Goal: Task Accomplishment & Management: Use online tool/utility

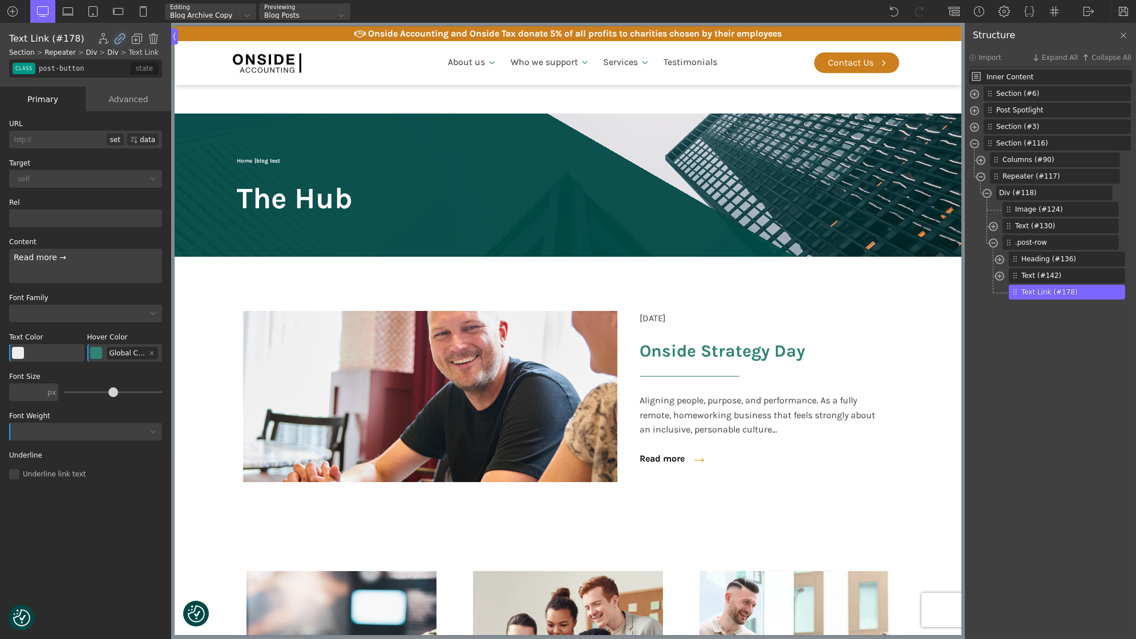
scroll to position [811, 0]
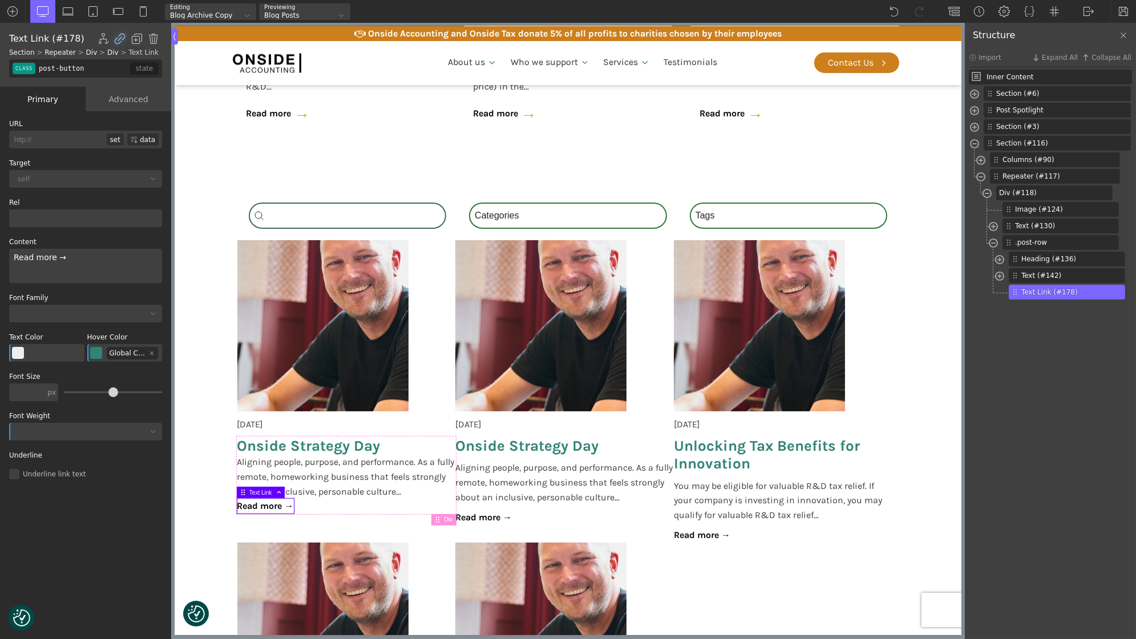
click at [29, 70] on div "class" at bounding box center [24, 68] width 23 height 11
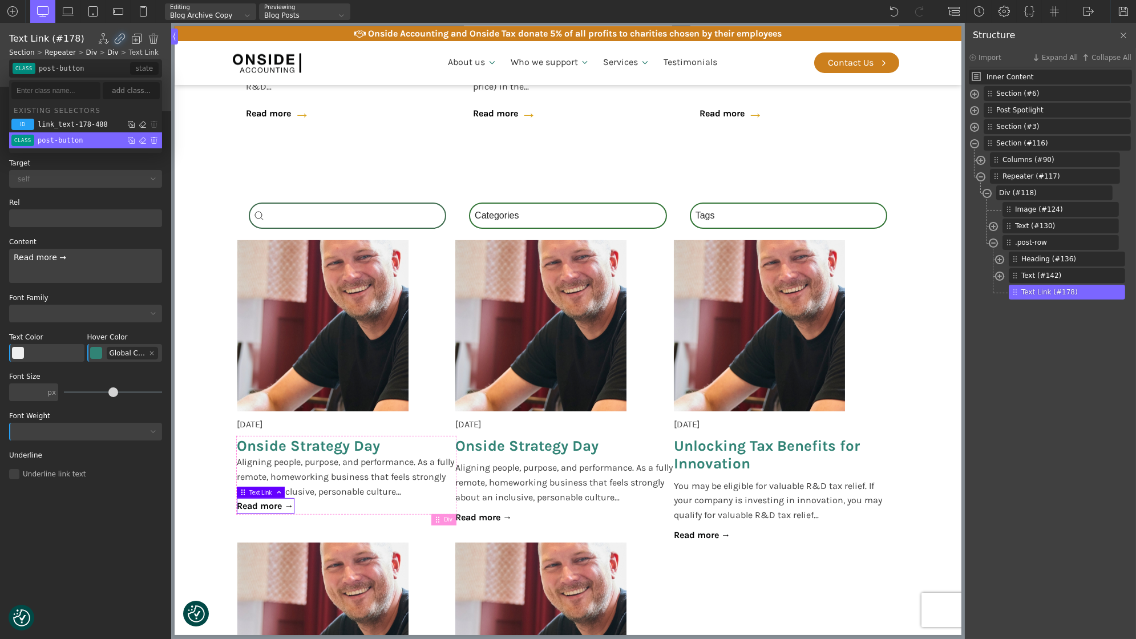
click at [47, 138] on div "post-button" at bounding box center [60, 140] width 45 height 7
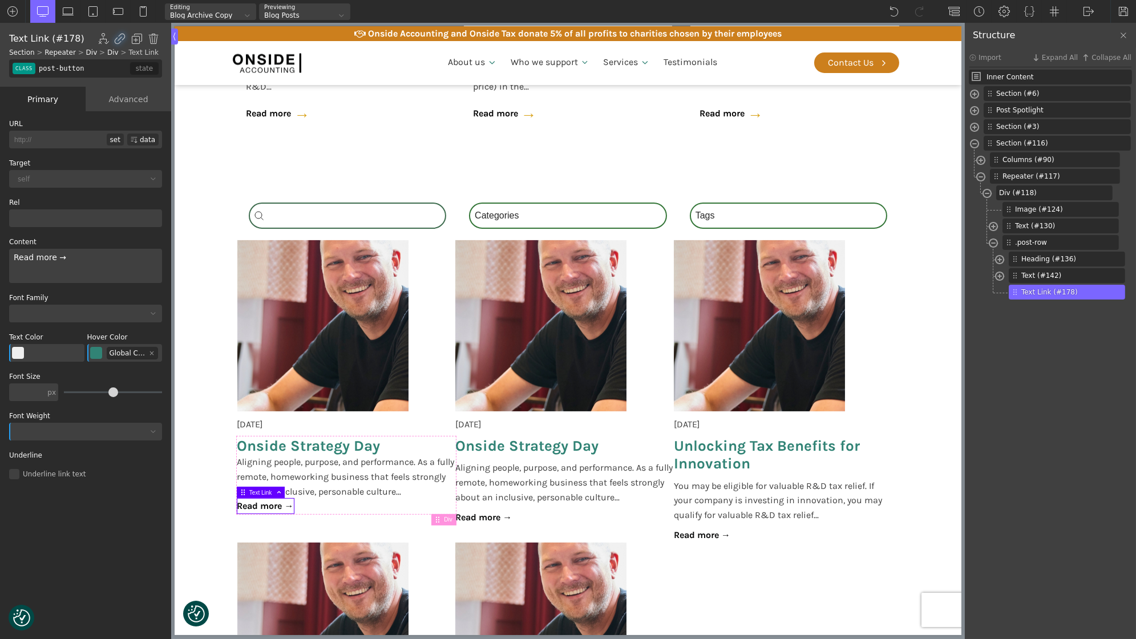
click at [37, 72] on input "post-button" at bounding box center [84, 68] width 94 height 18
type input "."
click at [41, 70] on input "post-button" at bounding box center [84, 68] width 94 height 18
type input ".post-button"
click at [12, 68] on div "id class link_text-178-488 .post-button false state" at bounding box center [85, 68] width 153 height 18
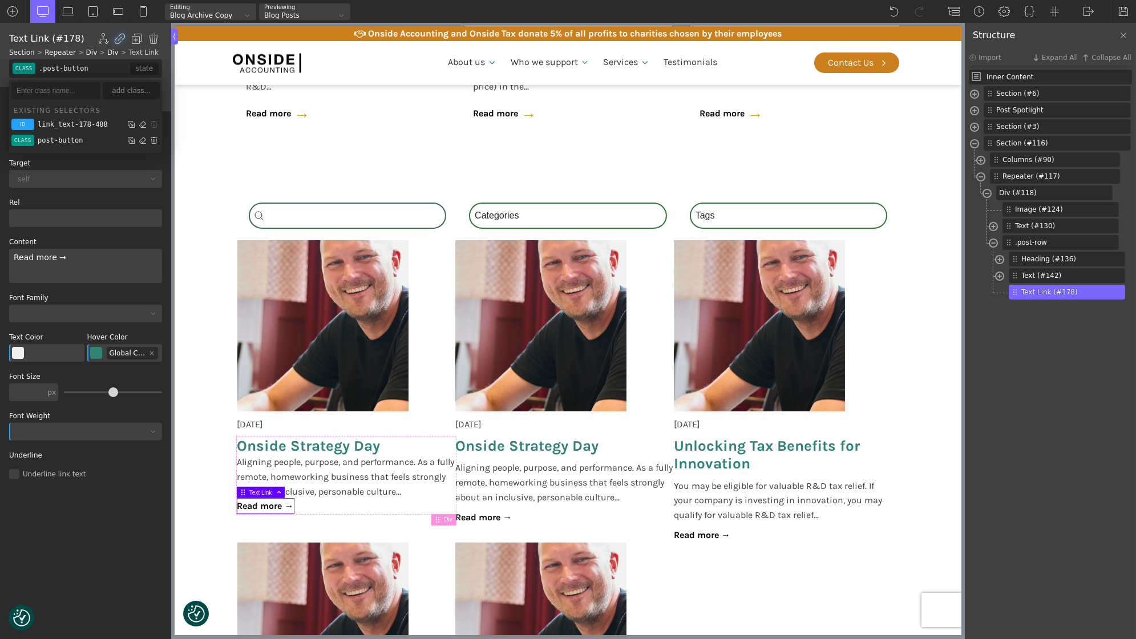
click at [100, 71] on input ".post-button" at bounding box center [84, 68] width 94 height 18
click at [184, 206] on section "Search_Custom Search content Clear Category Select content Categories All (4) N…" at bounding box center [567, 534] width 787 height 709
type input "section-116-488"
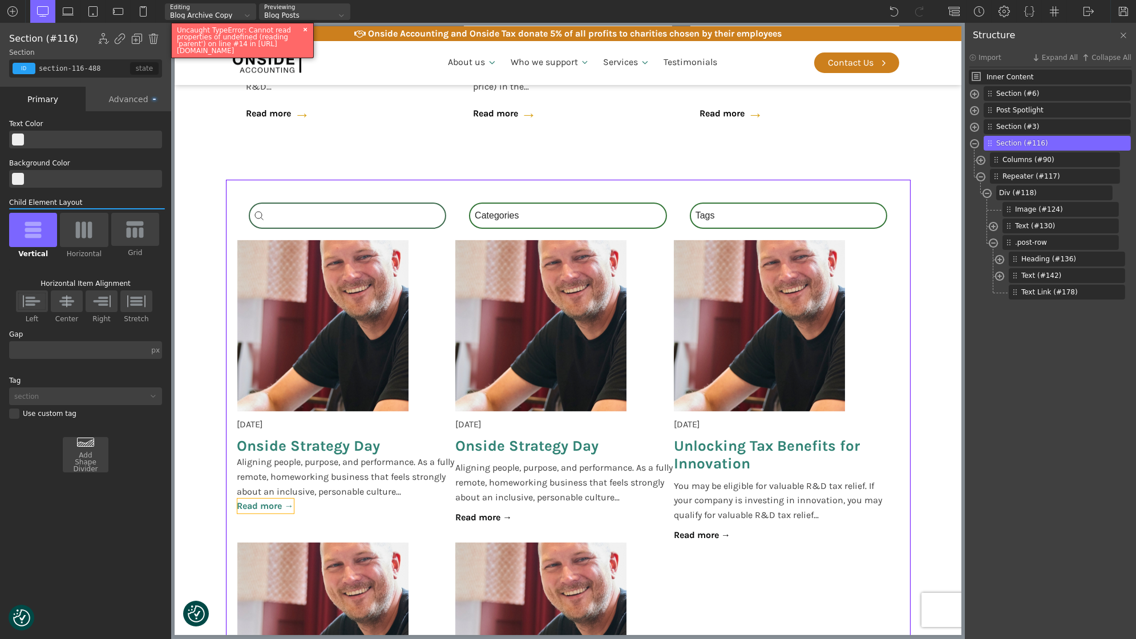
click at [256, 499] on link "Read more →" at bounding box center [265, 506] width 57 height 15
type input "post-button"
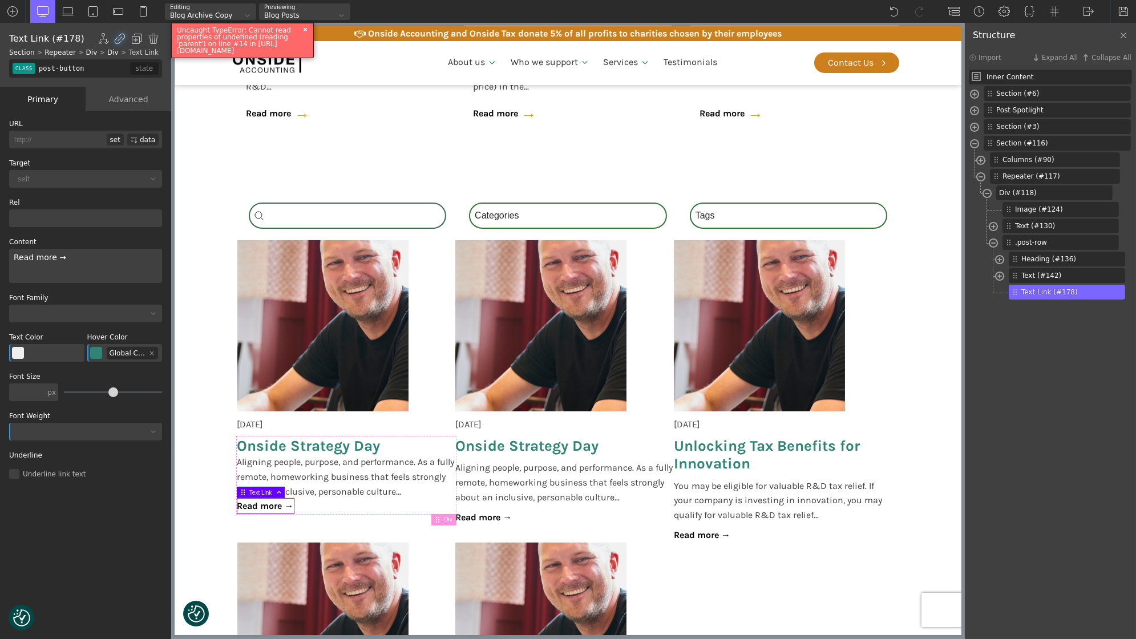
click at [66, 66] on input "post-button" at bounding box center [84, 68] width 94 height 18
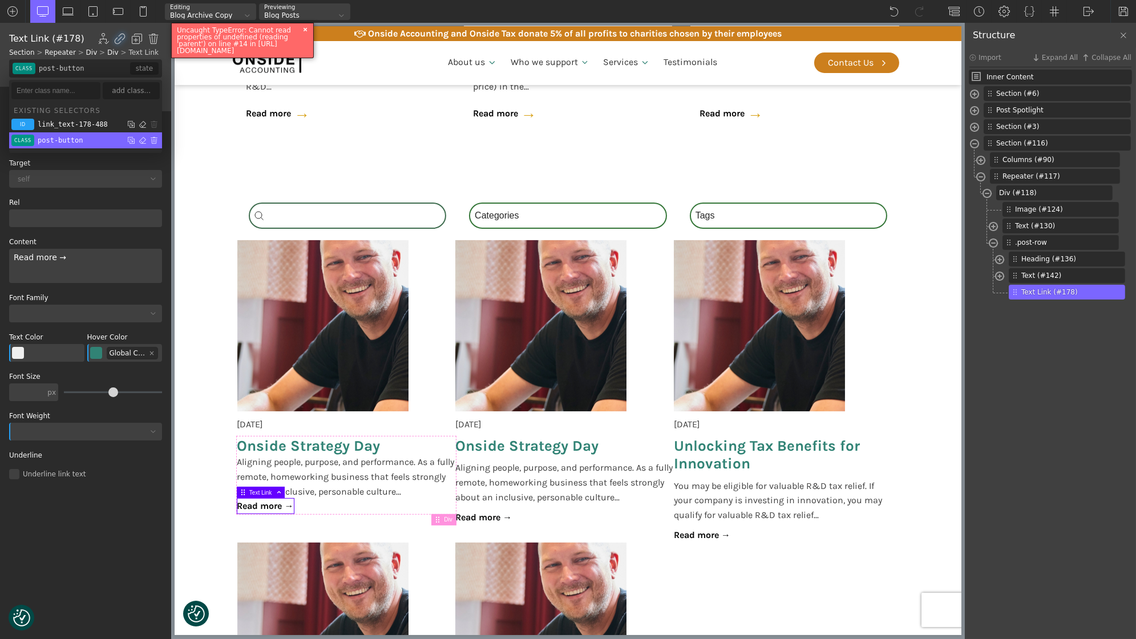
click at [44, 141] on div "post-button" at bounding box center [60, 140] width 45 height 7
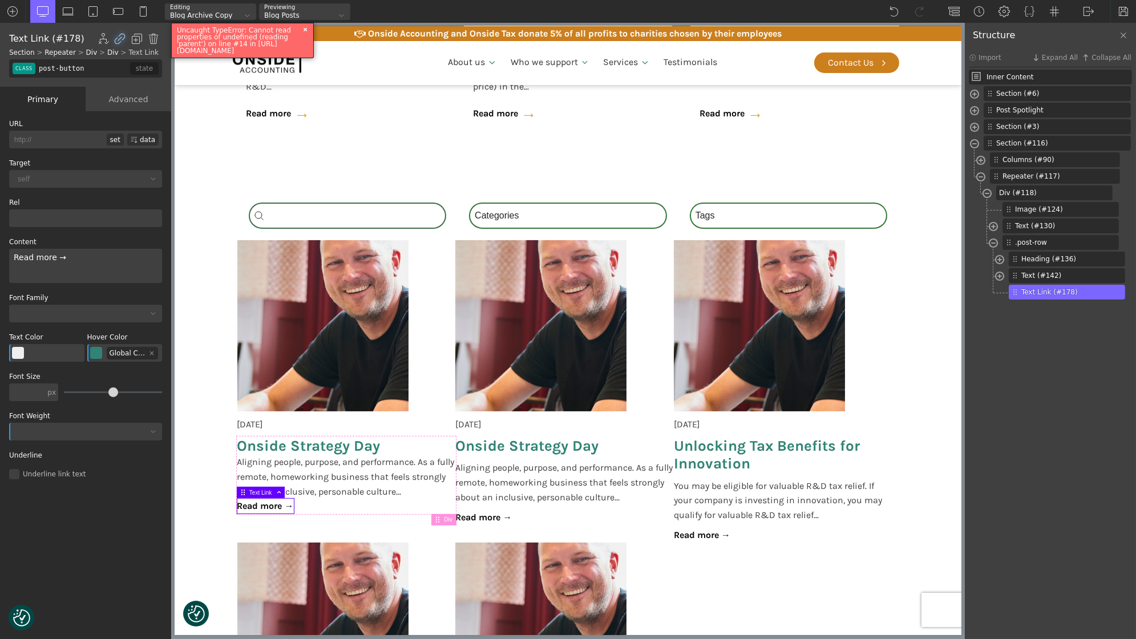
click at [39, 70] on input "post-button" at bounding box center [84, 68] width 94 height 18
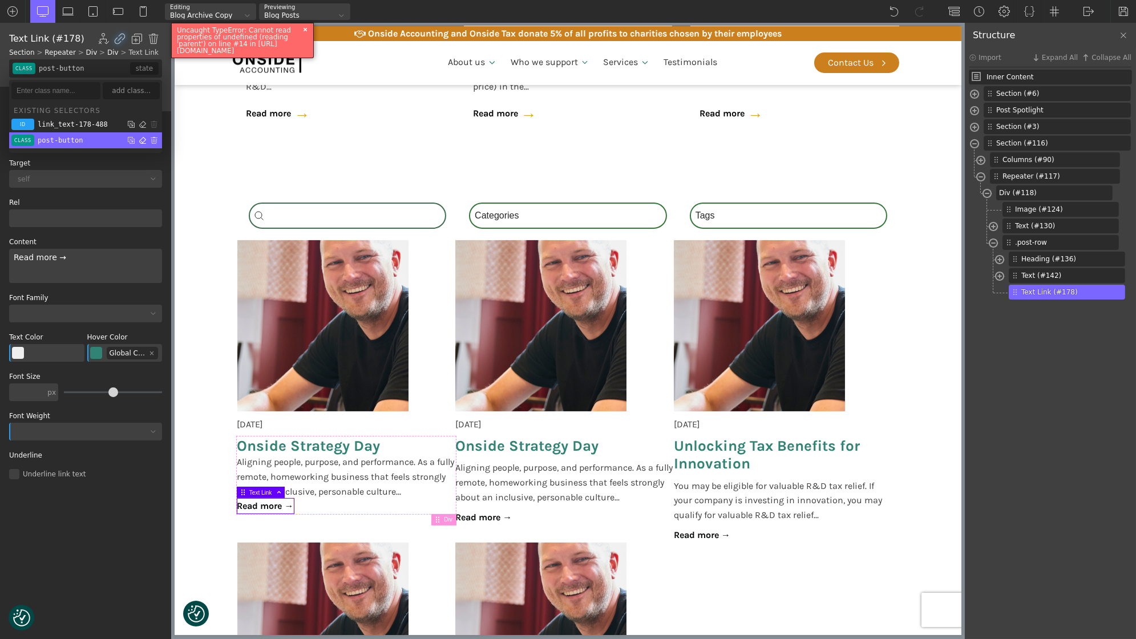
click at [142, 140] on img at bounding box center [142, 140] width 11 height 11
click at [50, 141] on div "post-button" at bounding box center [60, 140] width 45 height 7
click at [50, 141] on input "http://" at bounding box center [58, 140] width 98 height 18
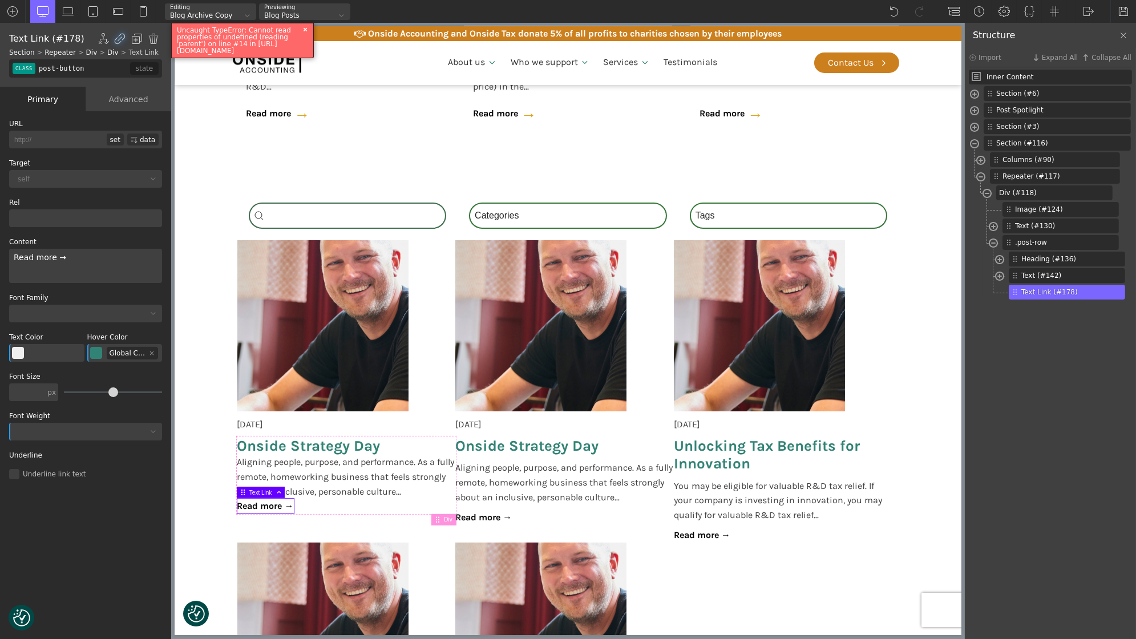
click at [38, 70] on input "post-button" at bounding box center [84, 68] width 94 height 18
type input ".post-button"
click at [43, 91] on input ".post-button" at bounding box center [55, 90] width 89 height 17
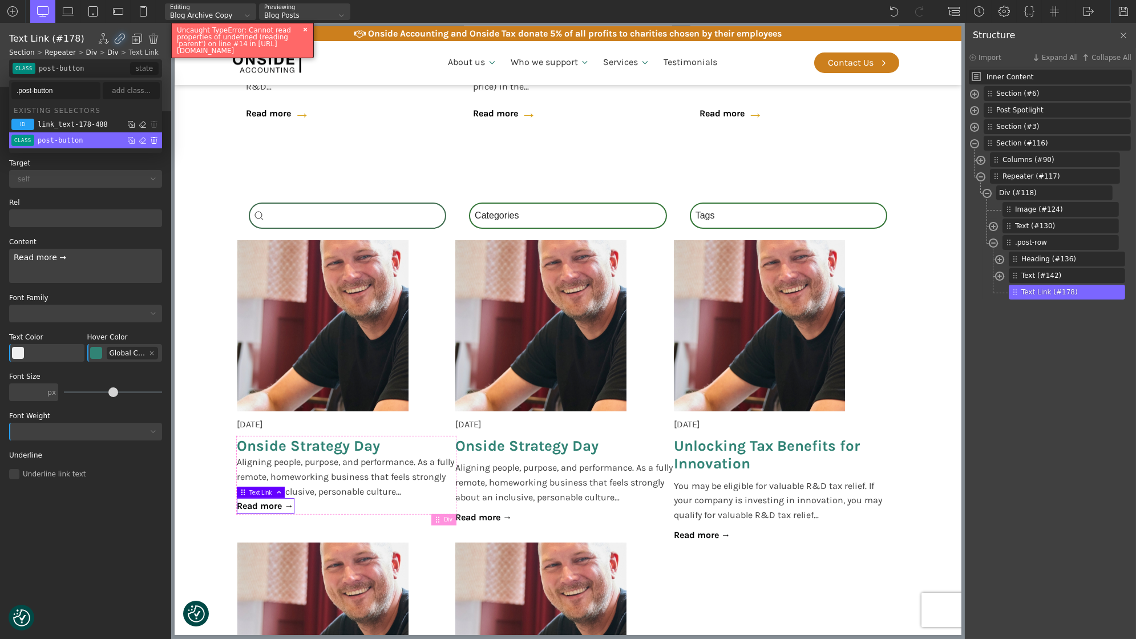
click at [153, 138] on img at bounding box center [153, 140] width 11 height 11
type input "color(11)"
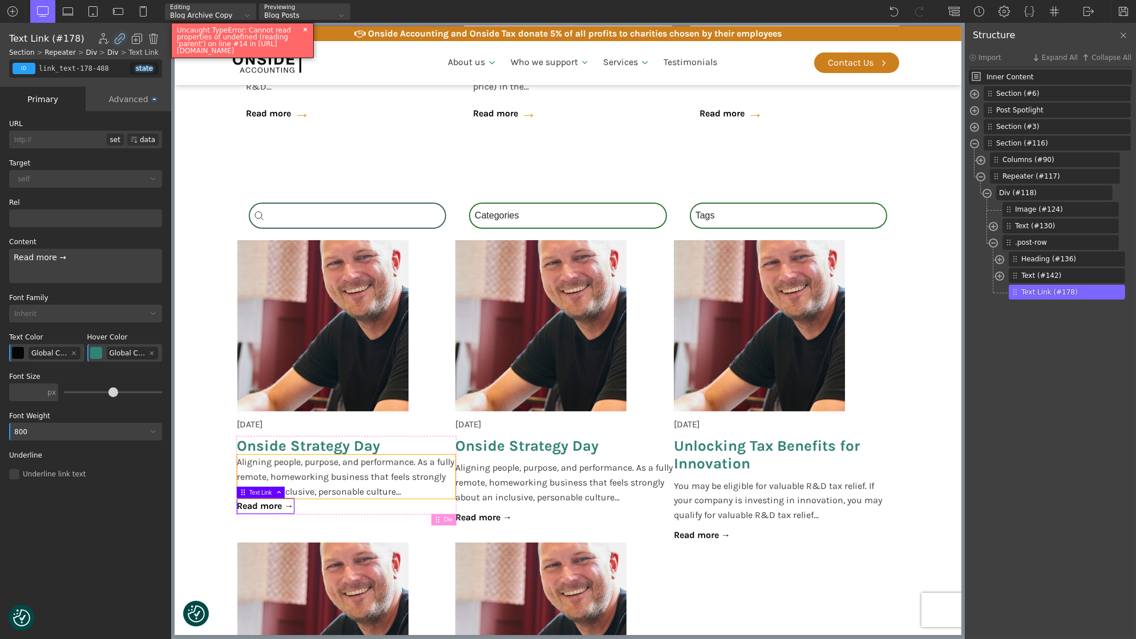
click at [312, 468] on span "Aligning people, purpose, and performance. As a fully remote, homeworking busin…" at bounding box center [346, 477] width 219 height 44
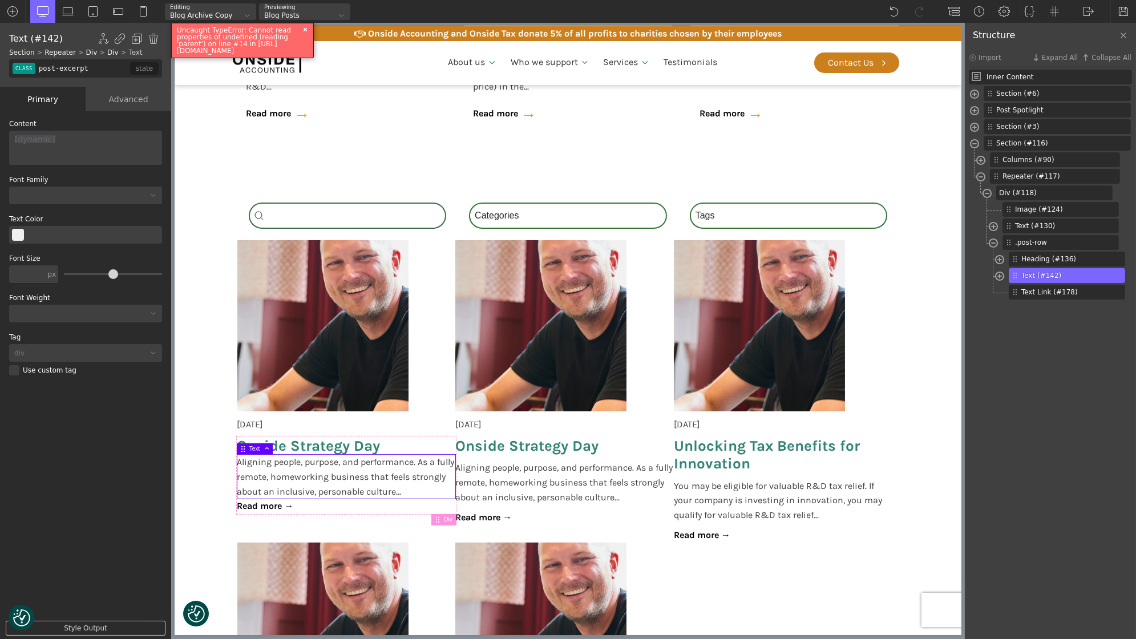
click at [30, 64] on div "class" at bounding box center [24, 68] width 23 height 11
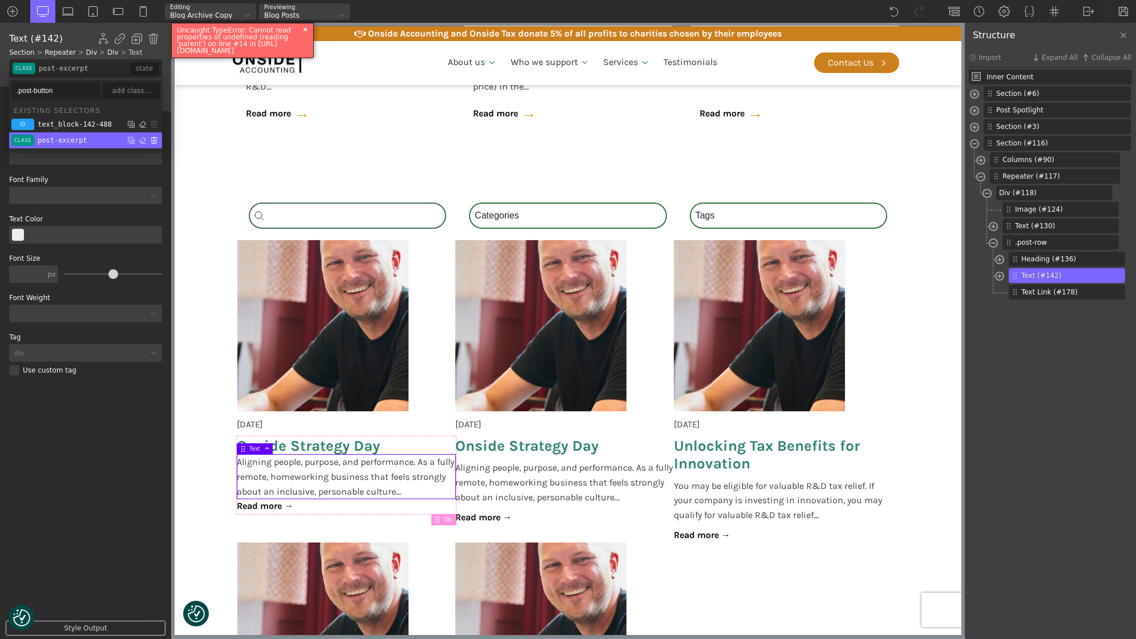
click at [157, 142] on img at bounding box center [153, 140] width 11 height 11
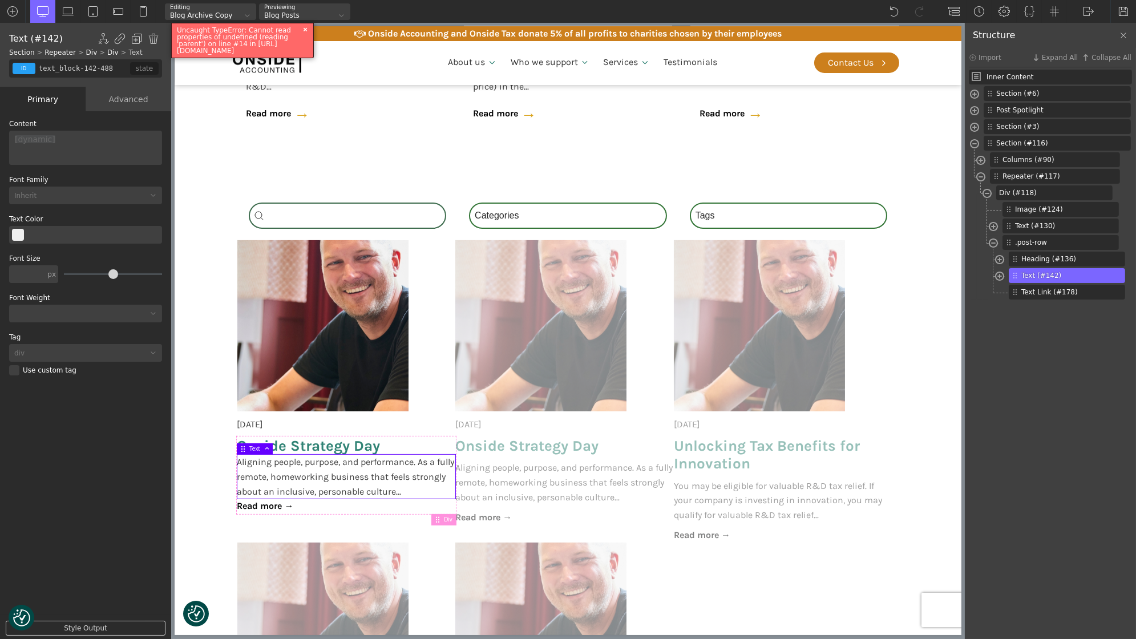
click at [327, 457] on span "Aligning people, purpose, and performance. As a fully remote, homeworking busin…" at bounding box center [346, 477] width 219 height 44
click at [322, 452] on div at bounding box center [345, 452] width 219 height 6
click at [311, 442] on span "Onside Strategy Day" at bounding box center [308, 446] width 143 height 18
type input "post-title"
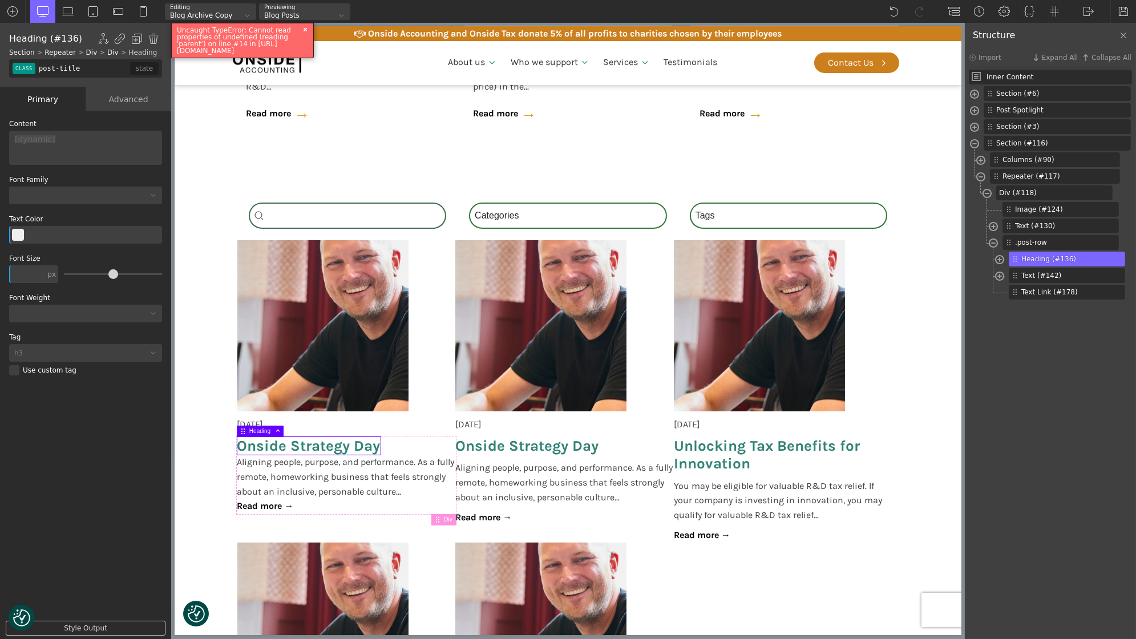
click at [37, 68] on input "post-title" at bounding box center [84, 68] width 94 height 18
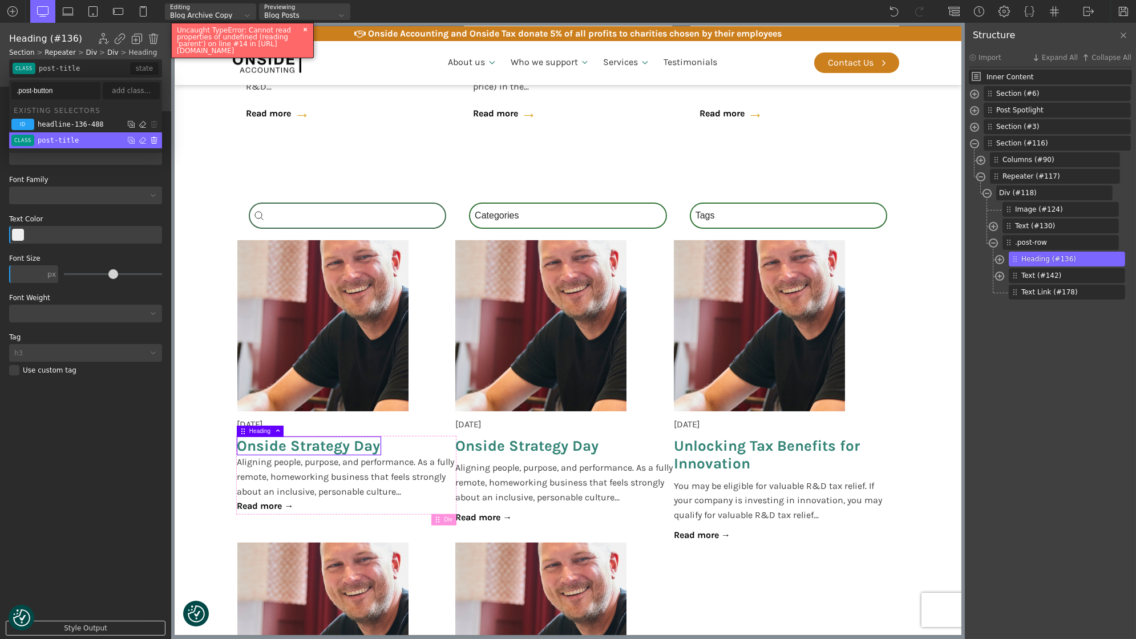
click at [154, 139] on img at bounding box center [153, 140] width 11 height 11
type input "color(8)"
type input "26"
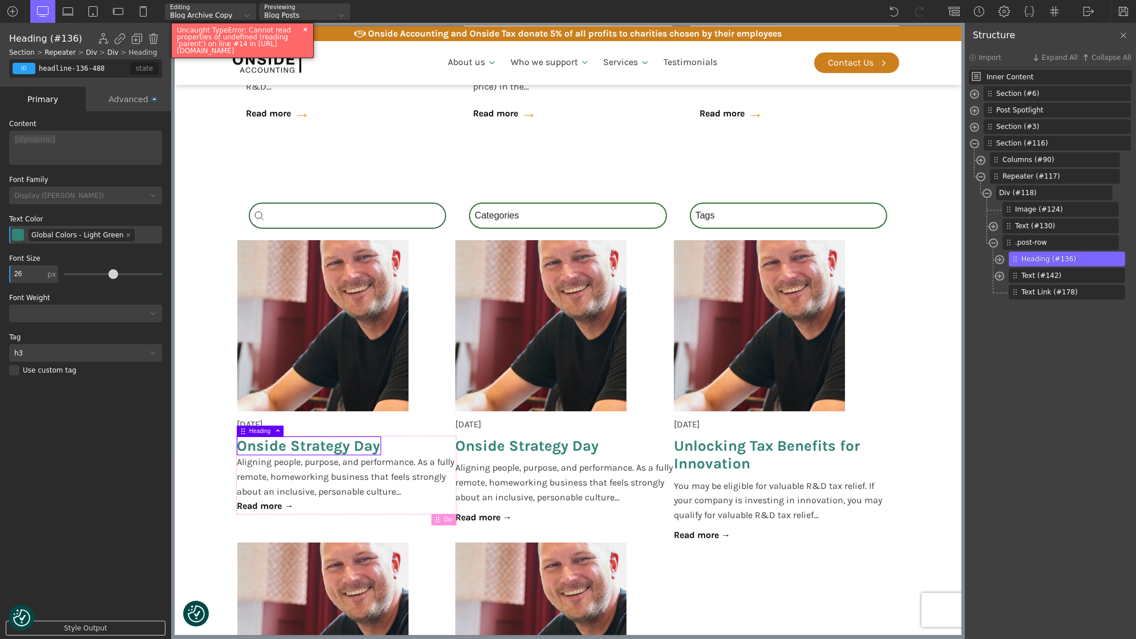
click at [22, 72] on div "id" at bounding box center [24, 68] width 23 height 11
click at [63, 95] on input ".post-button" at bounding box center [55, 90] width 89 height 17
paste input "title"
type input ".post-title"
click at [139, 90] on div "add class..." at bounding box center [131, 90] width 57 height 17
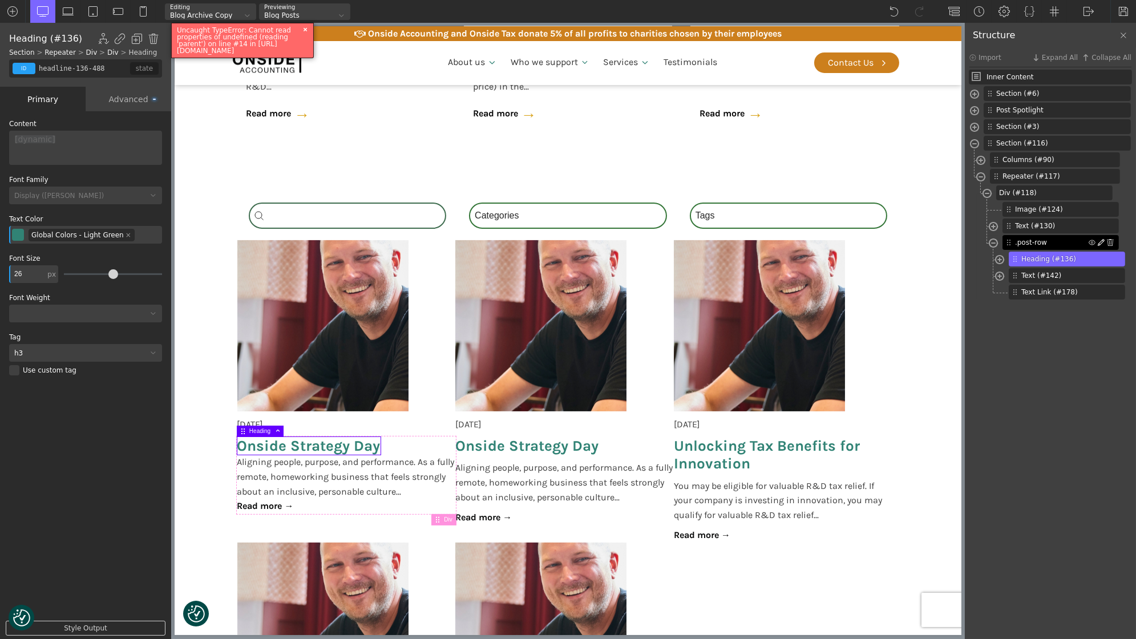
click at [1100, 242] on img at bounding box center [1101, 242] width 7 height 7
type input "div_block-215-488"
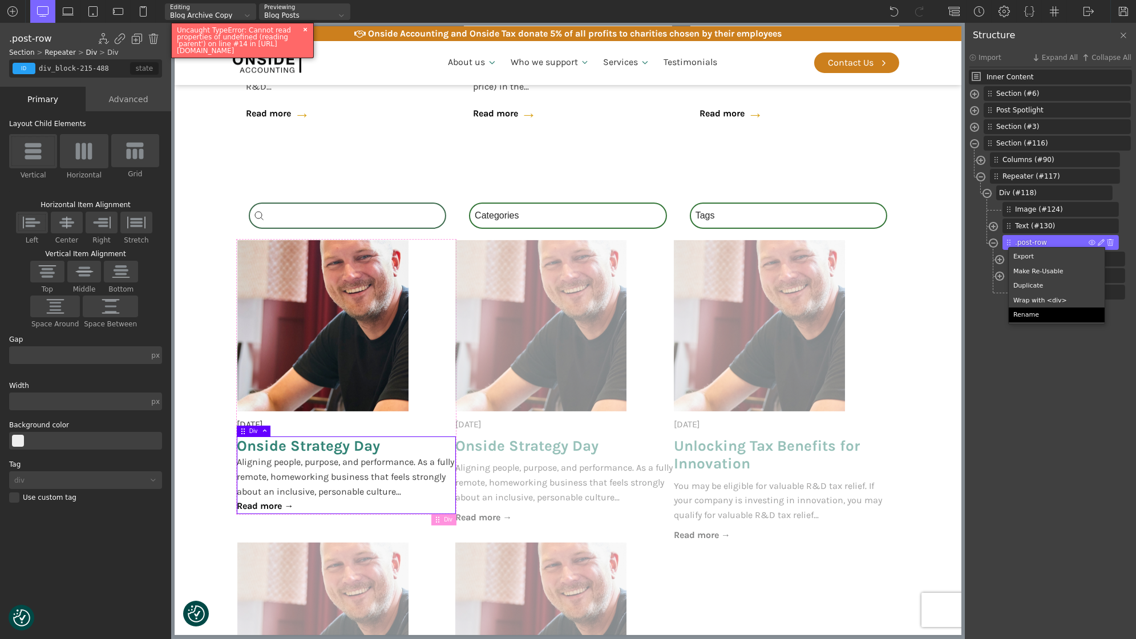
click at [1038, 311] on div "Rename" at bounding box center [1057, 315] width 96 height 15
click at [1020, 241] on input ".post-row" at bounding box center [1060, 242] width 90 height 11
type input "post-row"
click at [289, 447] on span "Onside Strategy Day" at bounding box center [308, 446] width 143 height 18
type input "headline-136-488"
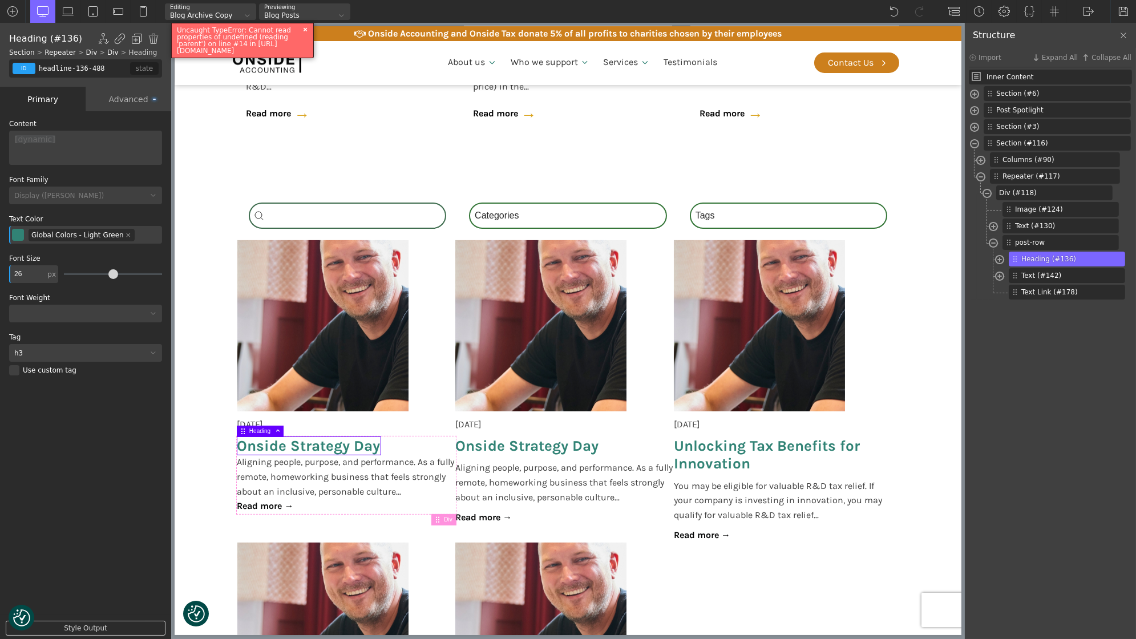
click at [22, 64] on div "id" at bounding box center [24, 68] width 23 height 11
paste input "text"
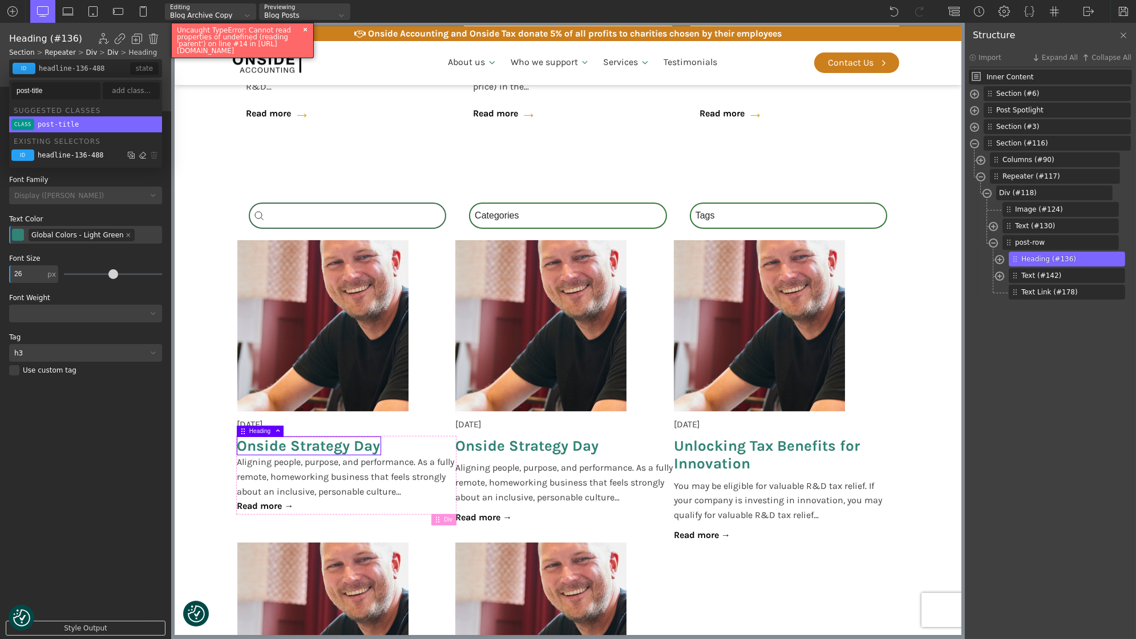
type input "post-title"
click at [66, 121] on div "post-title" at bounding box center [58, 124] width 41 height 7
type input "post-title"
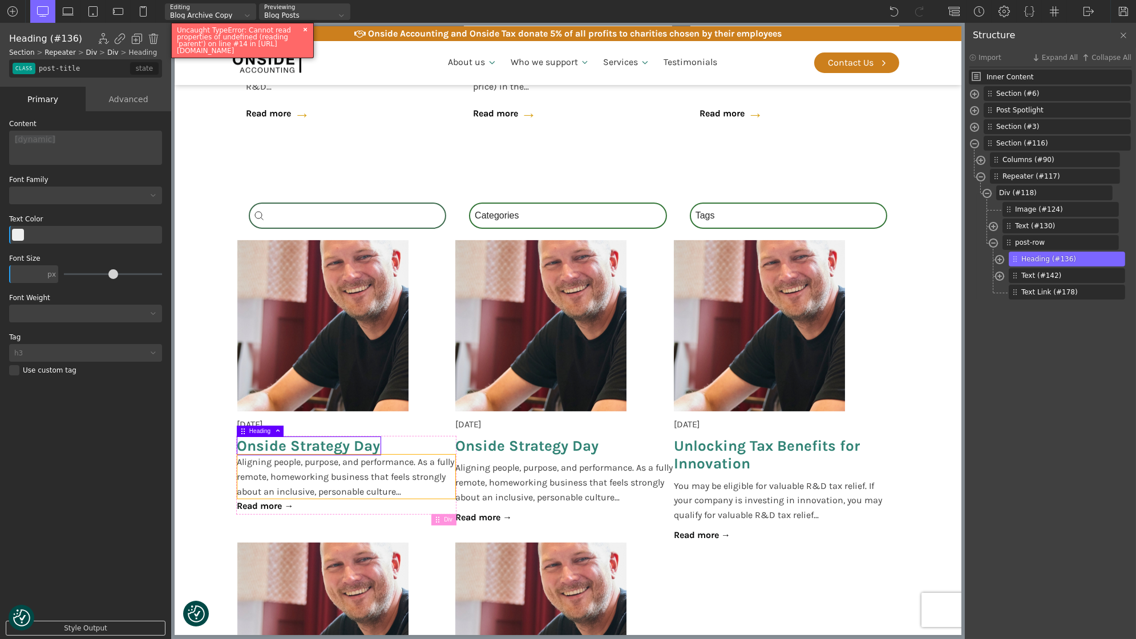
click at [318, 489] on span "Aligning people, purpose, and performance. As a fully remote, homeworking busin…" at bounding box center [346, 477] width 219 height 44
type input "text_block-142-488"
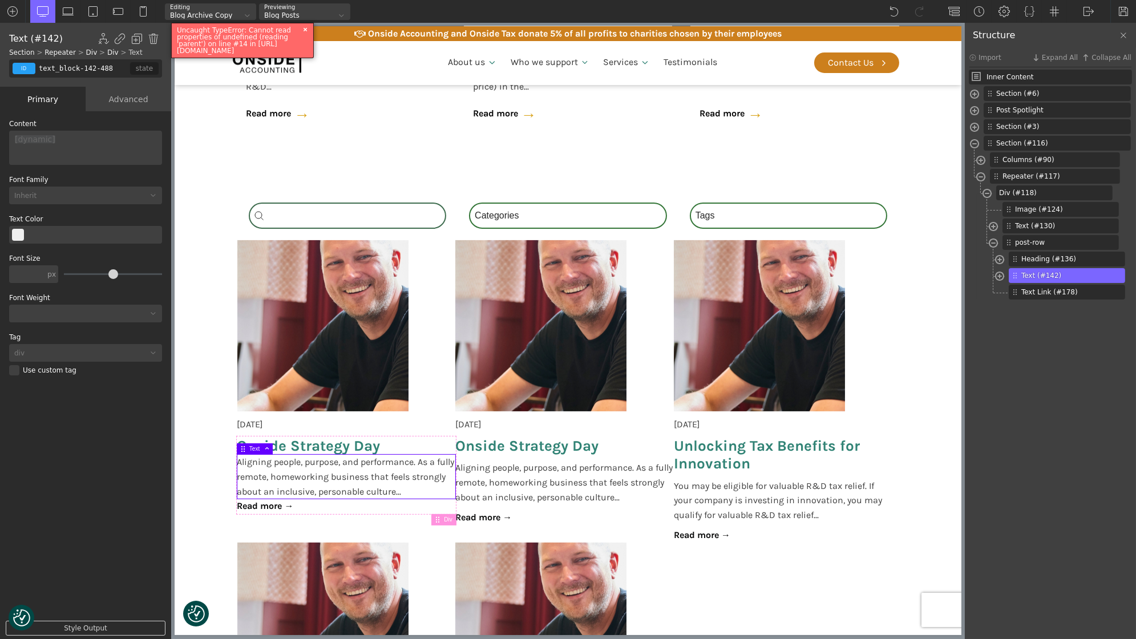
click at [32, 70] on div "id" at bounding box center [24, 68] width 23 height 11
paste input "post-excerpt"
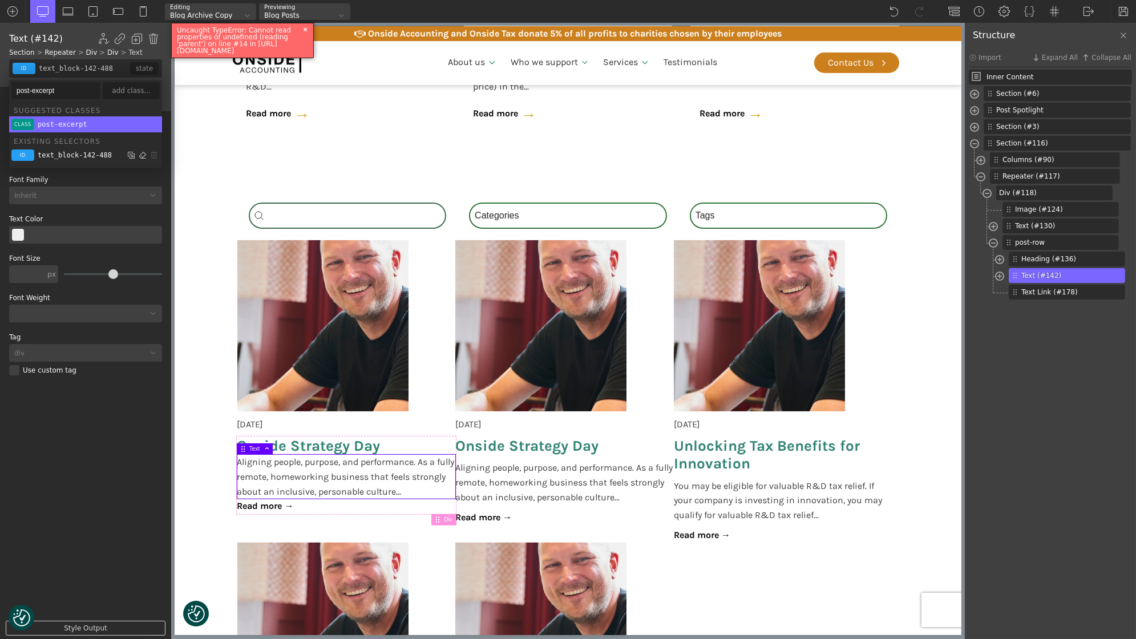
type input "post-excerpt"
click at [61, 125] on div "post-excerpt" at bounding box center [63, 124] width 50 height 7
type input "post-excerpt"
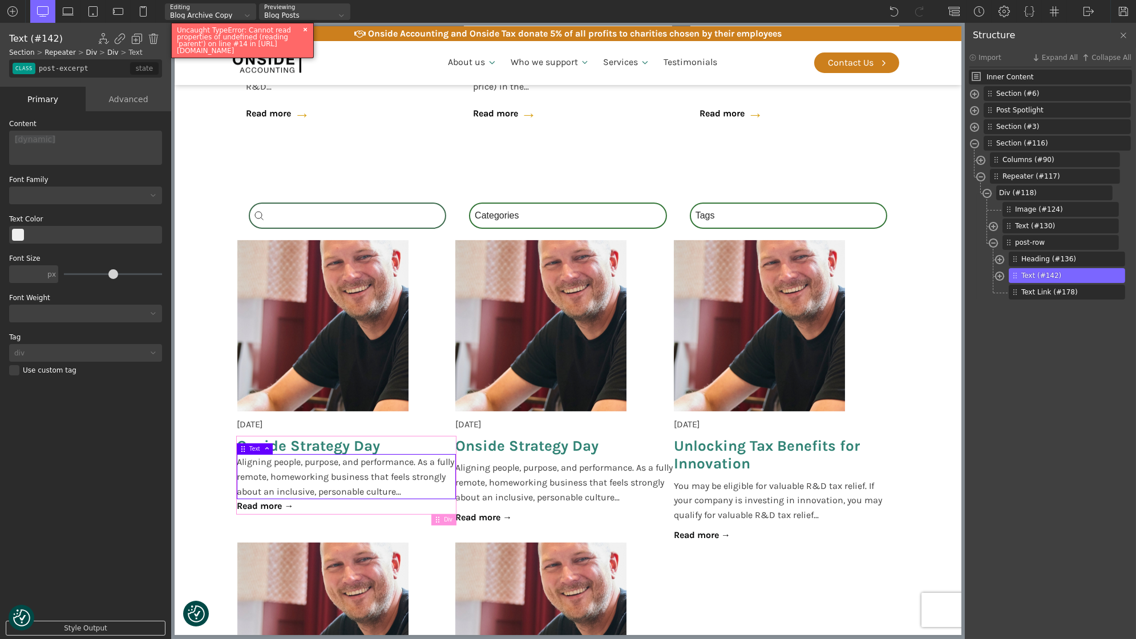
click at [311, 510] on div "Onside Strategy Day Aligning people, purpose, and performance. As a fully remot…" at bounding box center [346, 475] width 219 height 76
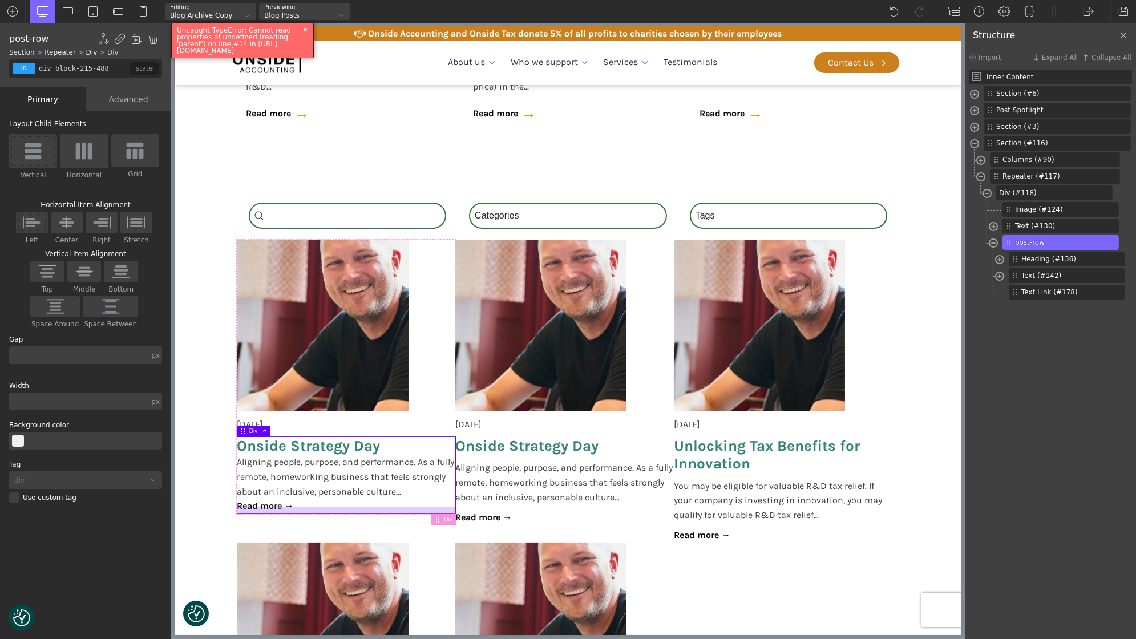
click at [271, 508] on div at bounding box center [345, 510] width 219 height 6
click at [260, 503] on link "Read more →" at bounding box center [265, 506] width 57 height 15
type input "link_text-178-488"
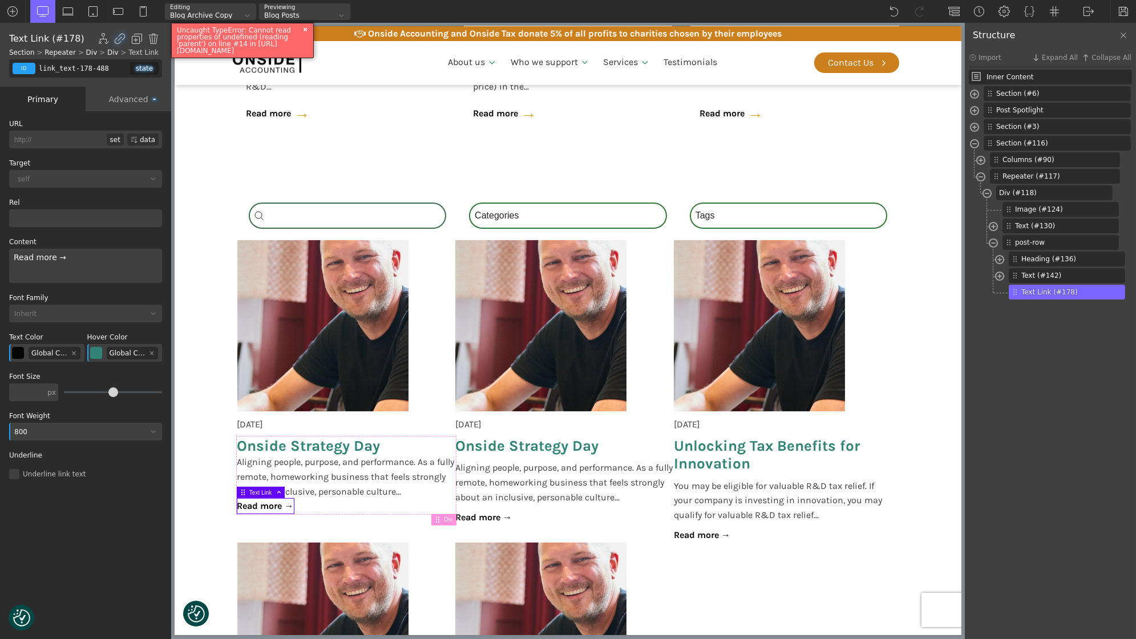
click at [33, 70] on div "id" at bounding box center [24, 68] width 23 height 11
type input "post-readmore"
click at [129, 93] on div "add class..." at bounding box center [131, 90] width 57 height 17
type input "post-readmore"
click at [287, 474] on span "Aligning people, purpose, and performance. As a fully remote, homeworking busin…" at bounding box center [346, 477] width 219 height 44
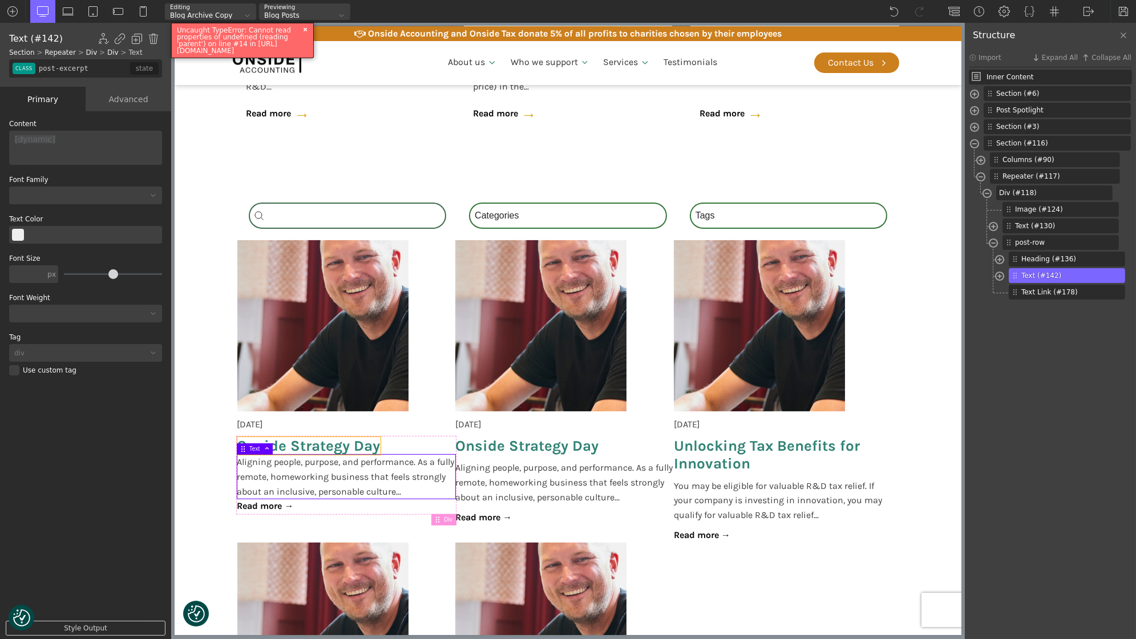
click at [293, 445] on span "Onside Strategy Day" at bounding box center [308, 446] width 143 height 18
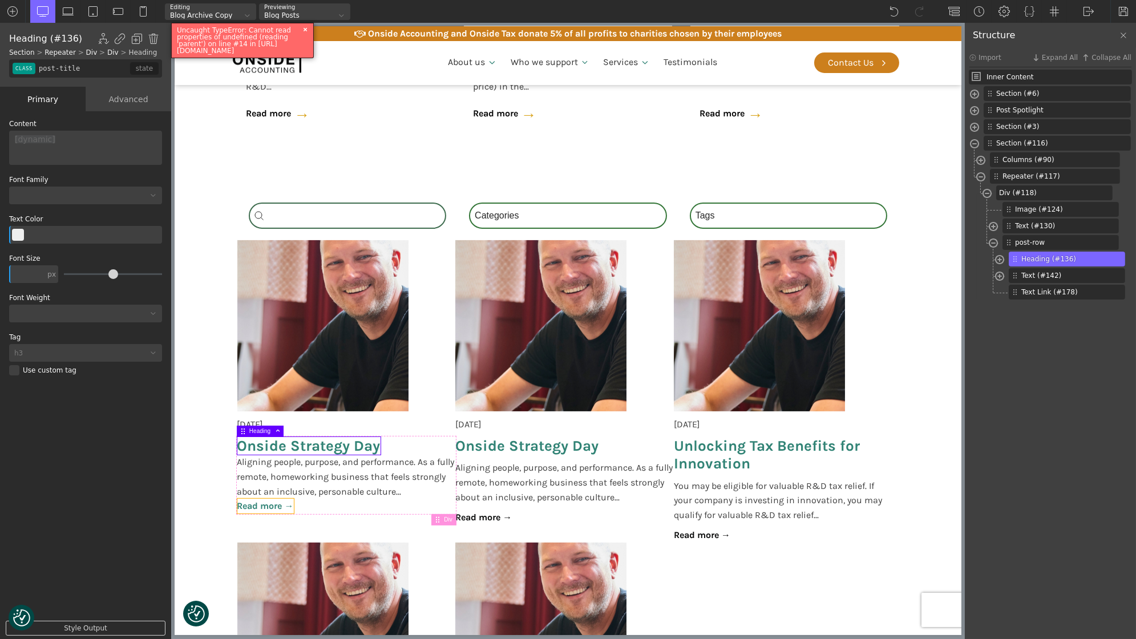
click at [273, 509] on link "Read more →" at bounding box center [265, 506] width 57 height 15
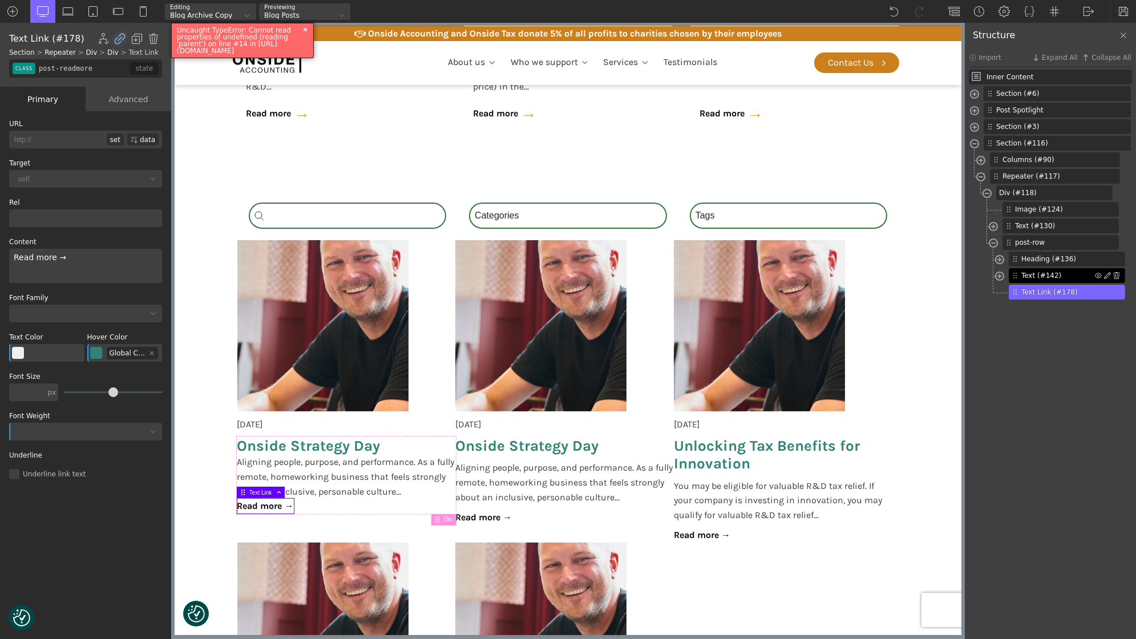
click at [1042, 276] on span "Text (#142)" at bounding box center [1059, 276] width 74 height 10
type input "post-excerpt"
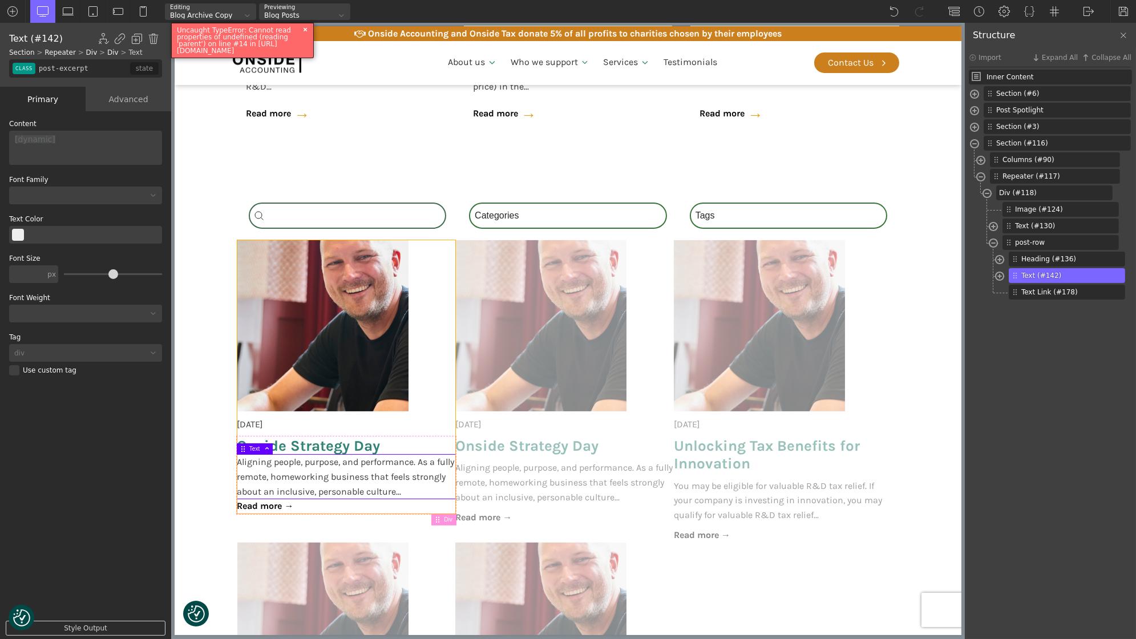
click at [430, 293] on div "[DATE] Onside Strategy Day Aligning people, purpose, and performance. As a full…" at bounding box center [346, 376] width 219 height 273
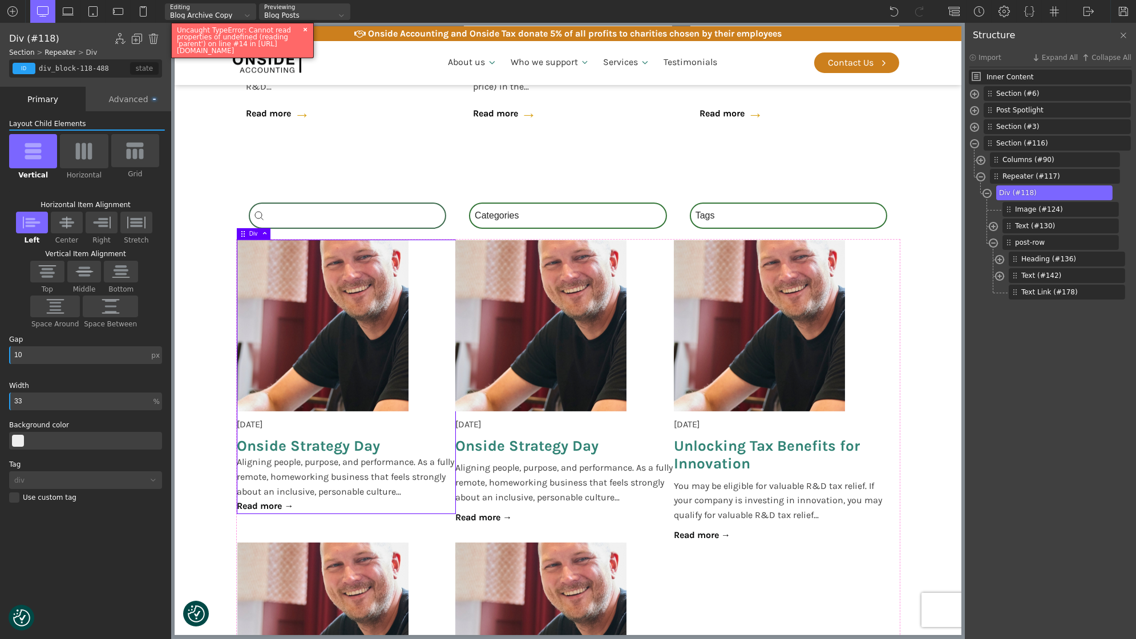
click at [109, 107] on div "Advanced" at bounding box center [129, 99] width 86 height 25
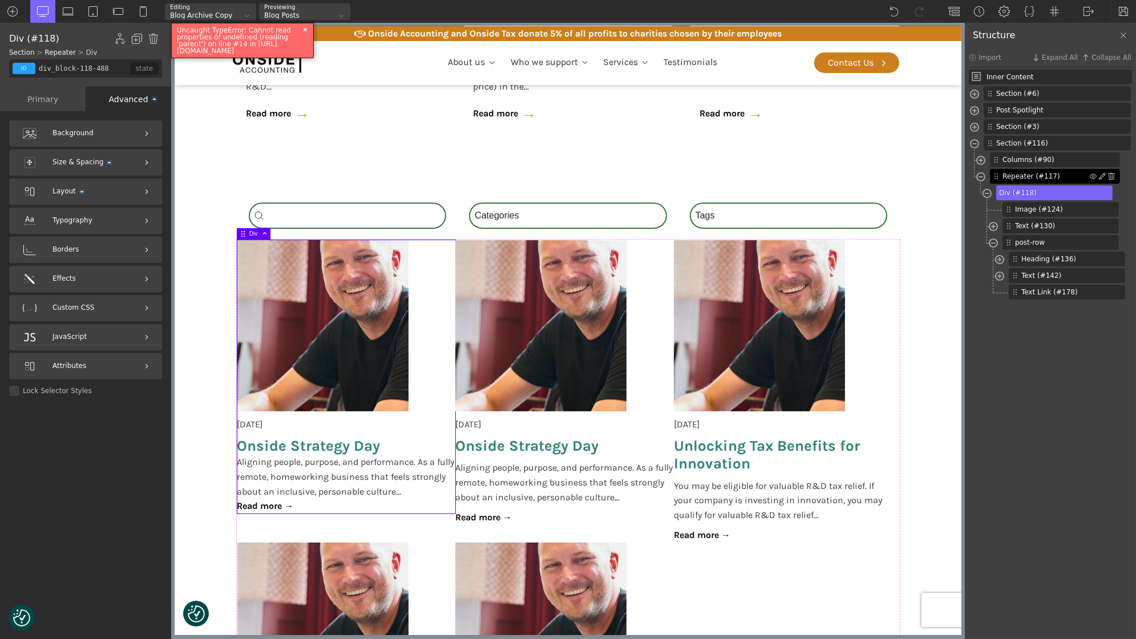
click at [1035, 179] on span "Repeater (#117)" at bounding box center [1046, 176] width 87 height 10
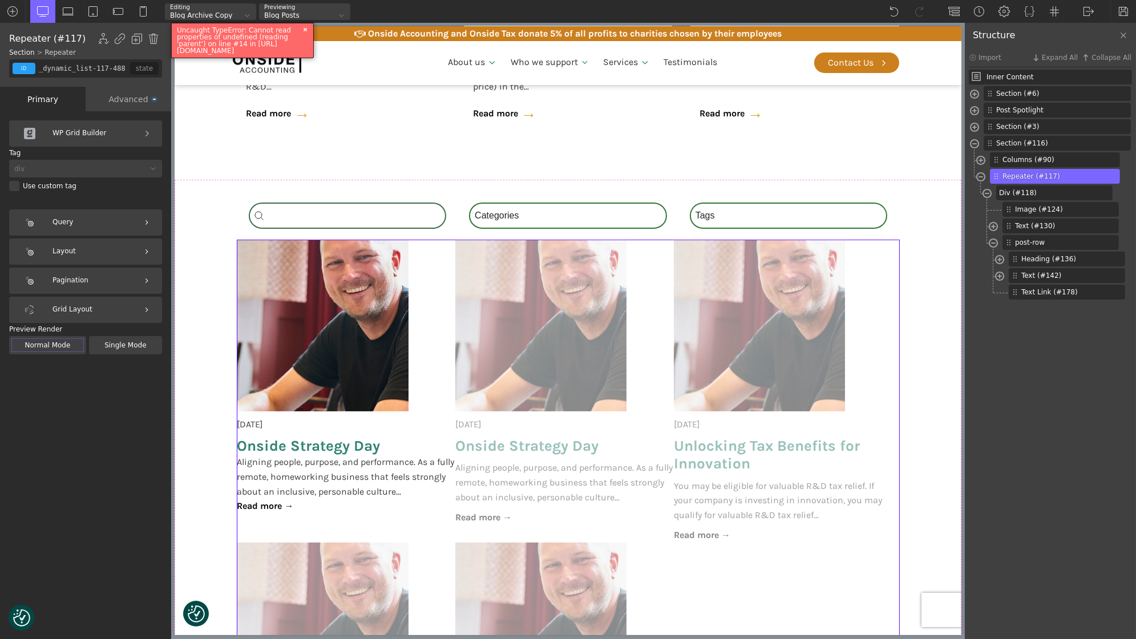
click at [74, 225] on div "Query" at bounding box center [85, 222] width 153 height 26
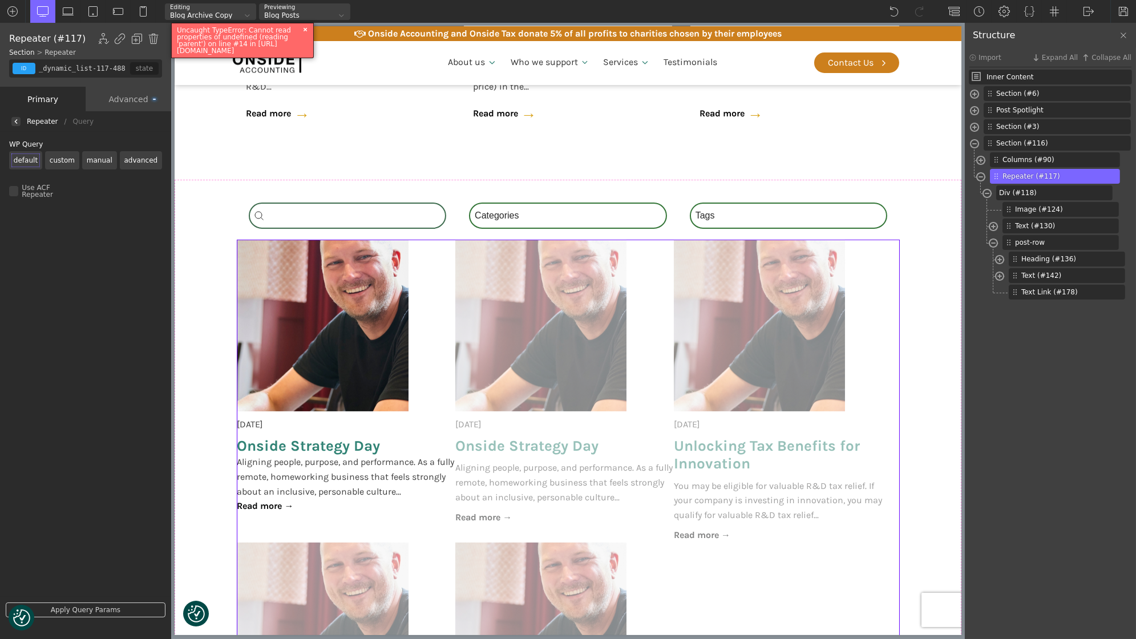
click at [17, 120] on img at bounding box center [16, 121] width 5 height 5
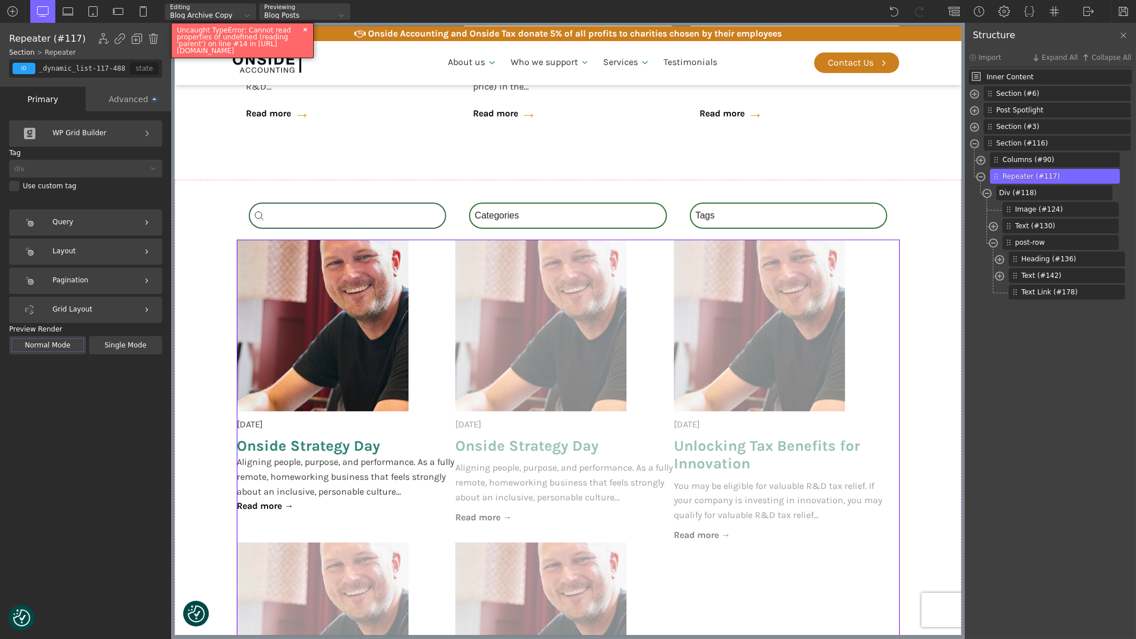
click at [70, 250] on div "Layout" at bounding box center [85, 252] width 153 height 26
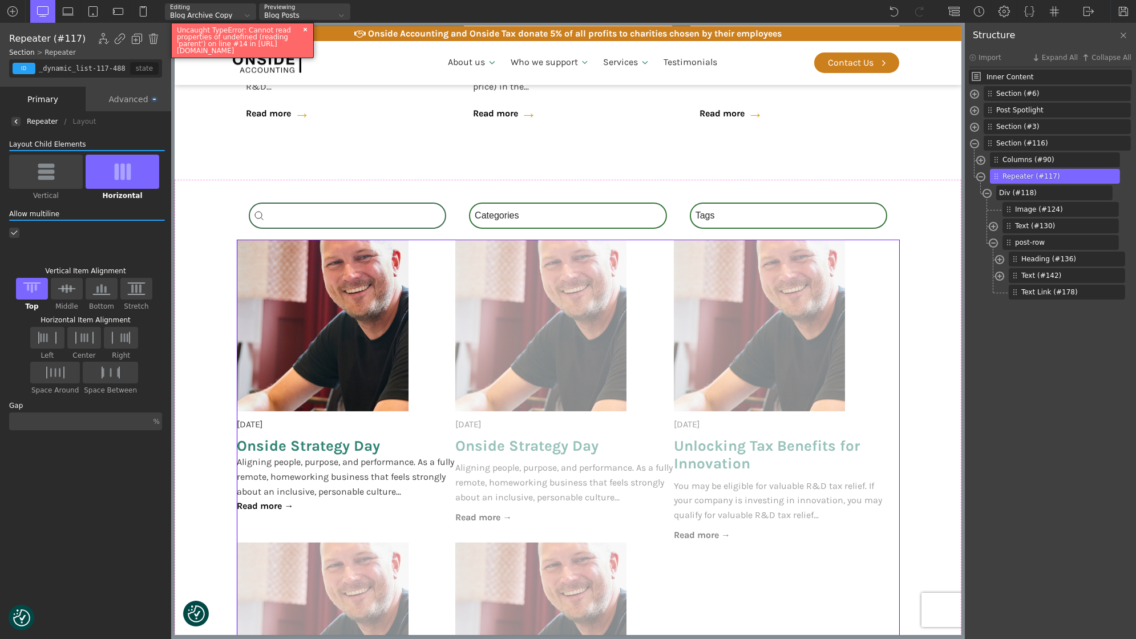
click at [18, 119] on div at bounding box center [15, 121] width 9 height 9
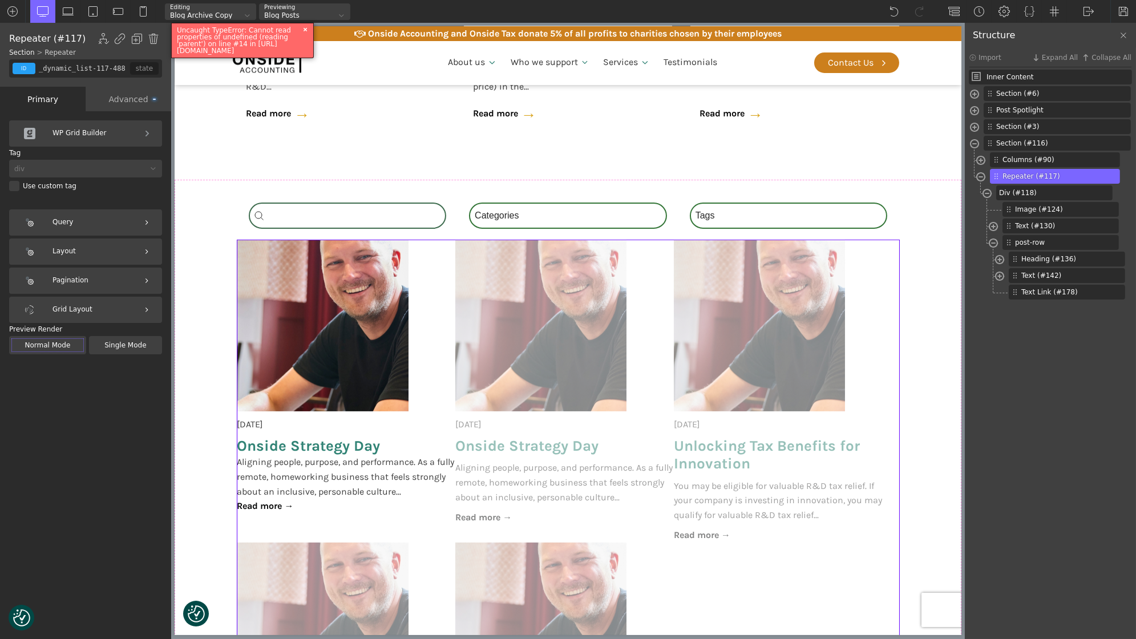
click at [82, 277] on div "Pagination" at bounding box center [85, 281] width 153 height 26
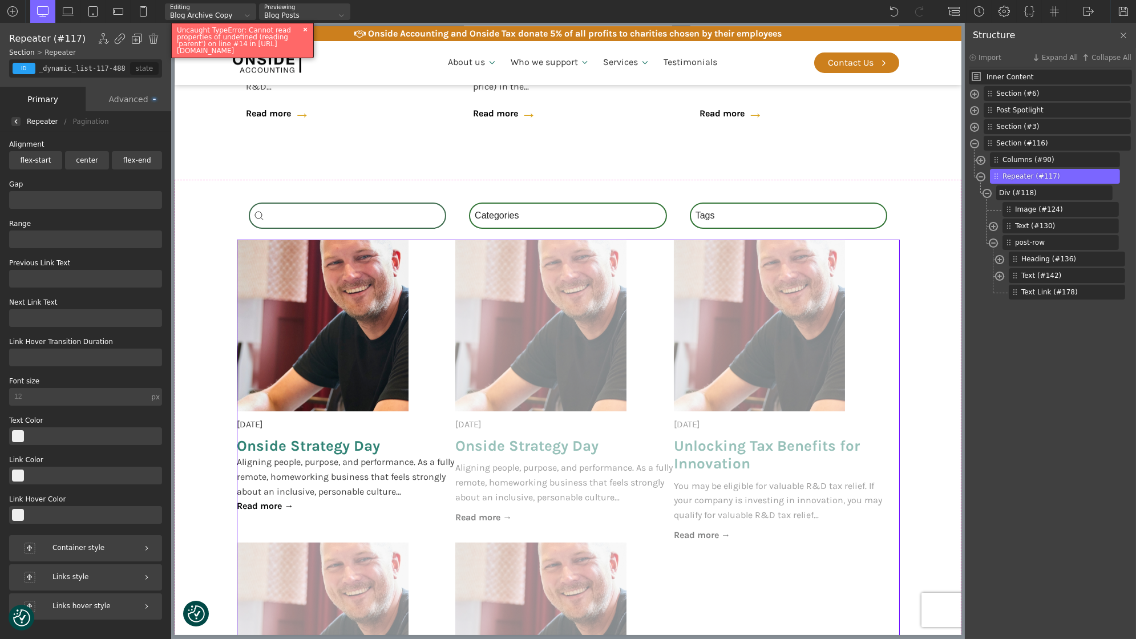
click at [16, 123] on img at bounding box center [16, 121] width 5 height 5
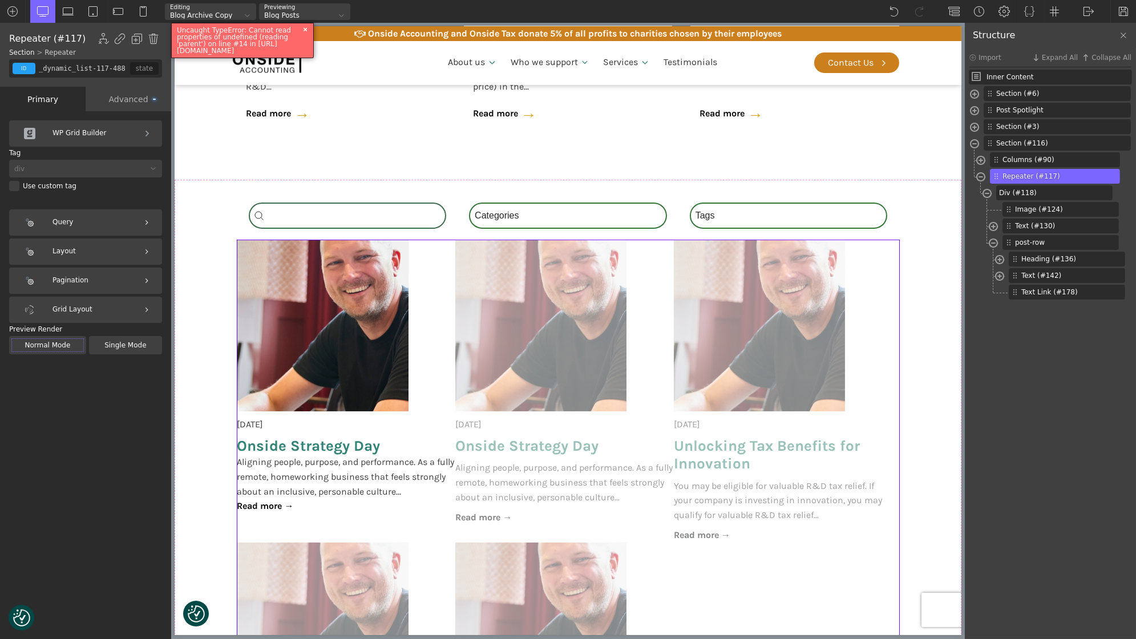
click at [70, 303] on div "Grid Layout" at bounding box center [85, 310] width 153 height 26
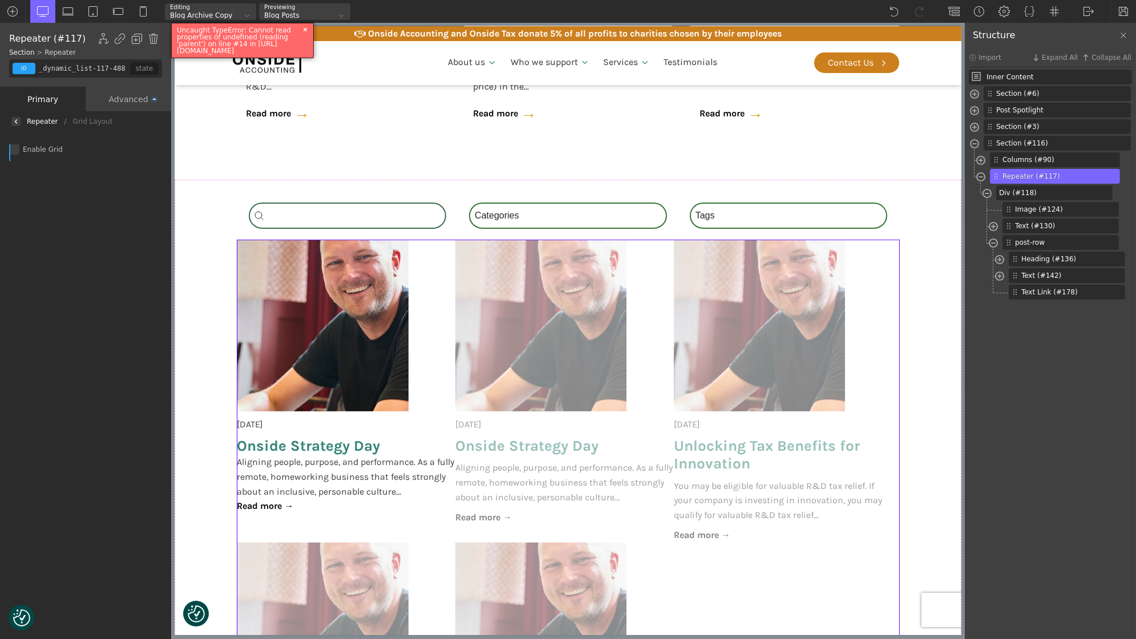
click at [15, 118] on div at bounding box center [15, 121] width 9 height 9
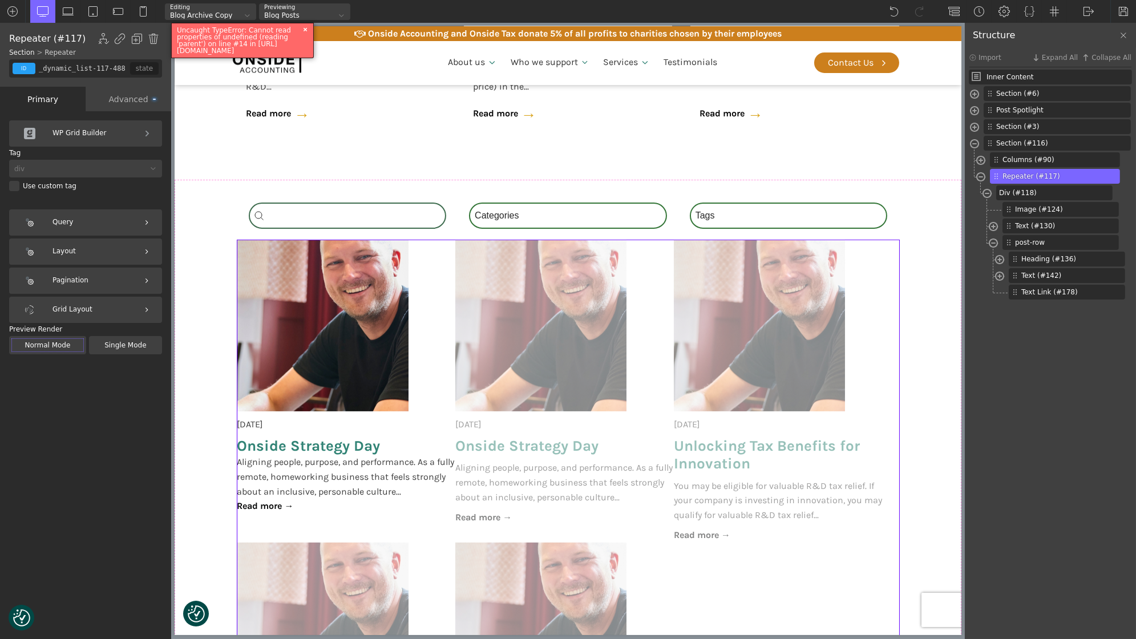
click at [103, 98] on div "Advanced" at bounding box center [129, 99] width 86 height 25
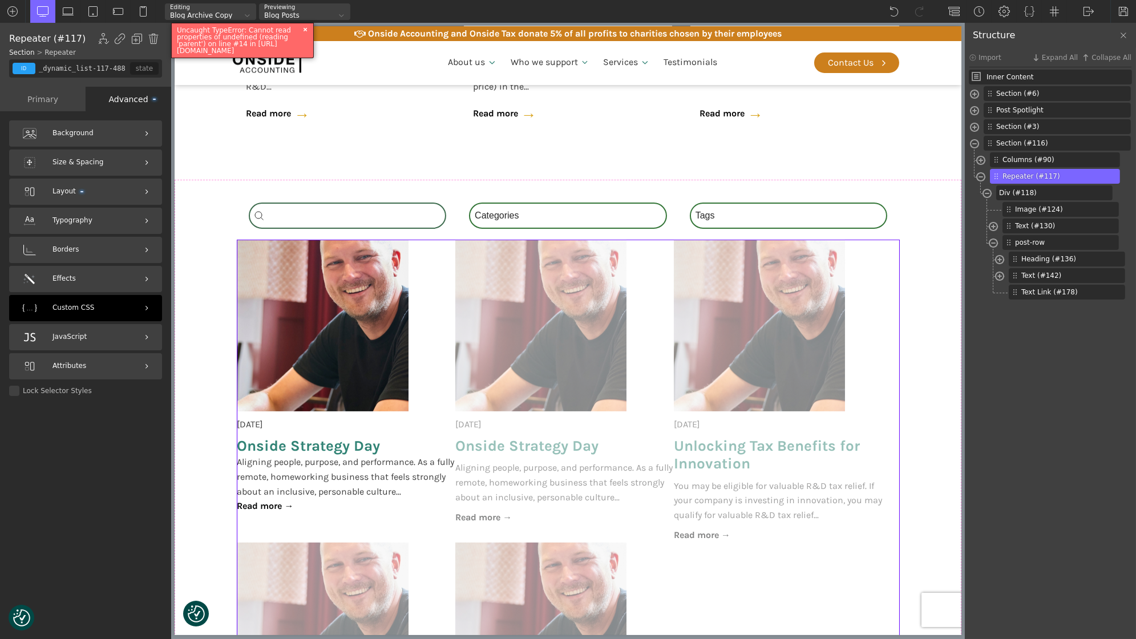
click at [80, 300] on div "Custom CSS" at bounding box center [85, 308] width 153 height 26
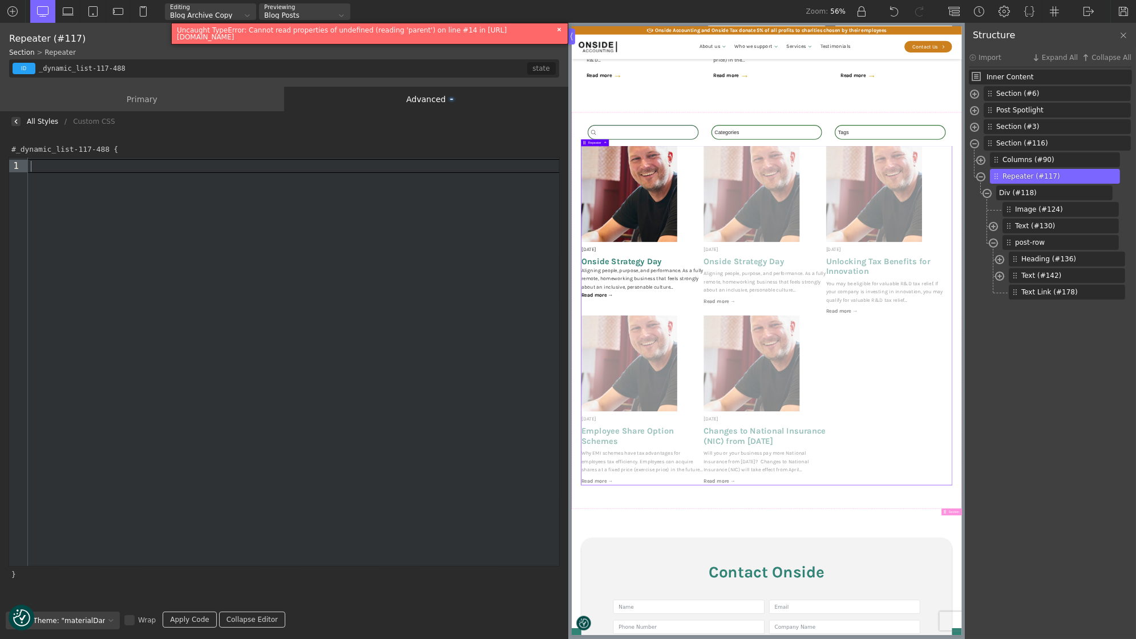
click at [52, 170] on div at bounding box center [293, 166] width 531 height 13
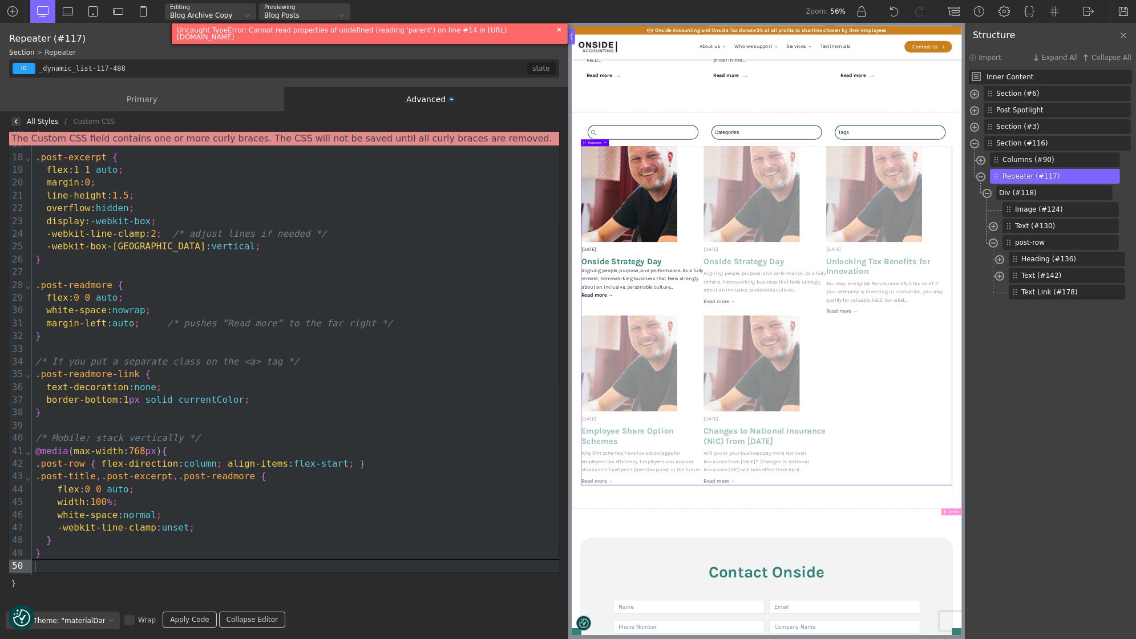
scroll to position [0, 0]
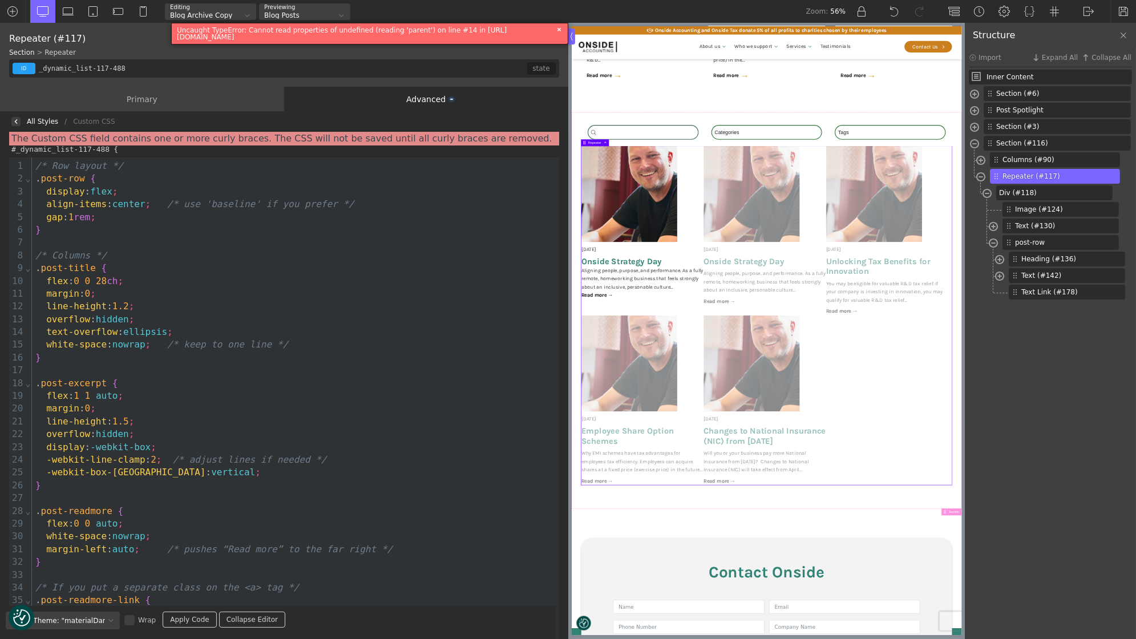
drag, startPoint x: 14, startPoint y: 138, endPoint x: 115, endPoint y: 140, distance: 101.0
click at [115, 140] on div "The Custom CSS field contains one or more curly braces. The CSS will not be sav…" at bounding box center [284, 139] width 550 height 14
click at [1037, 249] on div "post-row" at bounding box center [1061, 242] width 116 height 15
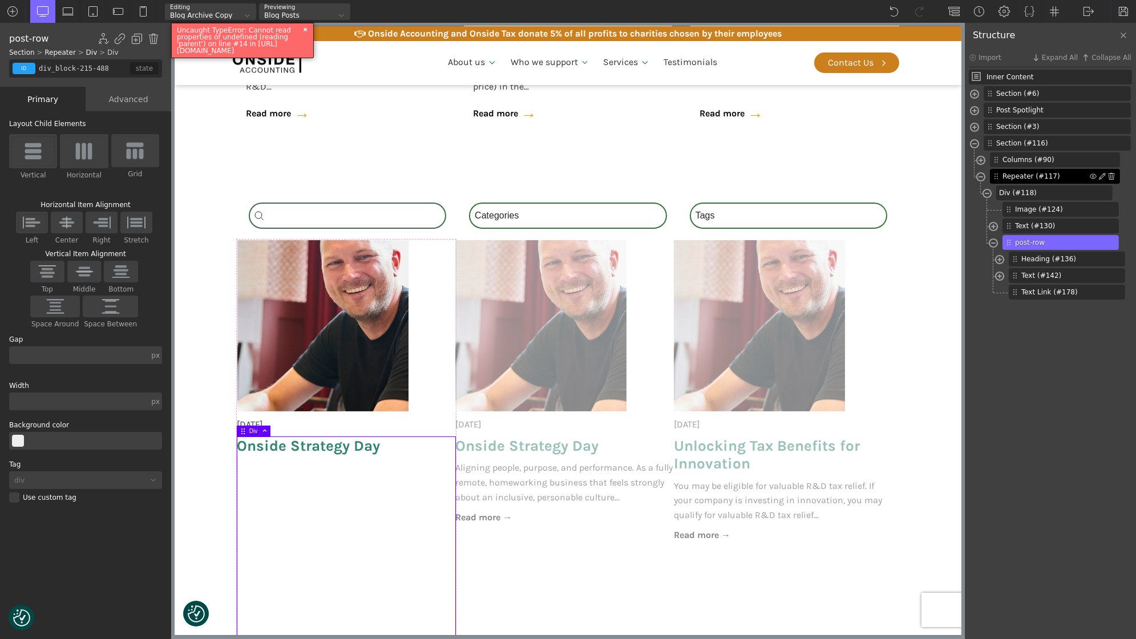
click at [1037, 175] on span "Repeater (#117)" at bounding box center [1046, 176] width 87 height 10
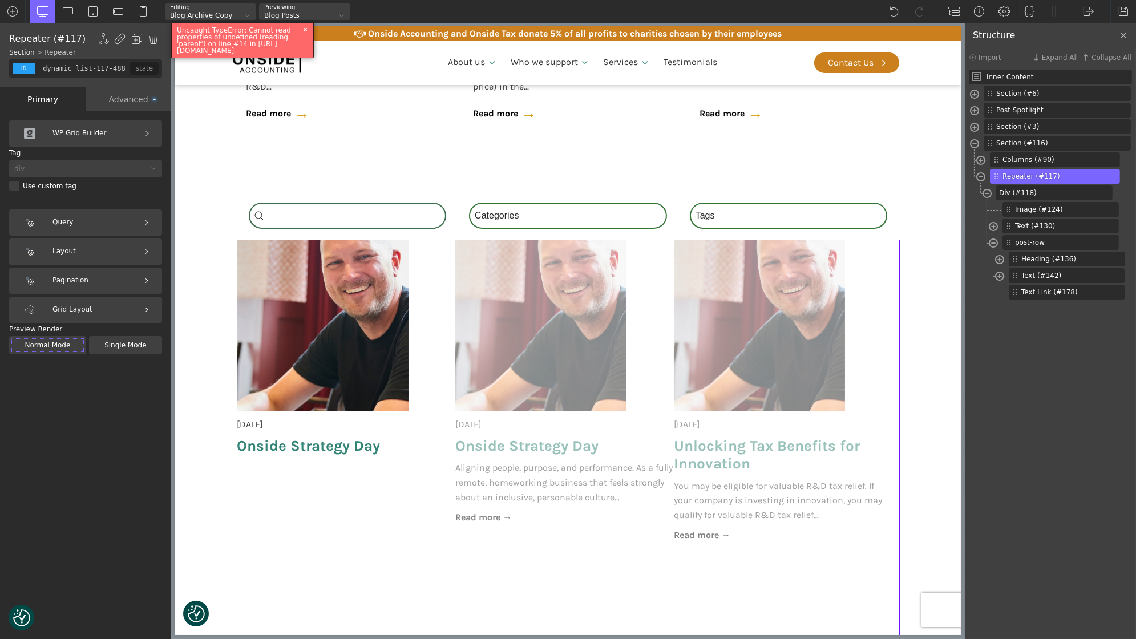
click at [126, 105] on div "Advanced" at bounding box center [129, 99] width 86 height 25
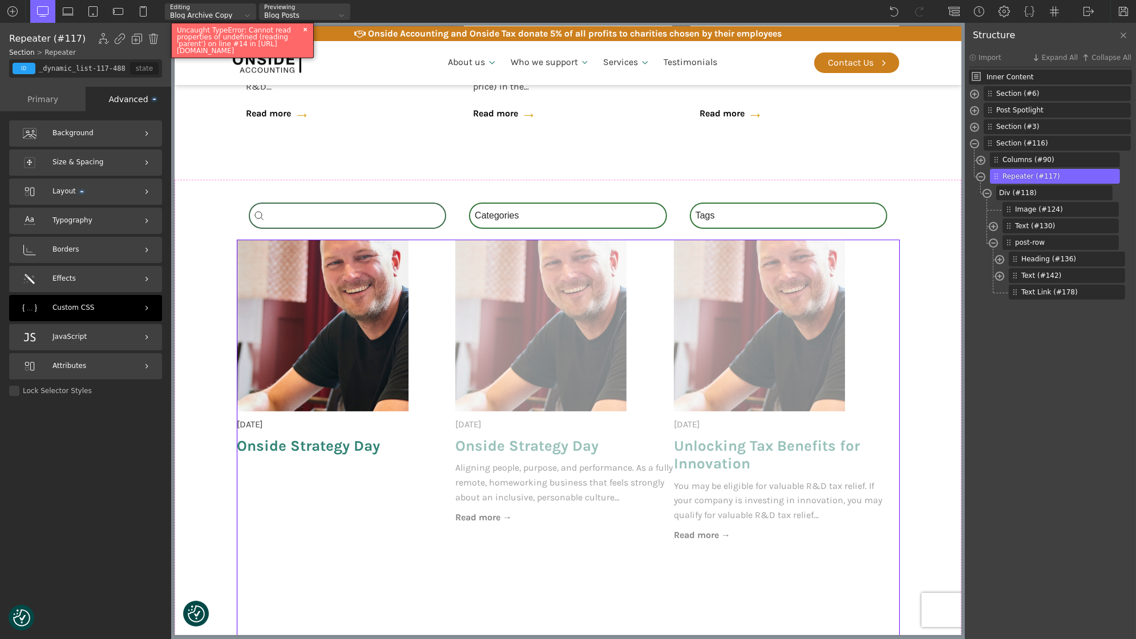
click at [86, 303] on span "Custom CSS" at bounding box center [74, 308] width 42 height 11
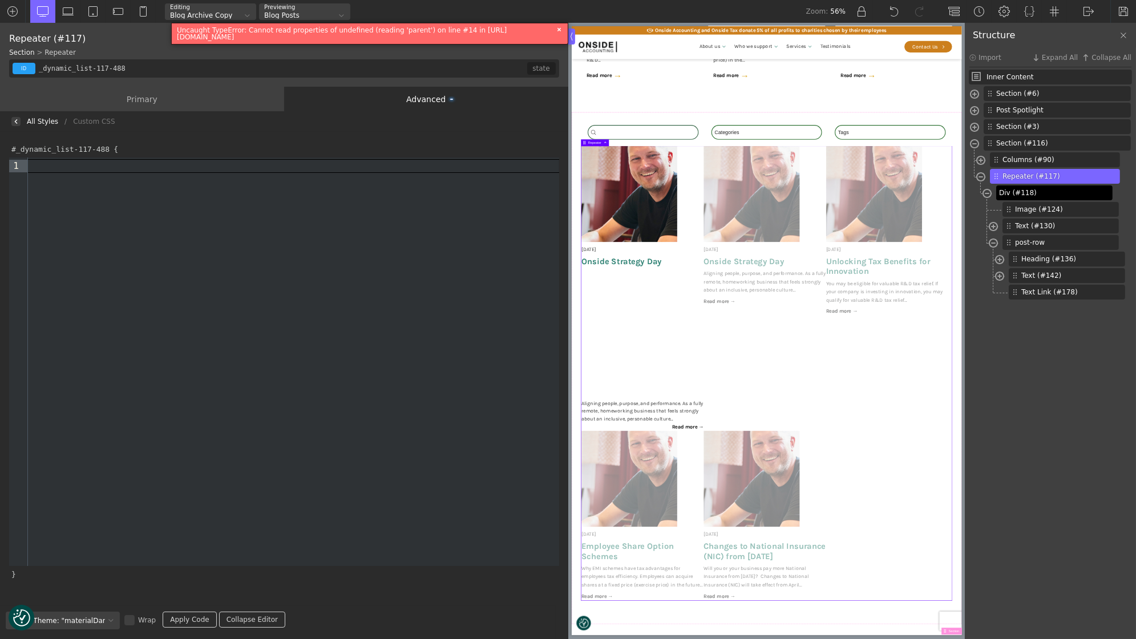
click at [1033, 199] on div "Div (#118)" at bounding box center [1055, 193] width 116 height 15
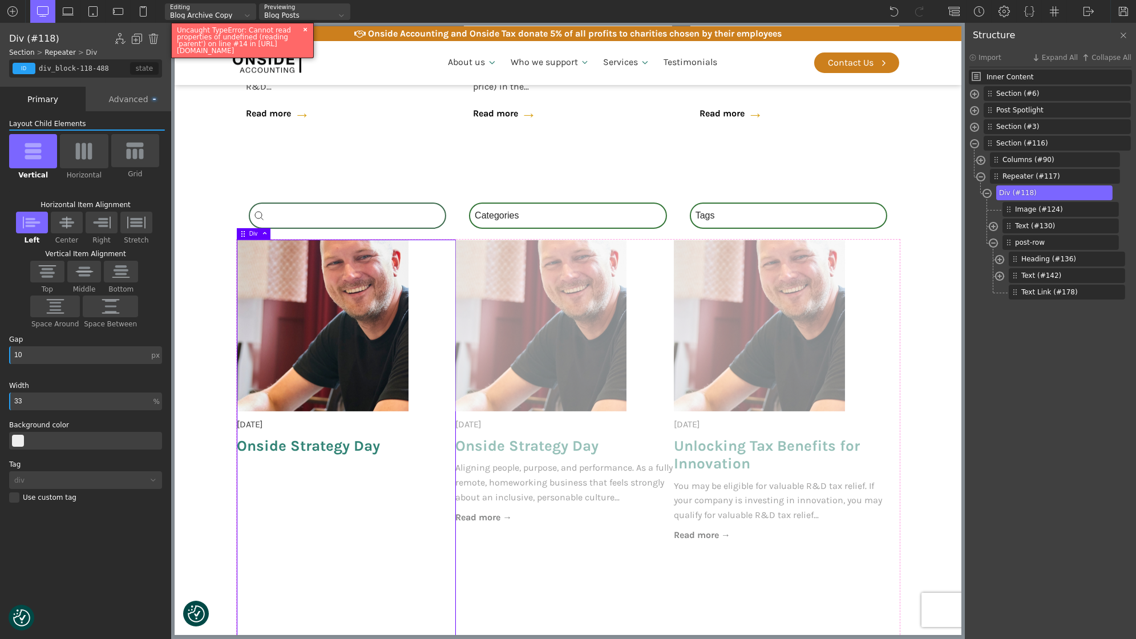
click at [119, 99] on div "Advanced" at bounding box center [129, 99] width 86 height 25
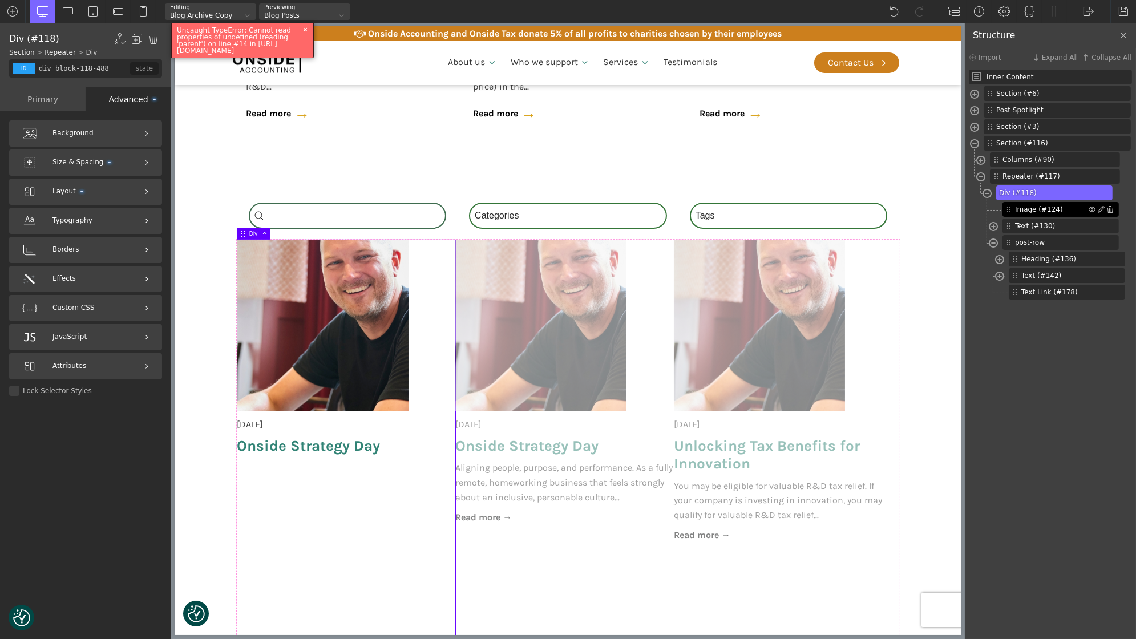
click at [1042, 212] on span "Image (#124)" at bounding box center [1052, 209] width 74 height 10
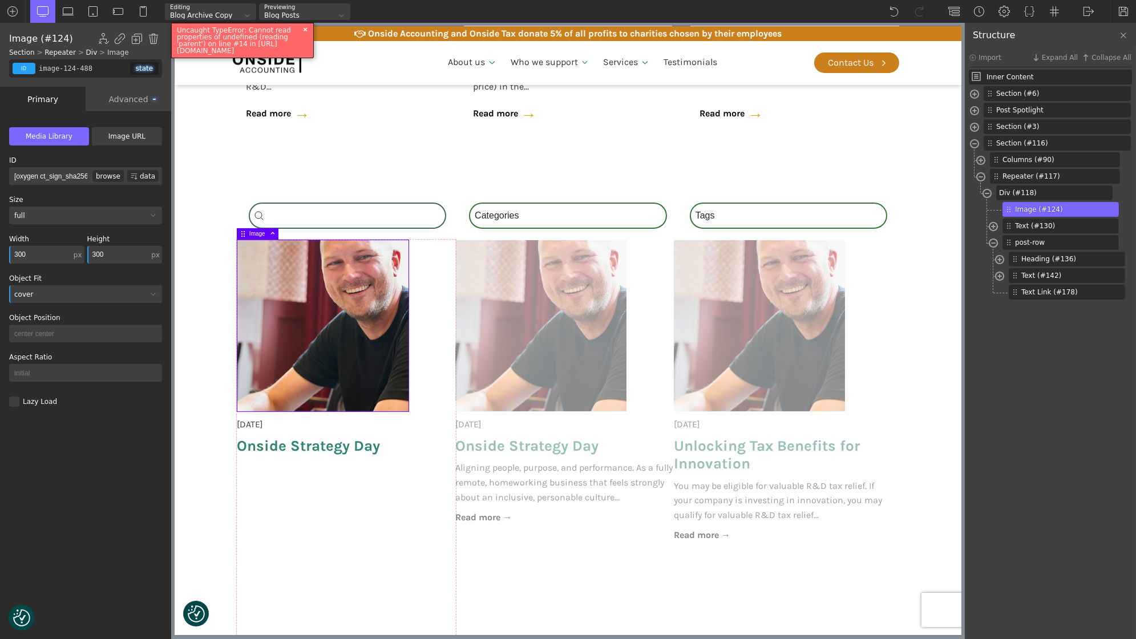
click at [127, 99] on div "Advanced" at bounding box center [129, 99] width 86 height 25
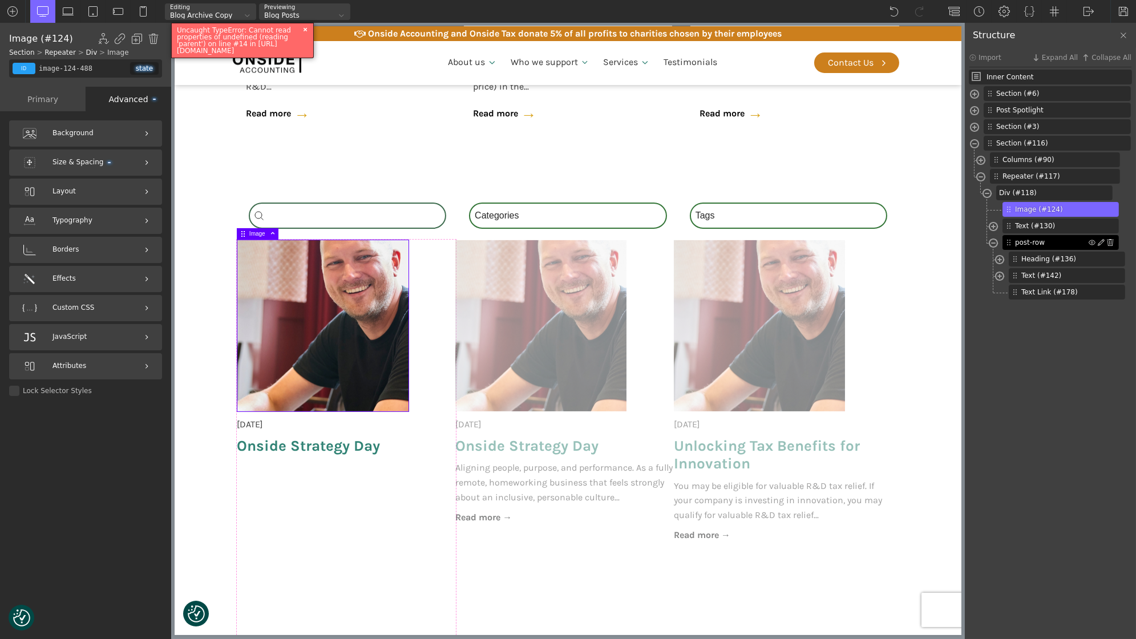
click at [1051, 243] on span "post-row" at bounding box center [1052, 242] width 74 height 10
type input "div_block-215-488"
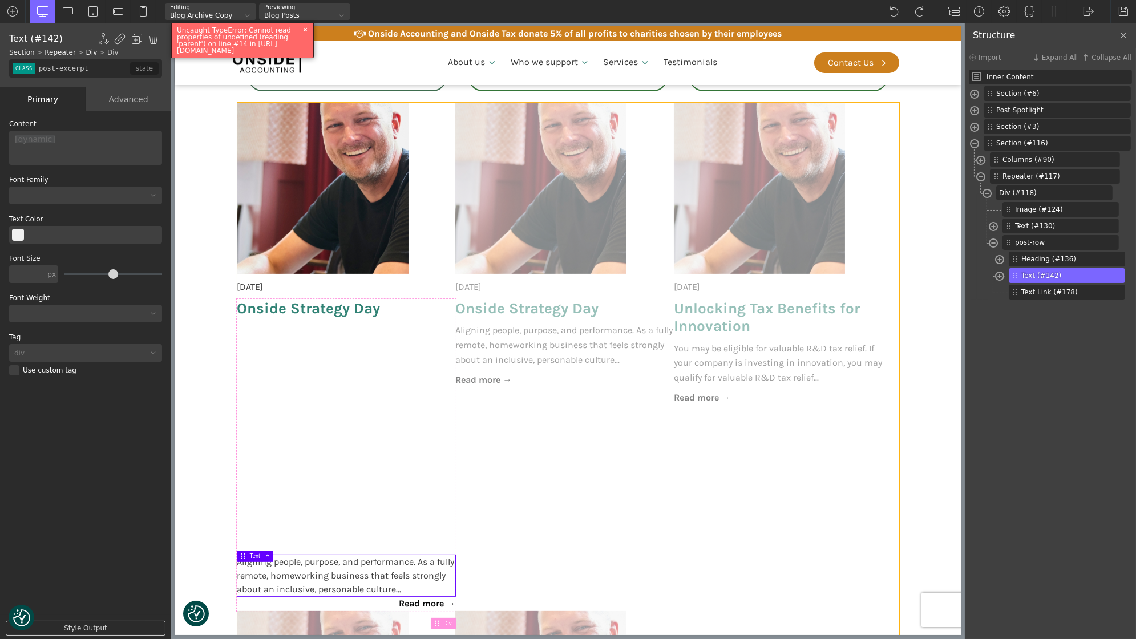
scroll to position [939, 0]
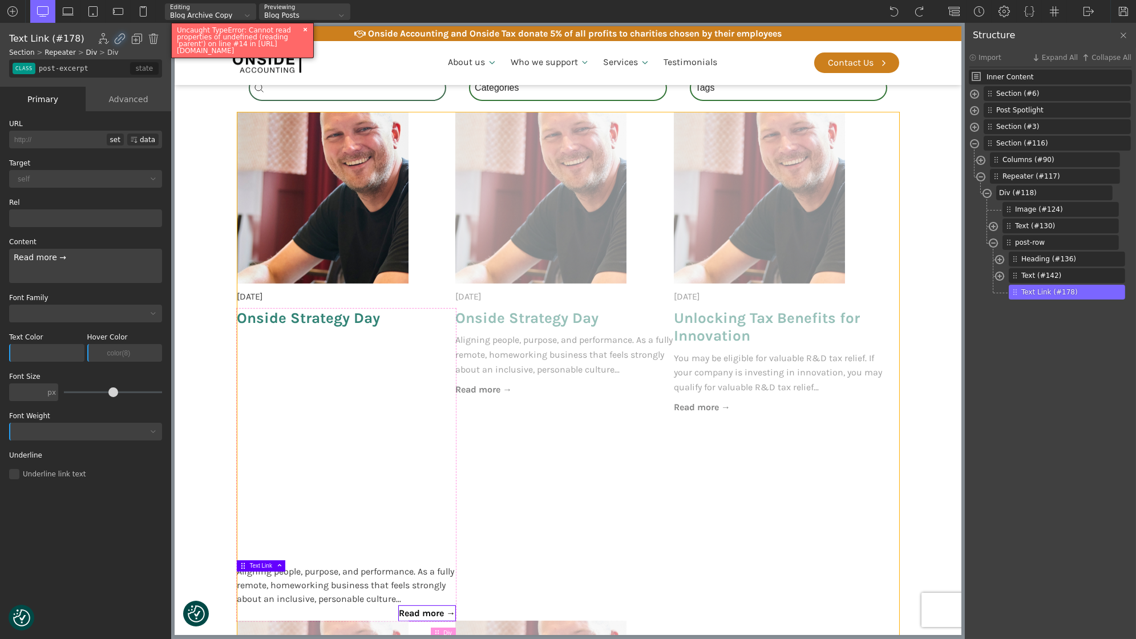
type input "post-readmore"
type input "headline-136-488"
type input "post-title"
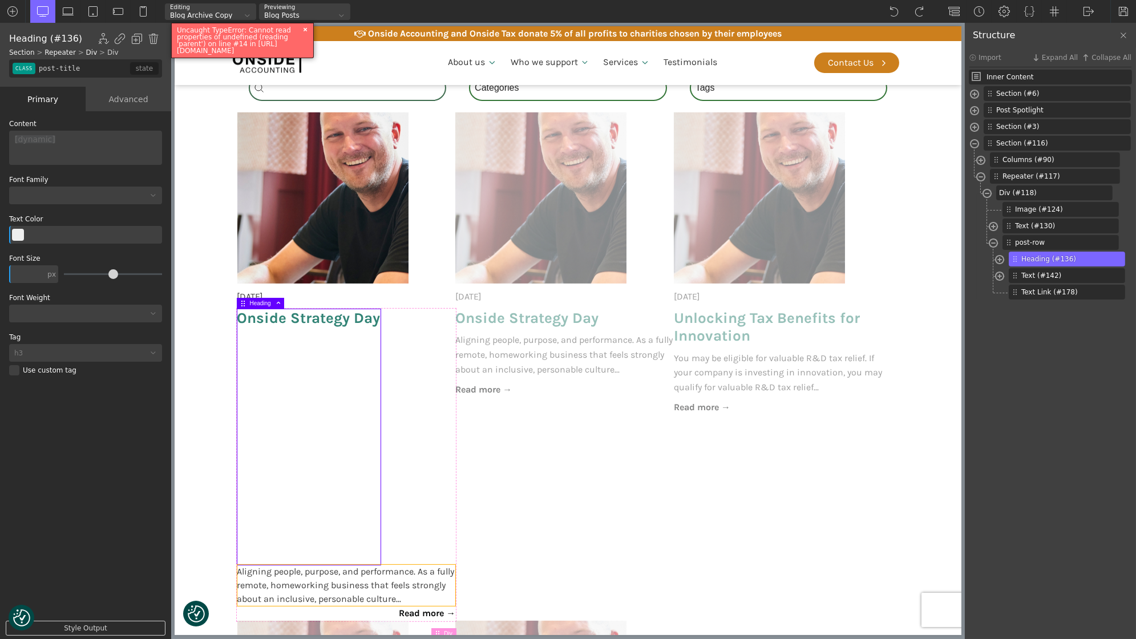
click at [283, 593] on span "Aligning people, purpose, and performance. As a fully remote, homeworking busin…" at bounding box center [346, 585] width 219 height 41
type input "text_block-142-488"
type input "post-excerpt"
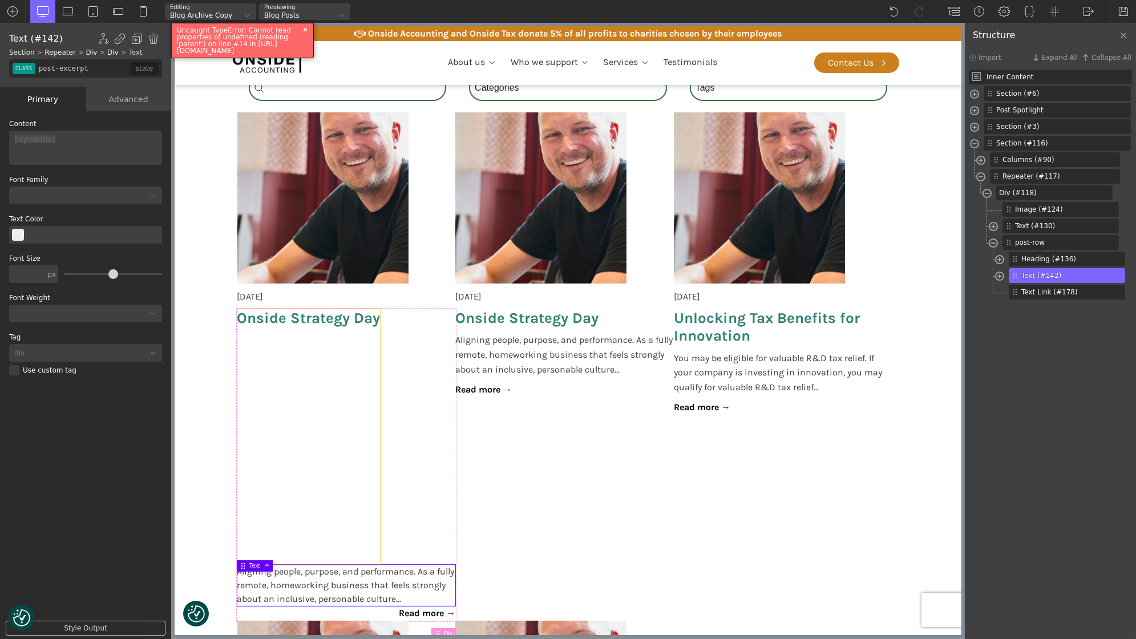
click at [292, 430] on h3 "Onside Strategy Day" at bounding box center [308, 437] width 143 height 256
type input "headline-136-488"
type input "post-title"
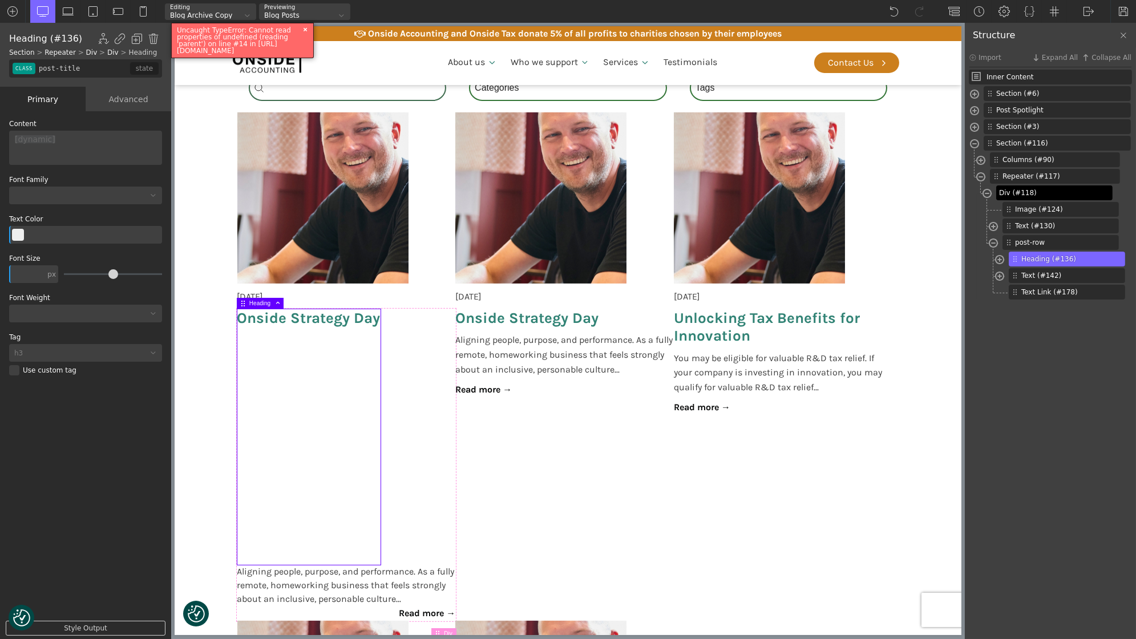
click at [1043, 197] on span "Div (#118)" at bounding box center [1053, 193] width 108 height 10
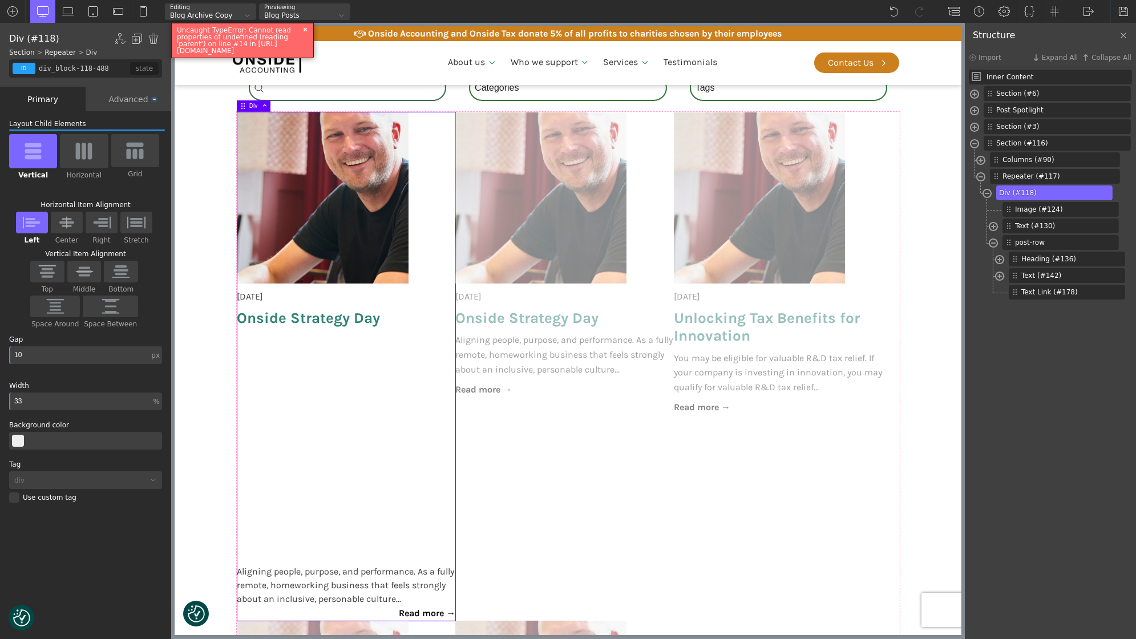
click at [148, 94] on div "Advanced" at bounding box center [129, 99] width 86 height 25
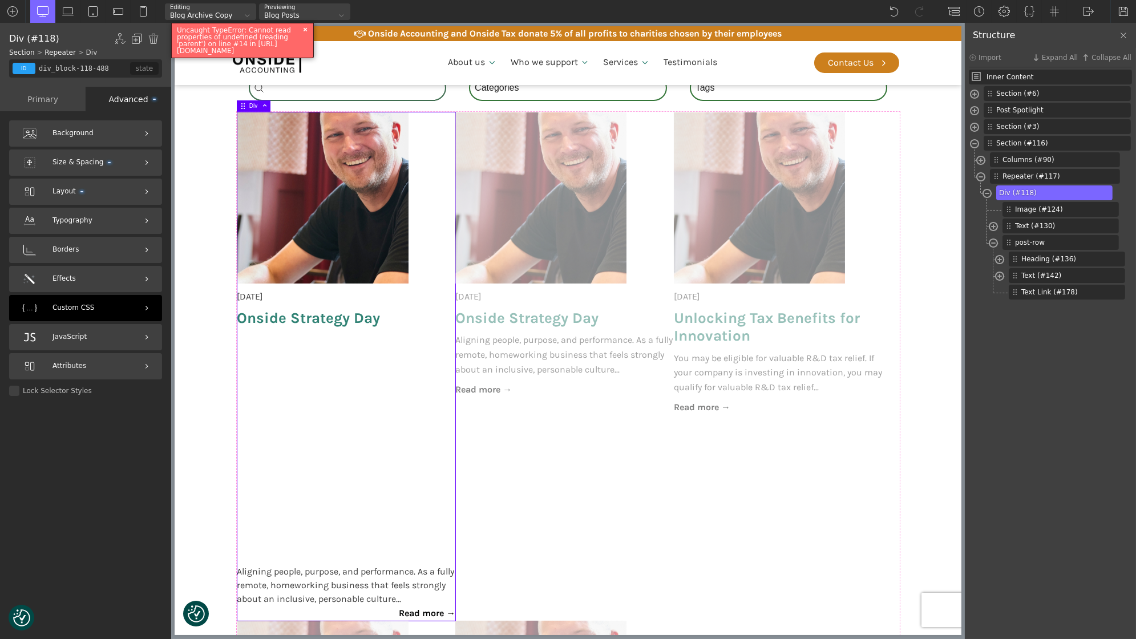
click at [96, 308] on div "Custom CSS" at bounding box center [85, 308] width 153 height 26
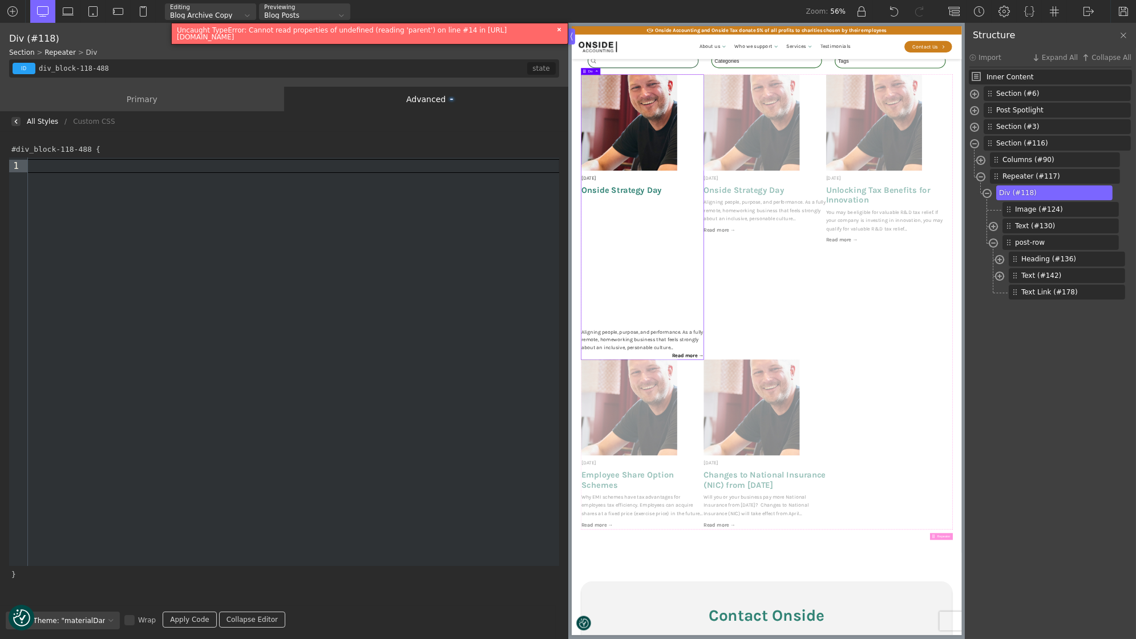
click at [13, 122] on div at bounding box center [15, 121] width 9 height 9
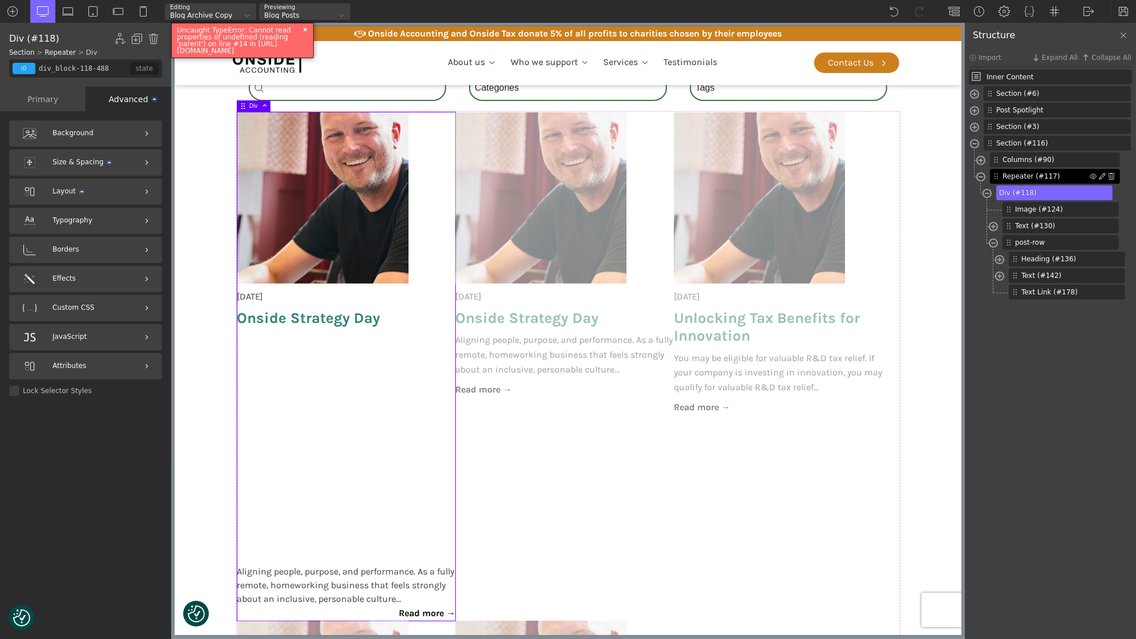
click at [1042, 172] on span "Repeater (#117)" at bounding box center [1046, 176] width 87 height 10
type input "_dynamic_list-117-488"
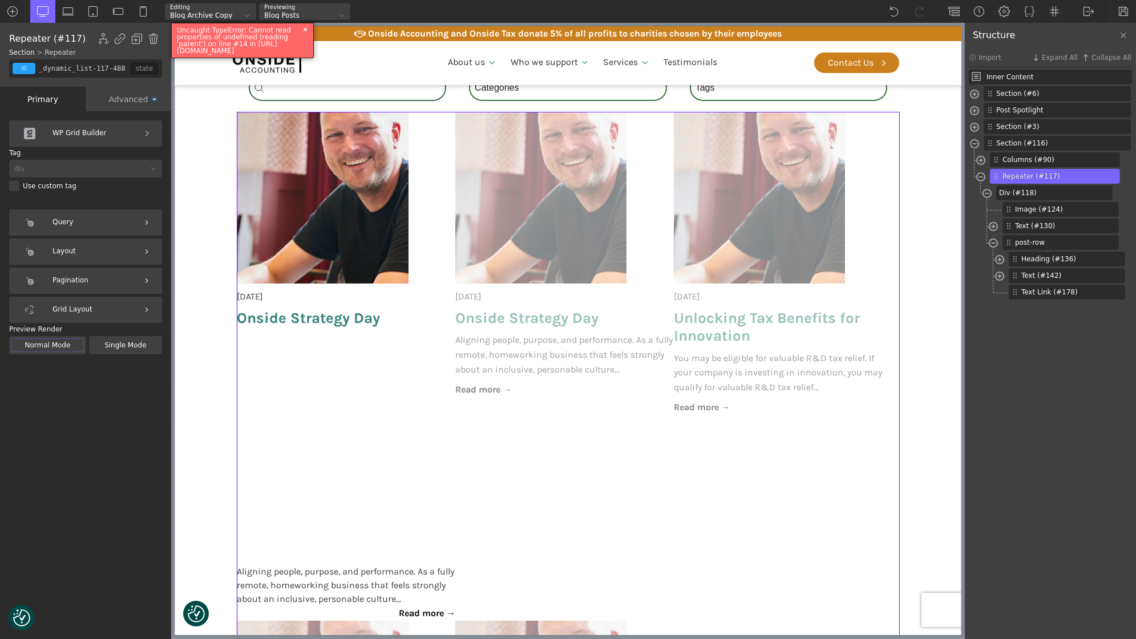
click at [123, 95] on div "Advanced" at bounding box center [129, 99] width 86 height 25
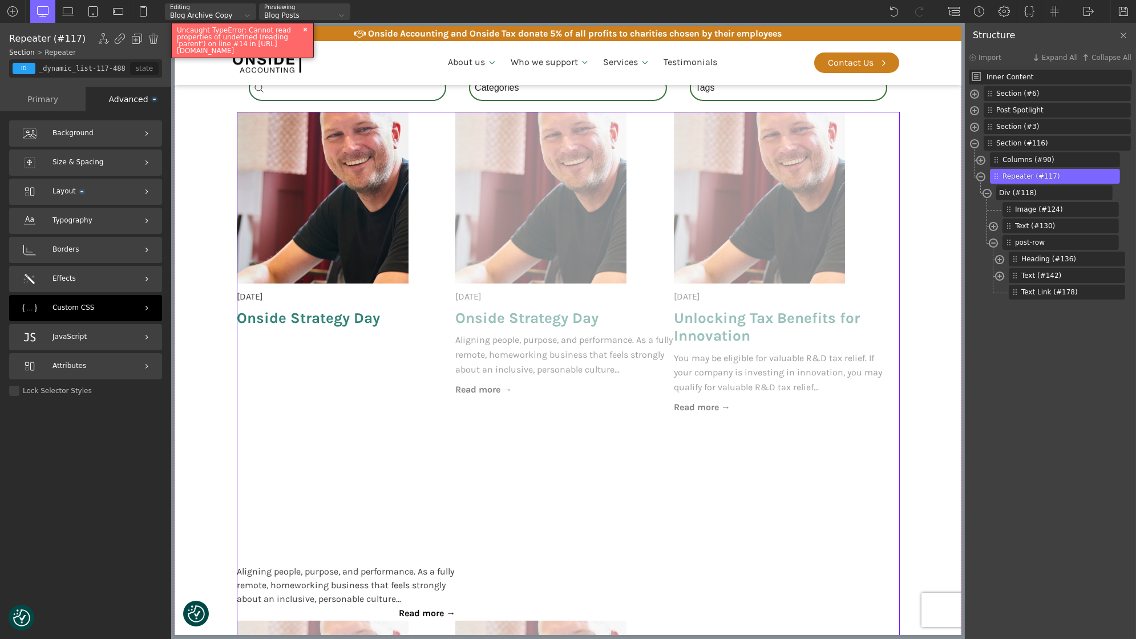
click at [80, 304] on span "Custom CSS" at bounding box center [74, 308] width 42 height 11
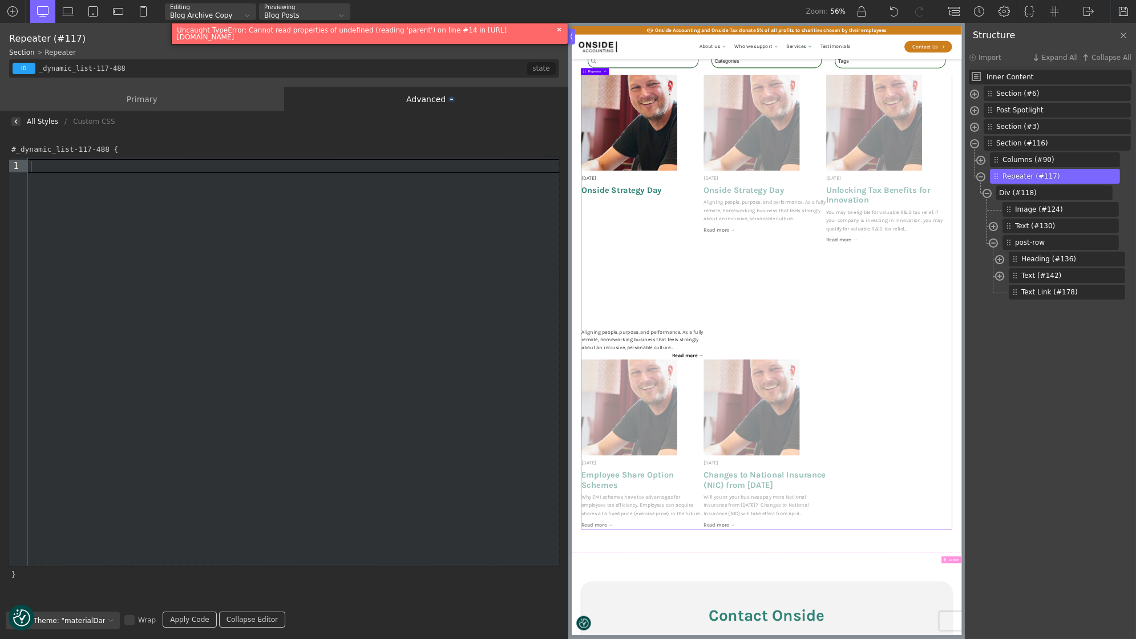
click at [189, 257] on div "9 1 ›" at bounding box center [284, 362] width 550 height 409
click at [189, 621] on link "Apply Code" at bounding box center [190, 620] width 54 height 16
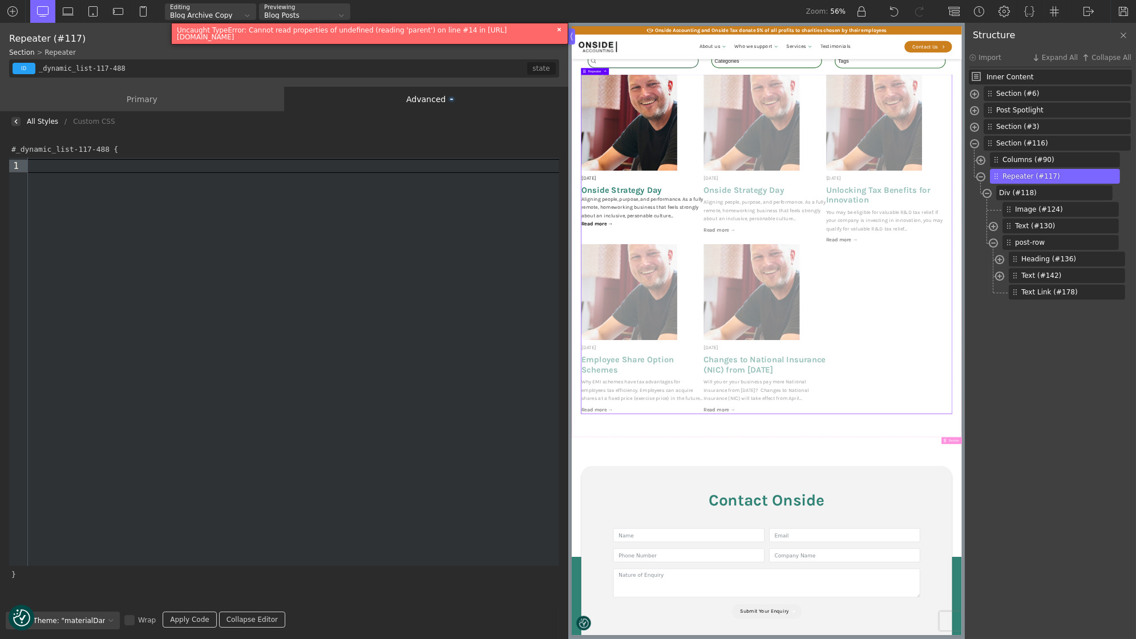
click at [1096, 620] on div "[DATE] Onside Strategy Day Aligning people, purpose, and performance. As a full…" at bounding box center [919, 415] width 662 height 606
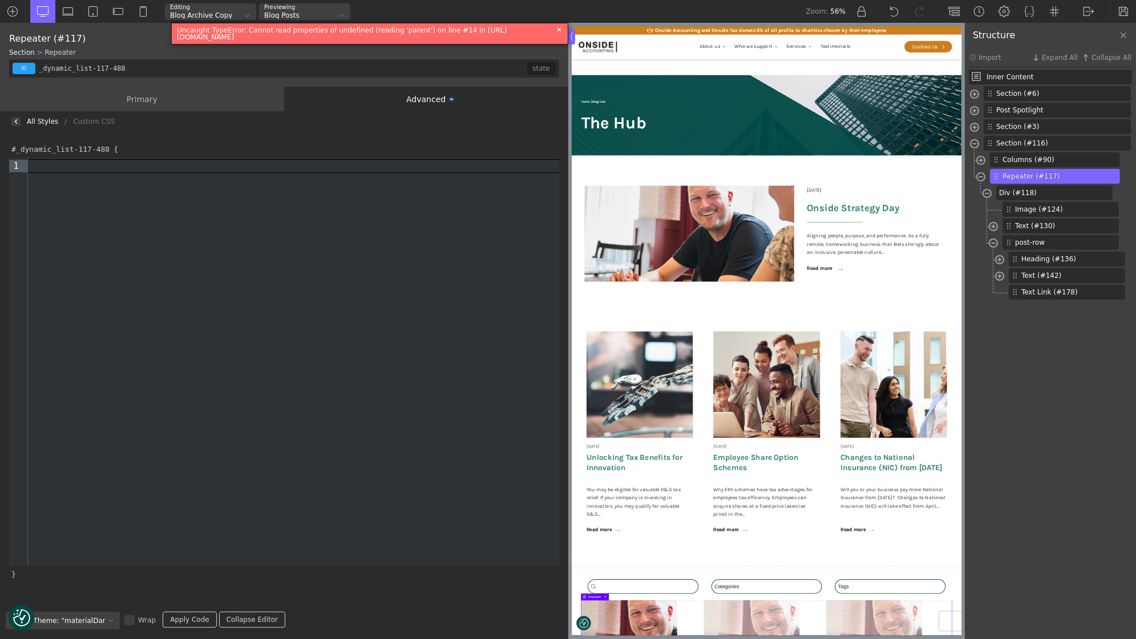
scroll to position [939, 0]
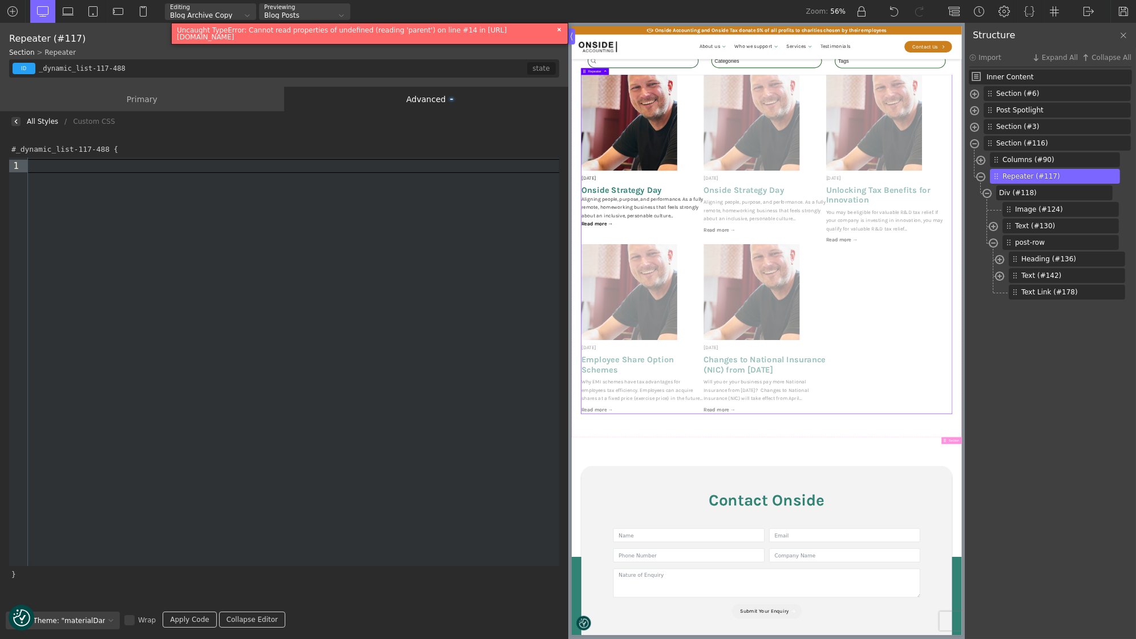
click at [15, 122] on img at bounding box center [16, 121] width 5 height 5
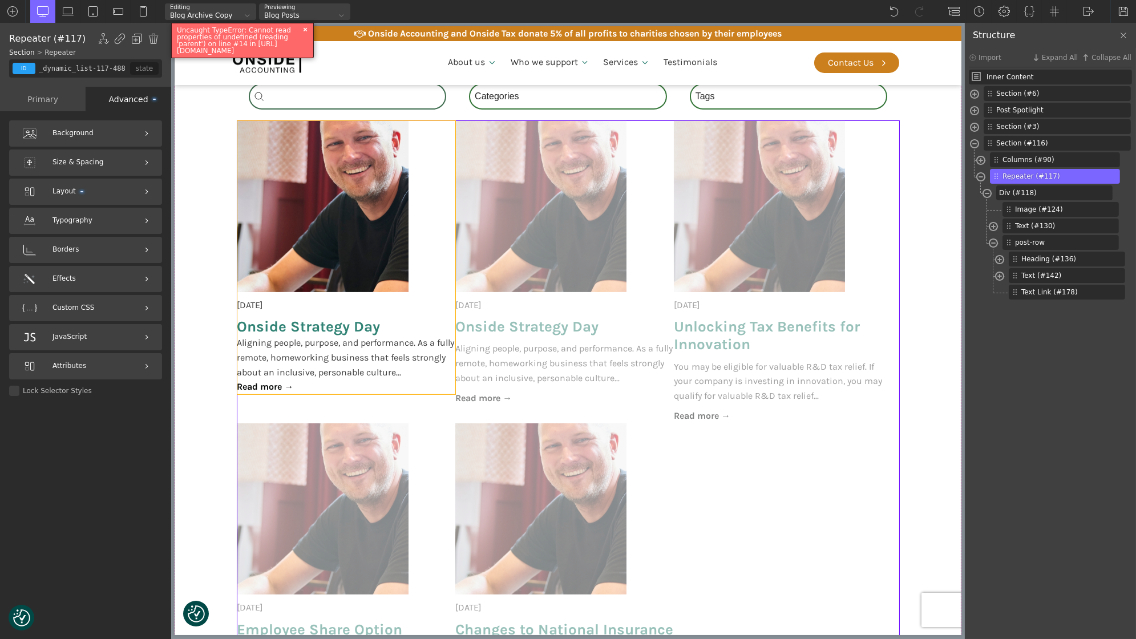
scroll to position [927, 0]
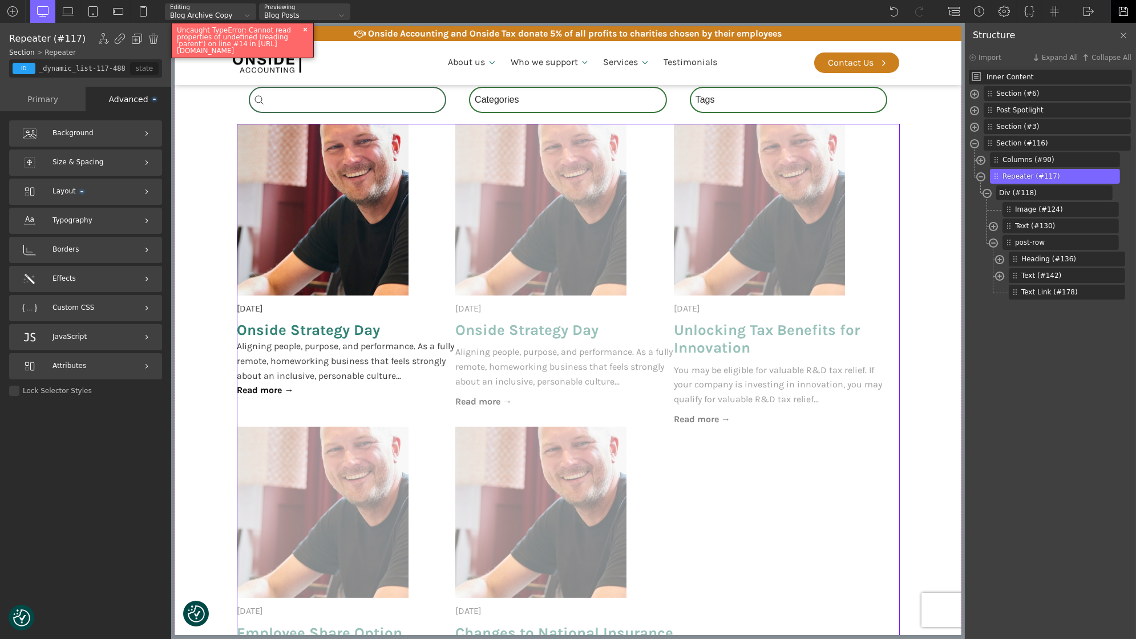
click at [1118, 14] on div at bounding box center [1124, 11] width 26 height 23
click at [1079, 7] on div "WP Admin Frontend Frontend" at bounding box center [1089, 11] width 25 height 23
click at [1102, 29] on link "WP Admin" at bounding box center [1101, 30] width 49 height 18
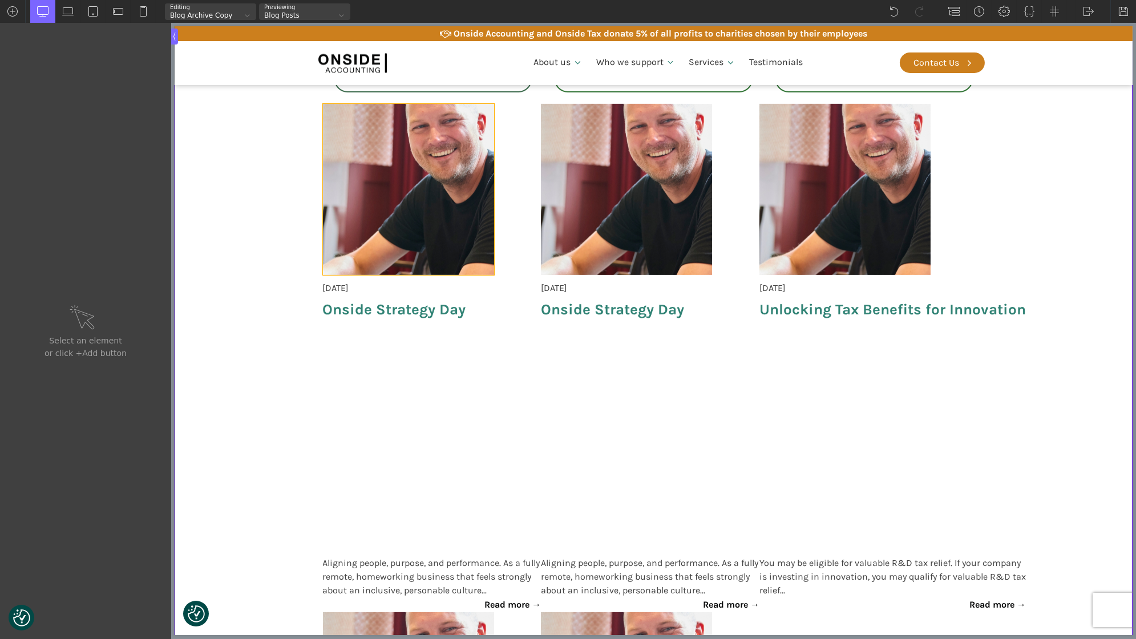
scroll to position [1062, 0]
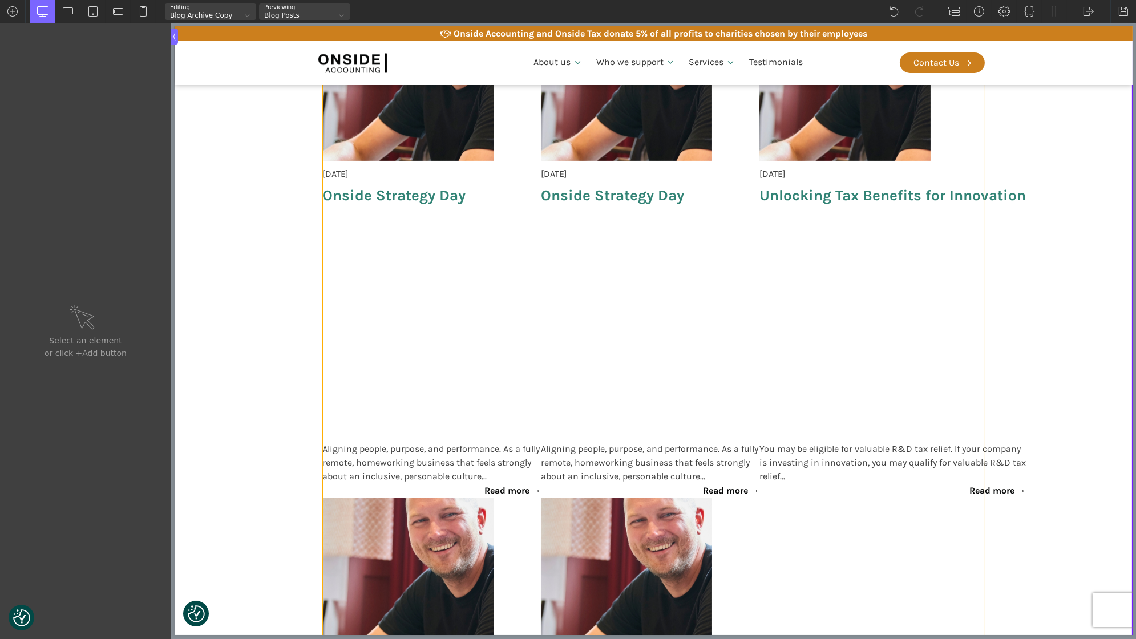
click at [576, 259] on div "[DATE] Onside Strategy Day Aligning people, purpose, and performance. As a full…" at bounding box center [653, 498] width 662 height 1017
type input "_dynamic_list-117-488"
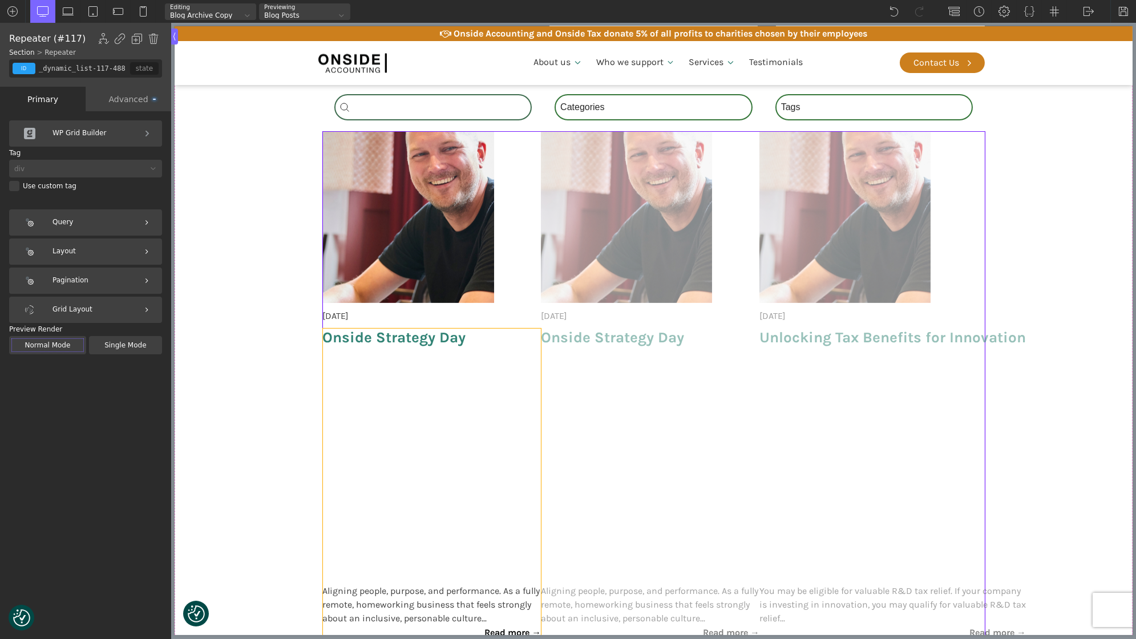
scroll to position [798, 0]
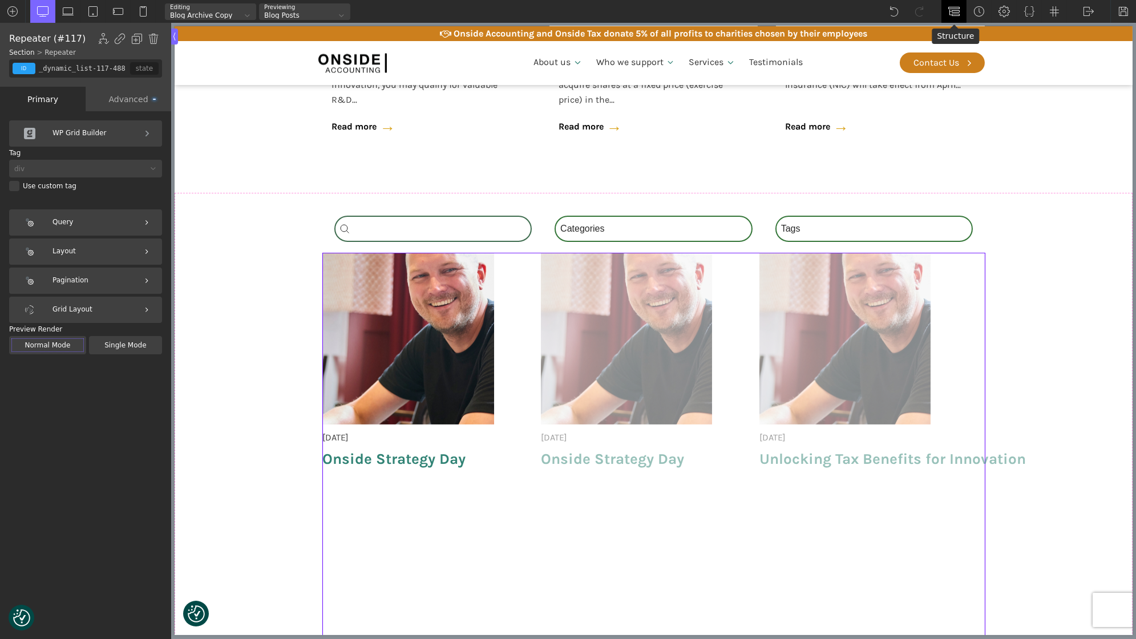
click at [959, 10] on img at bounding box center [954, 11] width 11 height 11
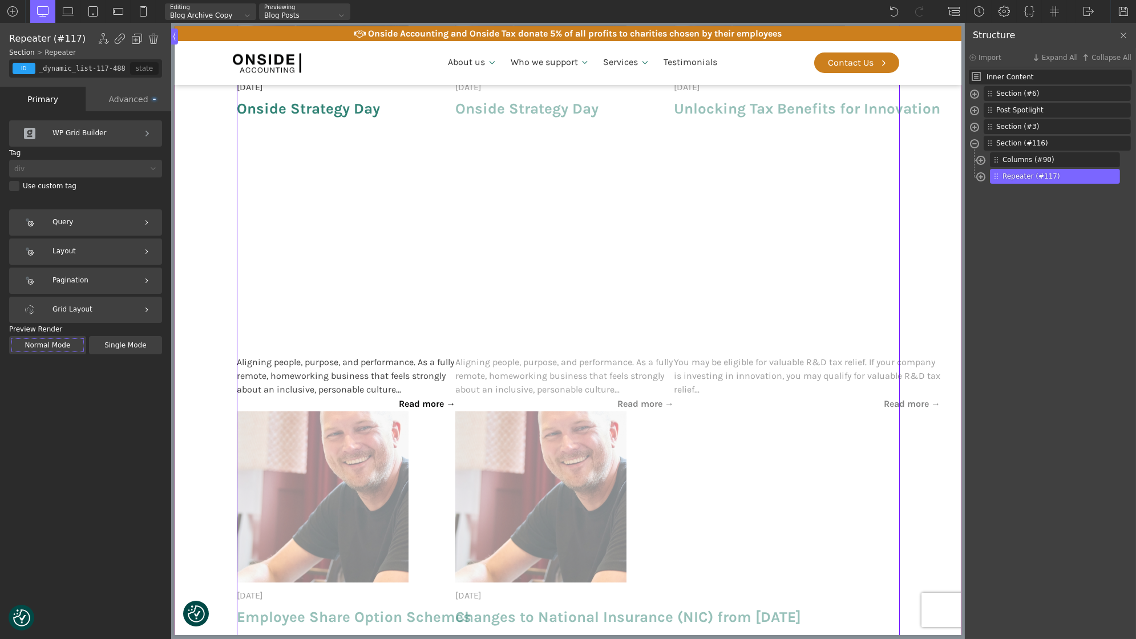
scroll to position [1014, 0]
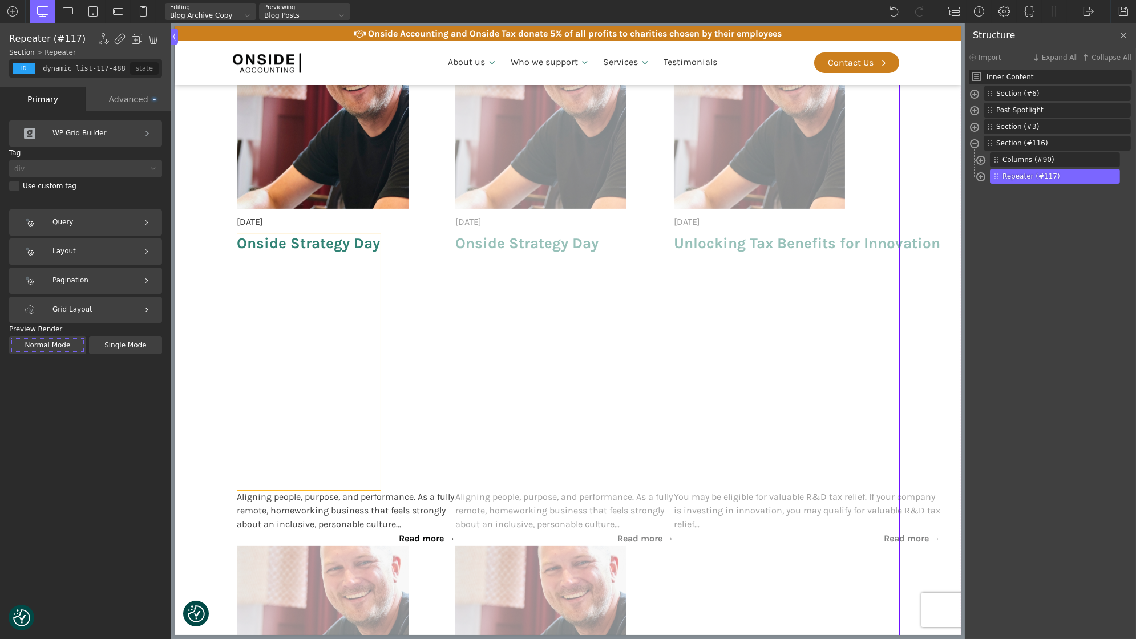
click at [311, 259] on h3 "Onside Strategy Day" at bounding box center [308, 363] width 143 height 256
type input "post-title"
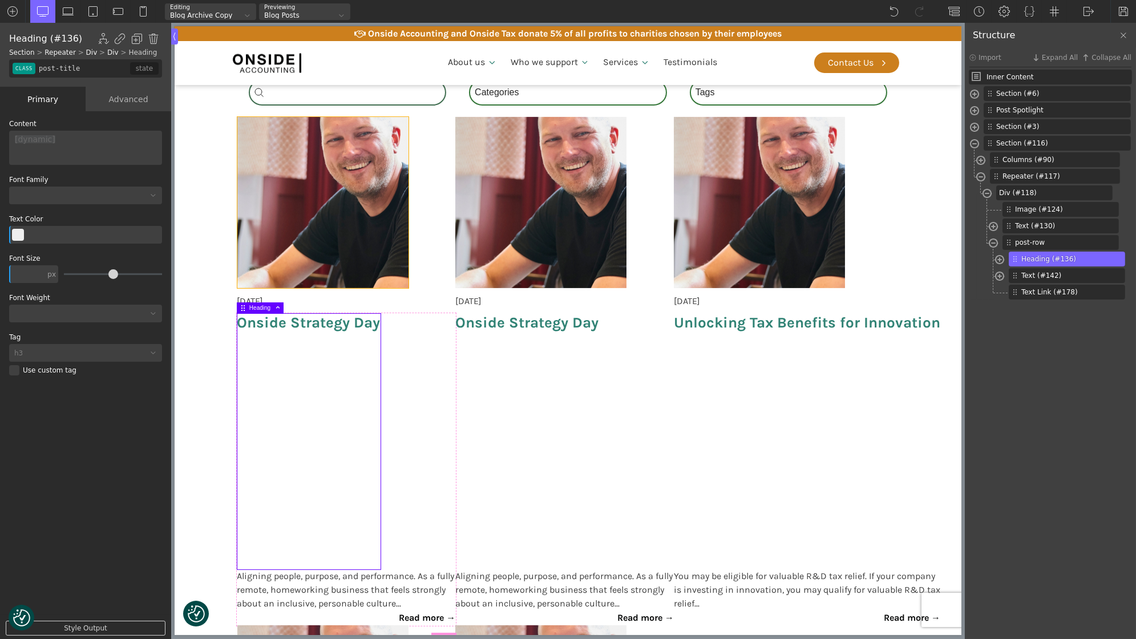
scroll to position [934, 0]
click at [209, 223] on section "Search_Custom Search content Clear Category Select content Categories All (4) N…" at bounding box center [567, 617] width 787 height 1120
type input "section-116-488"
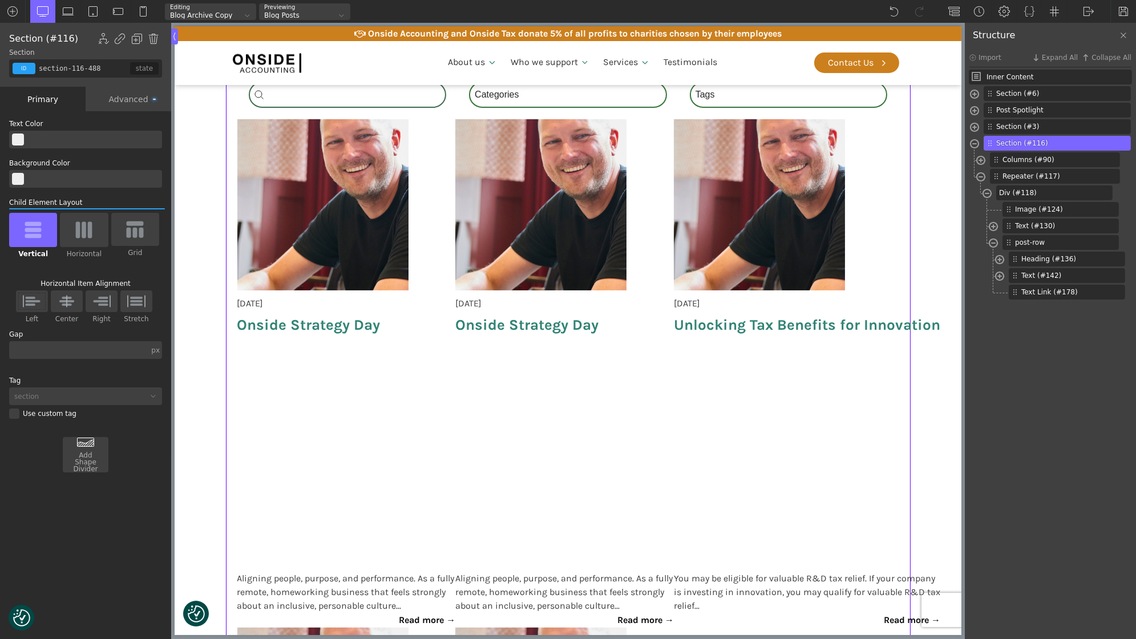
scroll to position [928, 0]
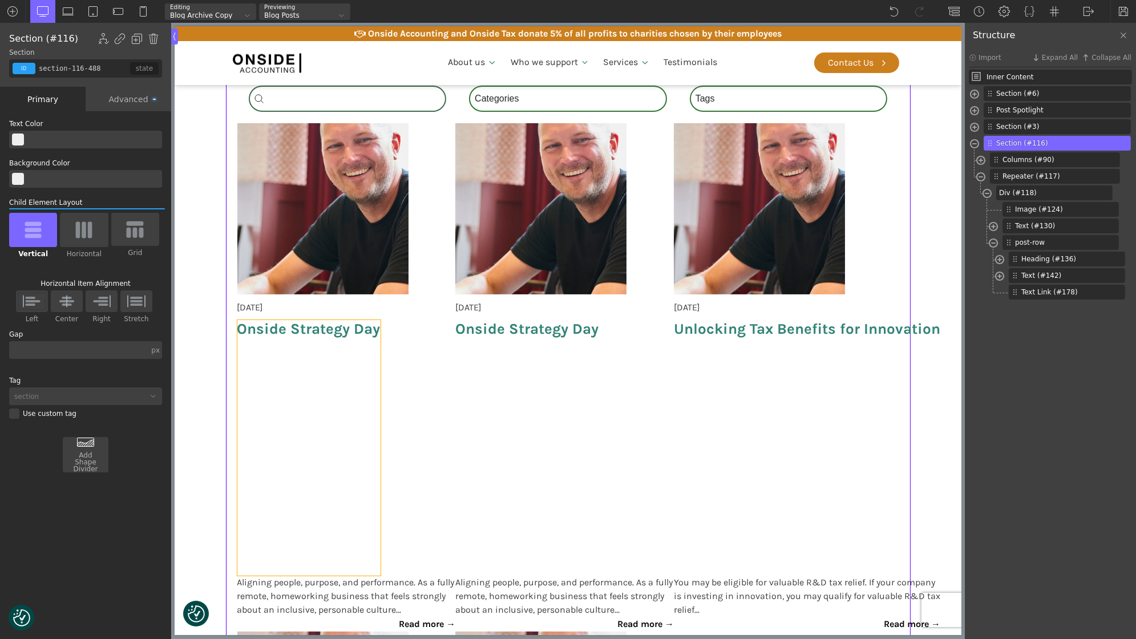
click at [287, 332] on span "Onside Strategy Day" at bounding box center [308, 329] width 143 height 18
type input "post-title"
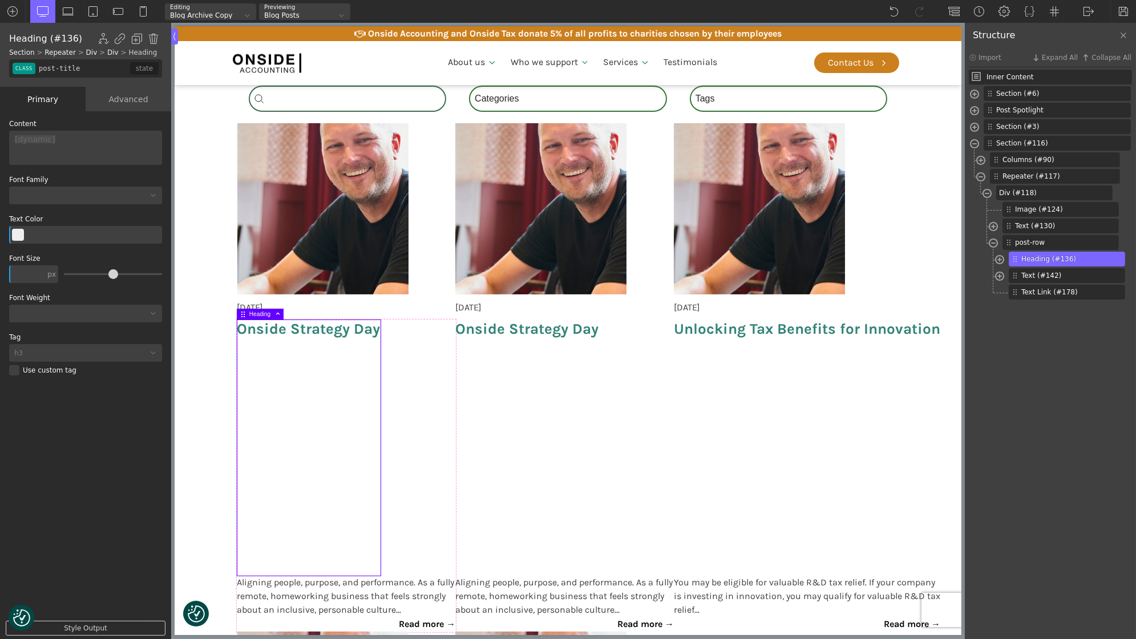
click at [114, 106] on div "Advanced" at bounding box center [129, 99] width 86 height 25
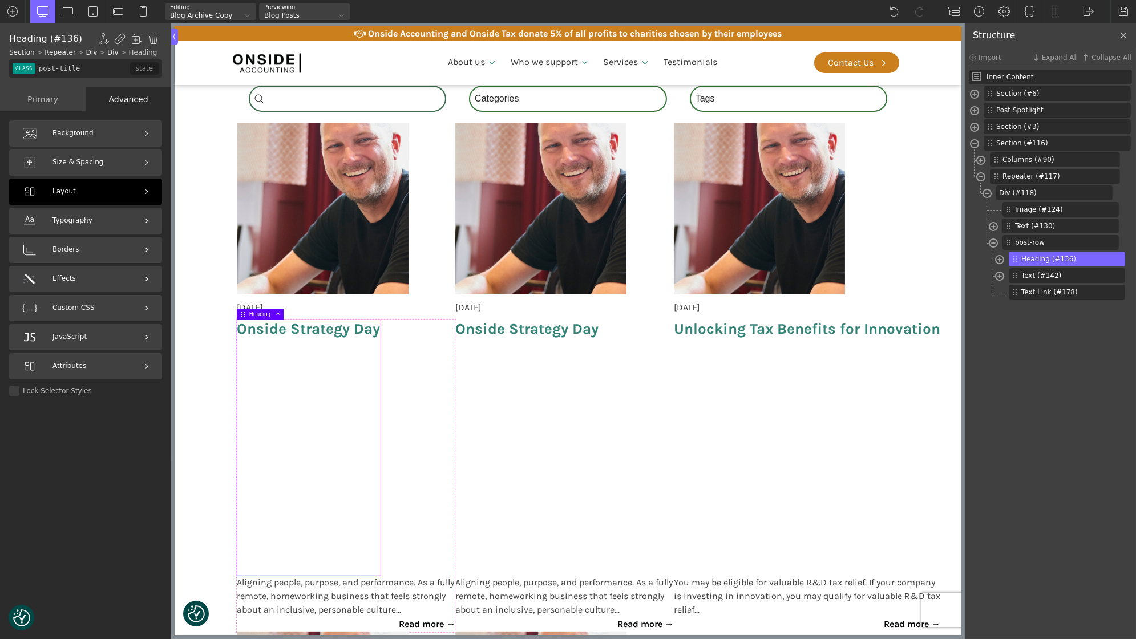
click at [115, 182] on div "Layout" at bounding box center [85, 192] width 153 height 26
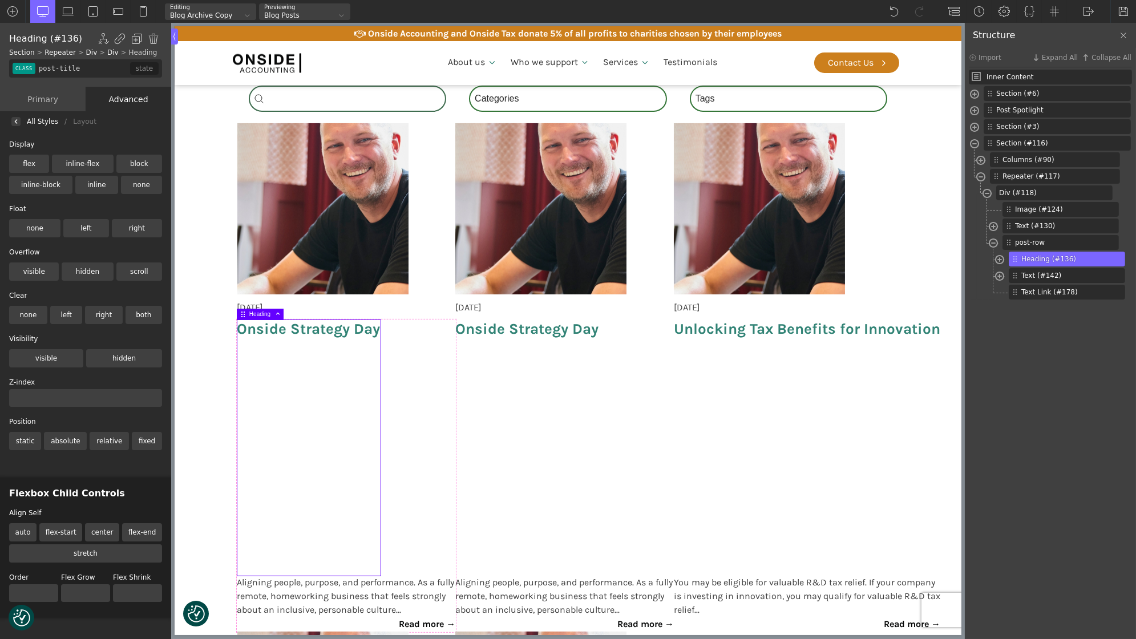
click at [13, 119] on div at bounding box center [15, 121] width 9 height 9
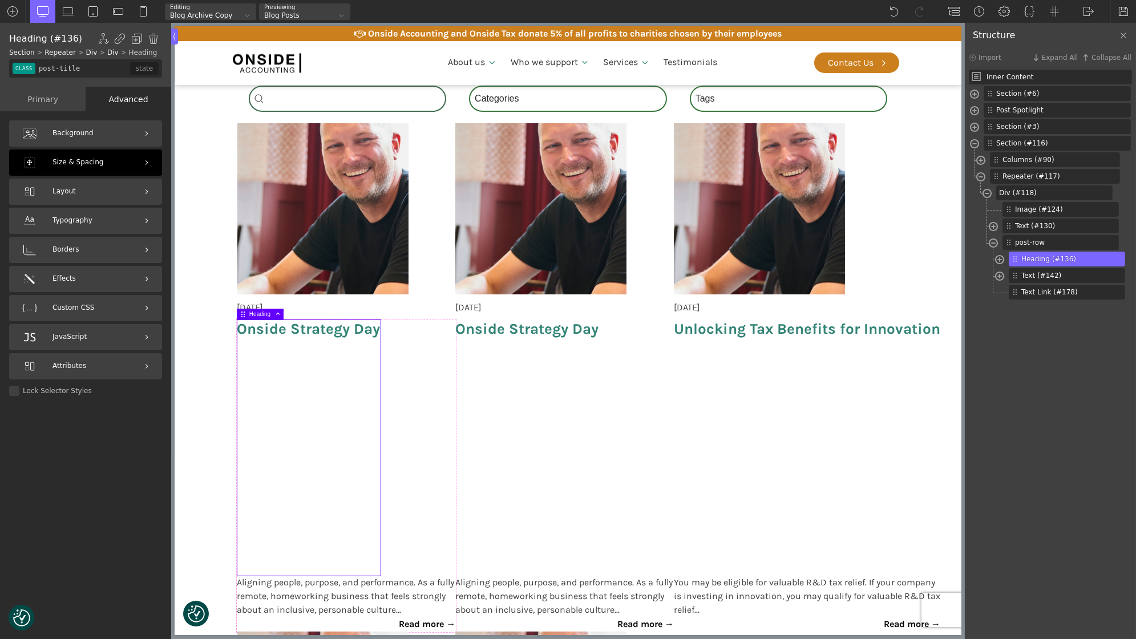
click at [114, 151] on div "Size & Spacing" at bounding box center [85, 163] width 153 height 26
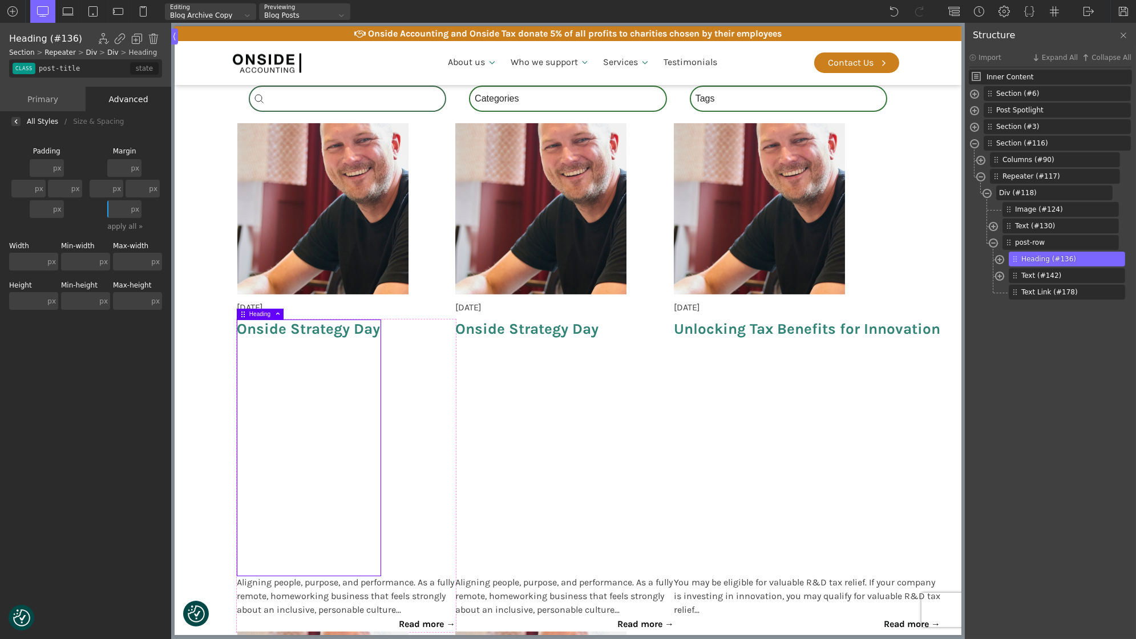
click at [125, 212] on input "text" at bounding box center [117, 209] width 21 height 18
type input "0"
click at [998, 263] on span at bounding box center [999, 261] width 9 height 13
click at [1107, 275] on img at bounding box center [1105, 275] width 7 height 7
type input "span-163-488"
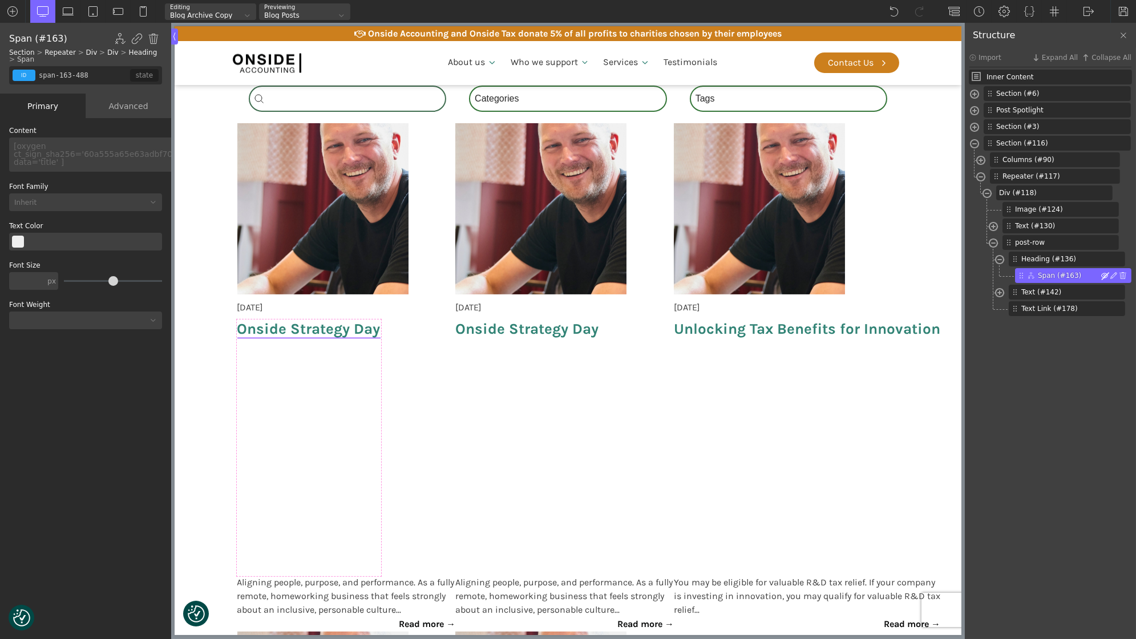
click at [1107, 275] on span at bounding box center [1105, 275] width 7 height 7
click at [307, 421] on h3 "Onside Strategy Day" at bounding box center [308, 448] width 143 height 256
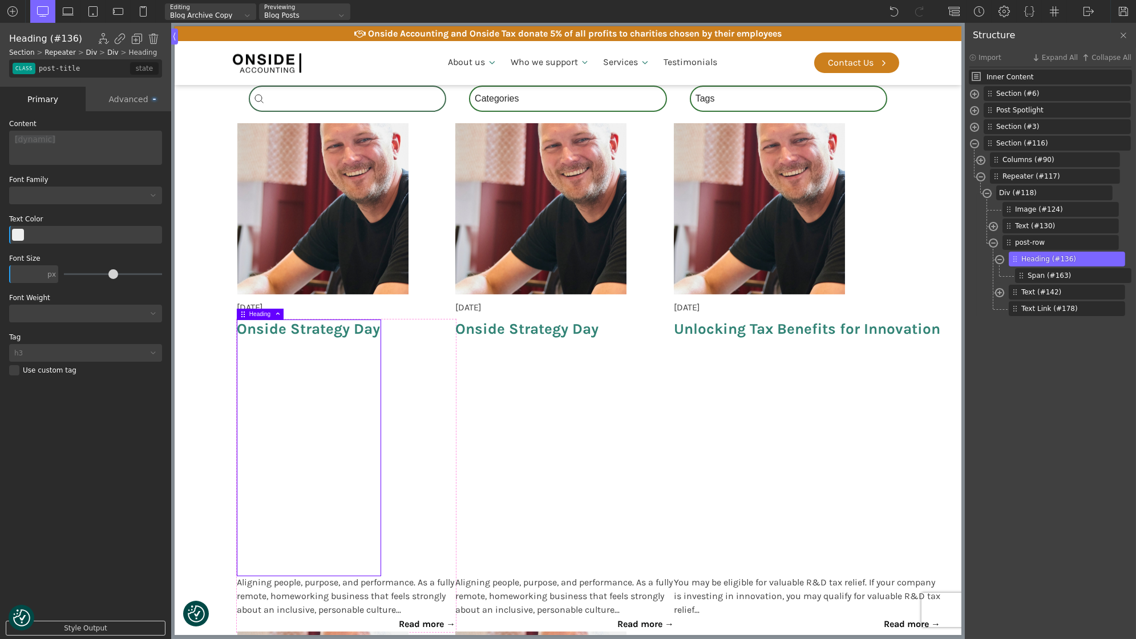
click at [297, 324] on span "Onside Strategy Day" at bounding box center [308, 329] width 143 height 18
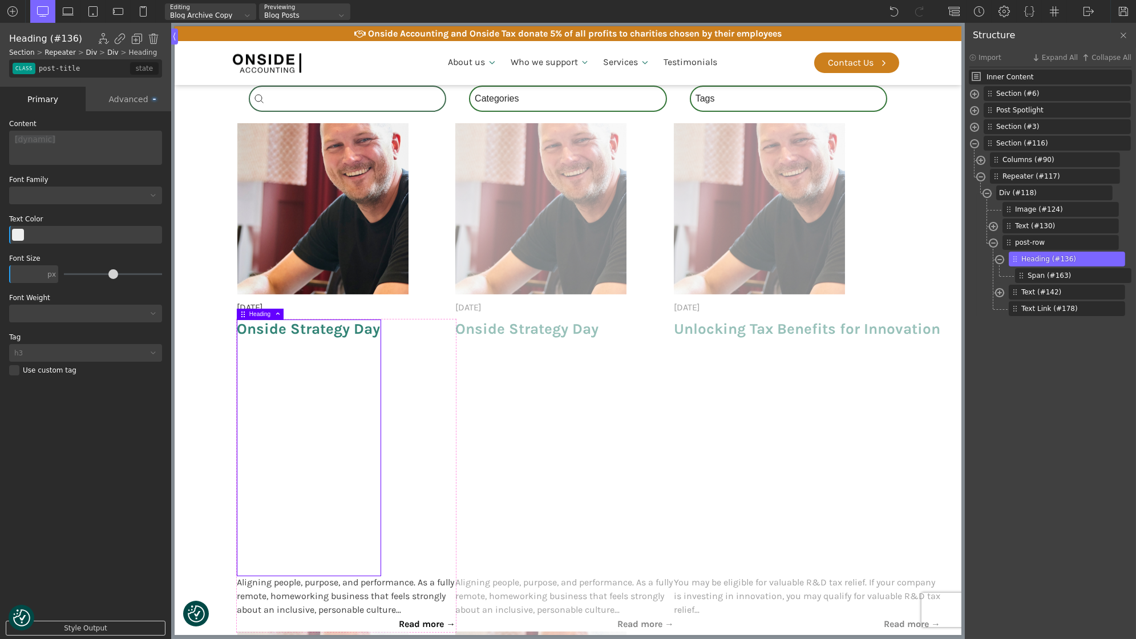
click at [131, 93] on div "Advanced" at bounding box center [129, 99] width 86 height 25
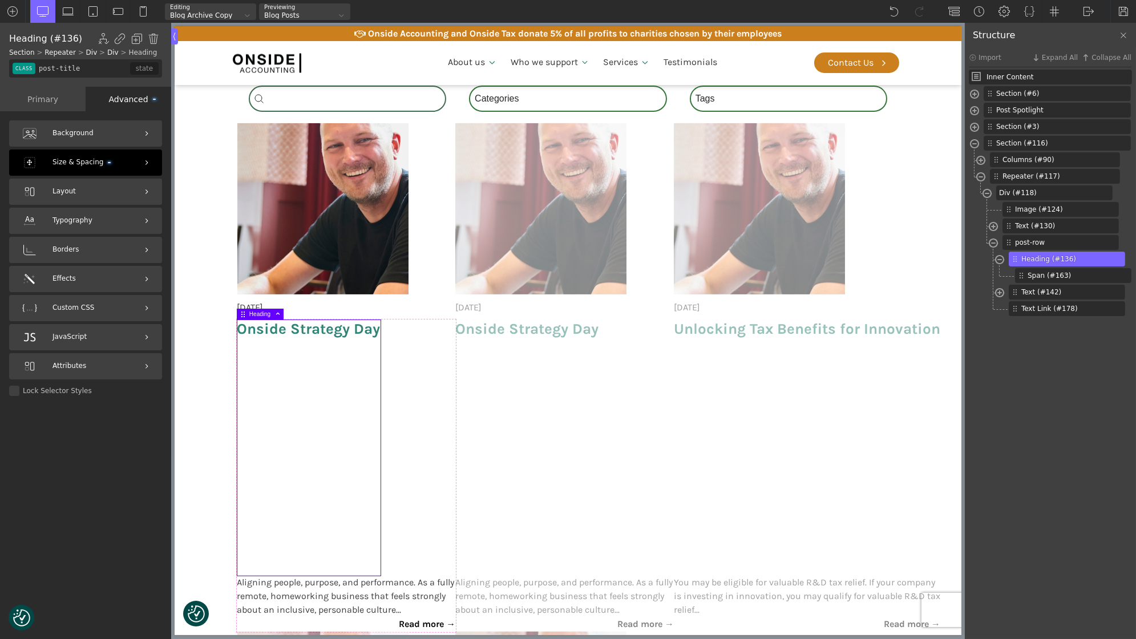
click at [104, 152] on div "Size & Spacing" at bounding box center [85, 163] width 153 height 26
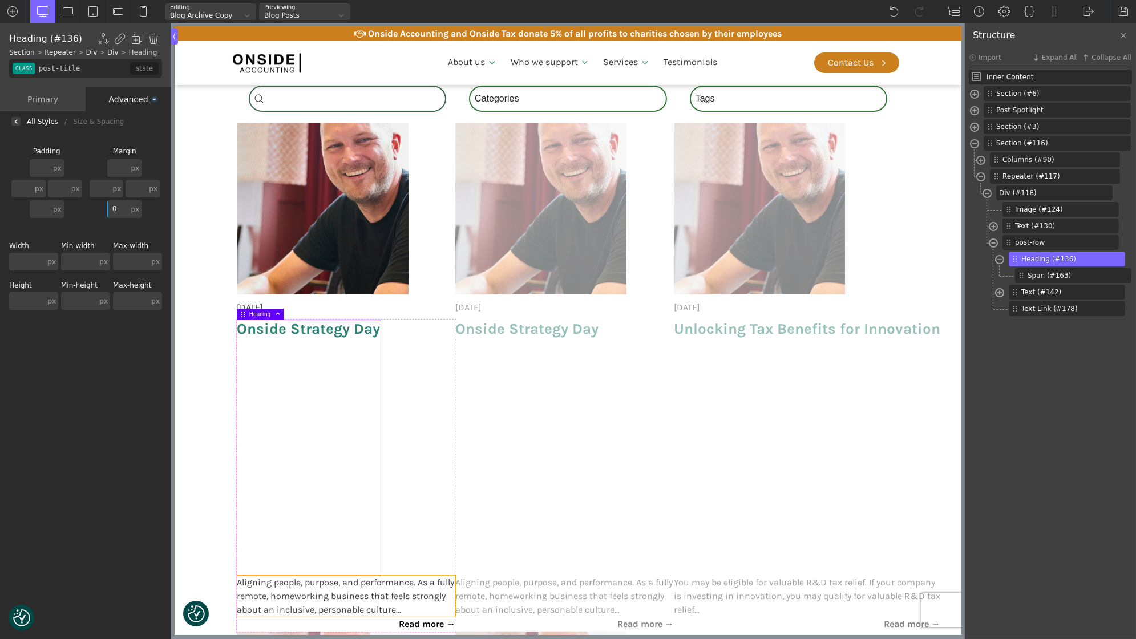
click at [293, 596] on span "Aligning people, purpose, and performance. As a fully remote, homeworking busin…" at bounding box center [346, 596] width 219 height 41
type input "post-excerpt"
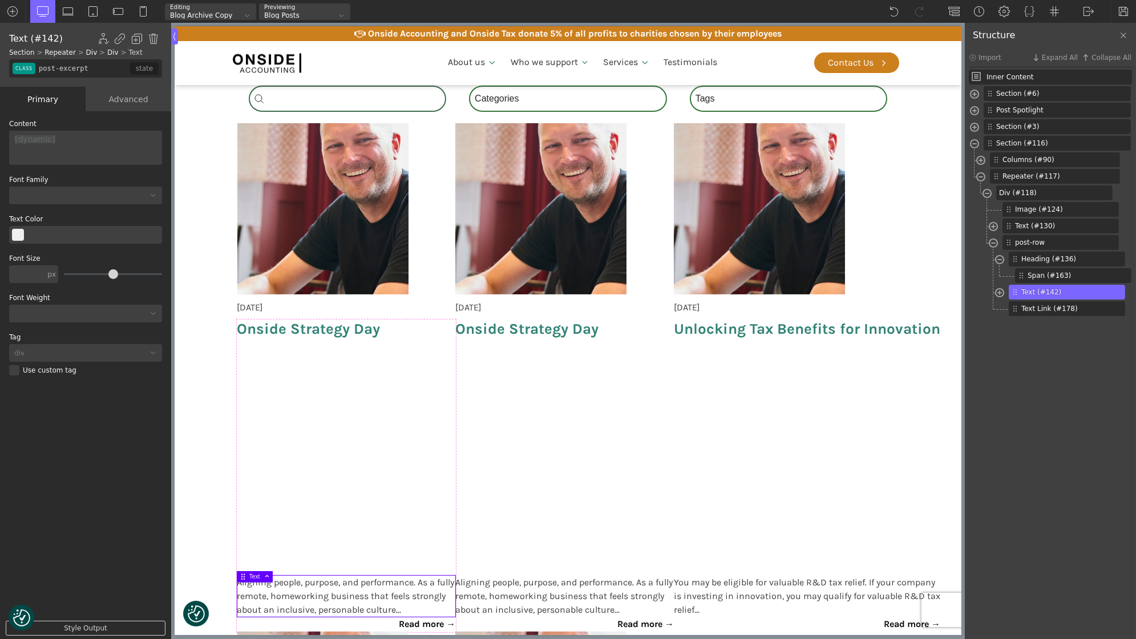
click at [118, 102] on div "Advanced" at bounding box center [129, 99] width 86 height 25
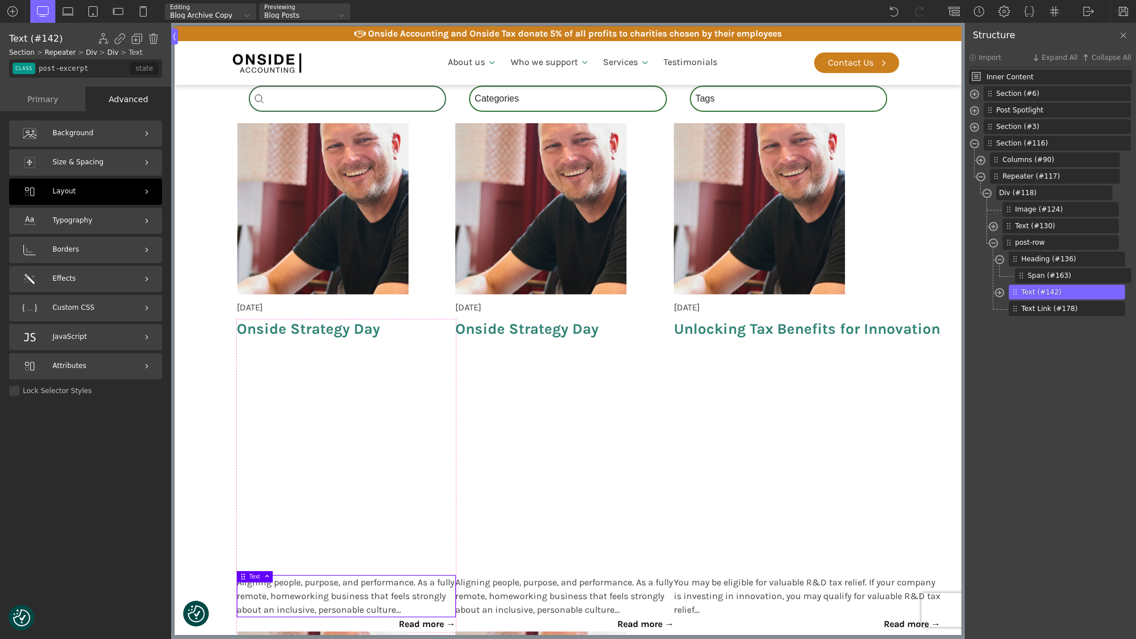
click at [99, 191] on div "Layout" at bounding box center [85, 192] width 153 height 26
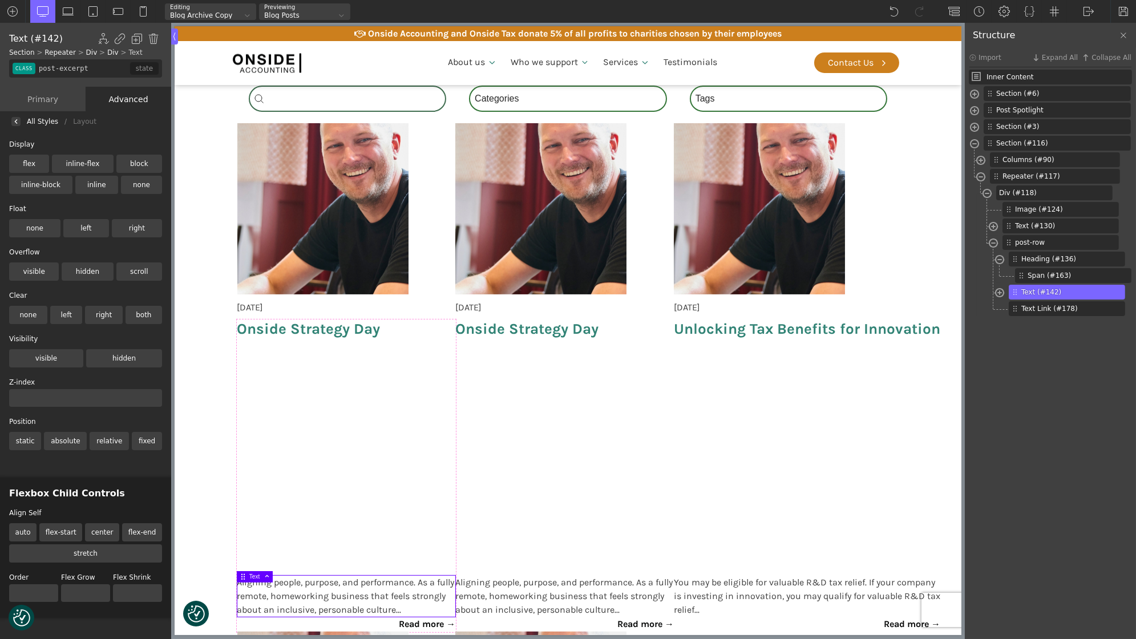
click at [20, 123] on div at bounding box center [15, 121] width 9 height 9
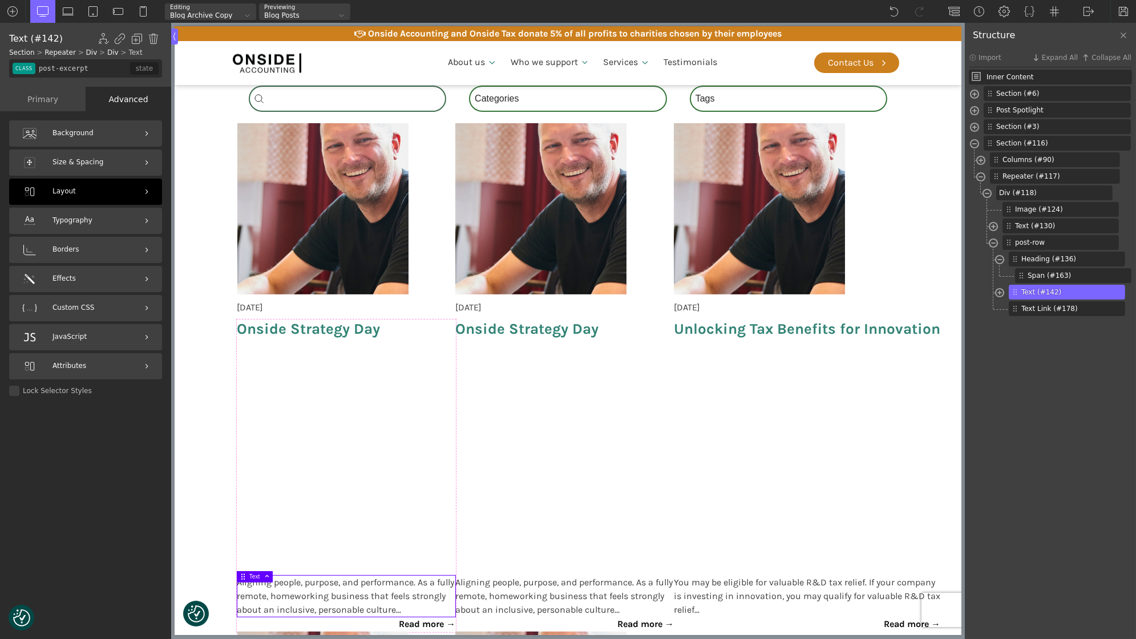
click at [116, 190] on div "Layout" at bounding box center [85, 192] width 153 height 26
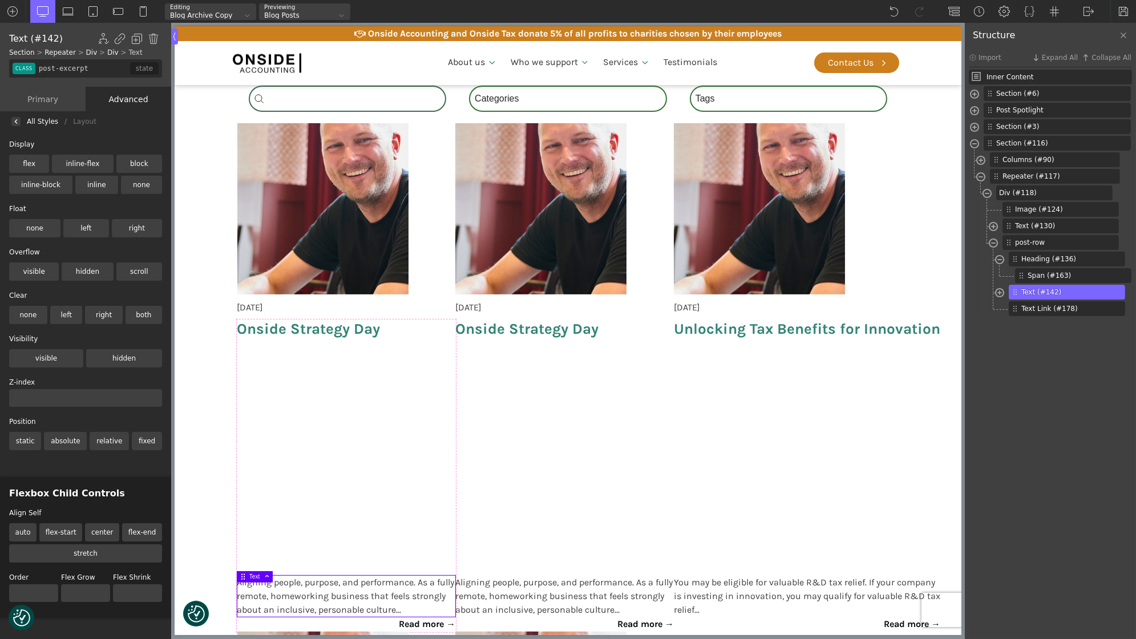
click at [15, 118] on div at bounding box center [15, 121] width 9 height 9
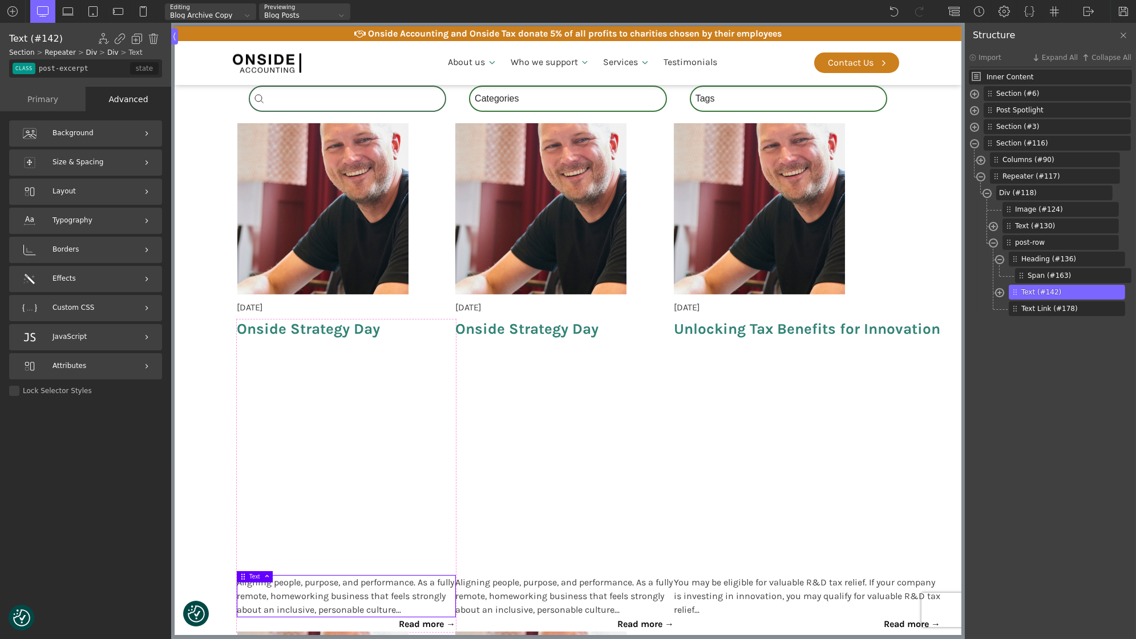
click at [1002, 286] on div at bounding box center [999, 292] width 9 height 14
click at [1031, 241] on span "post-row" at bounding box center [1052, 242] width 74 height 10
type input "div_block-215-488"
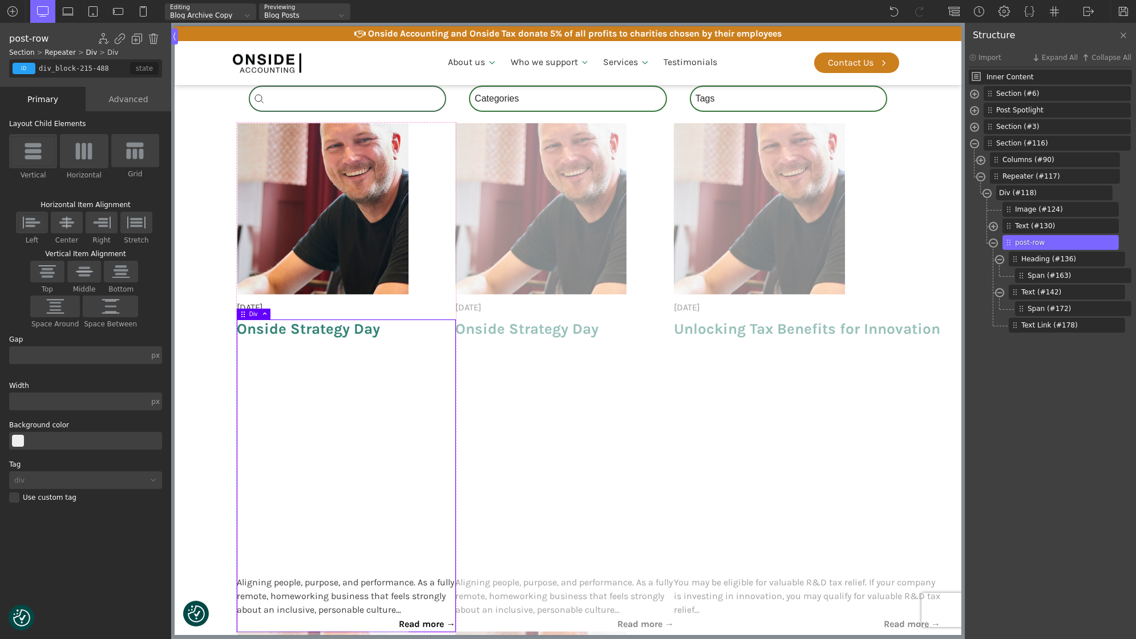
click at [124, 96] on div "Advanced" at bounding box center [129, 99] width 86 height 25
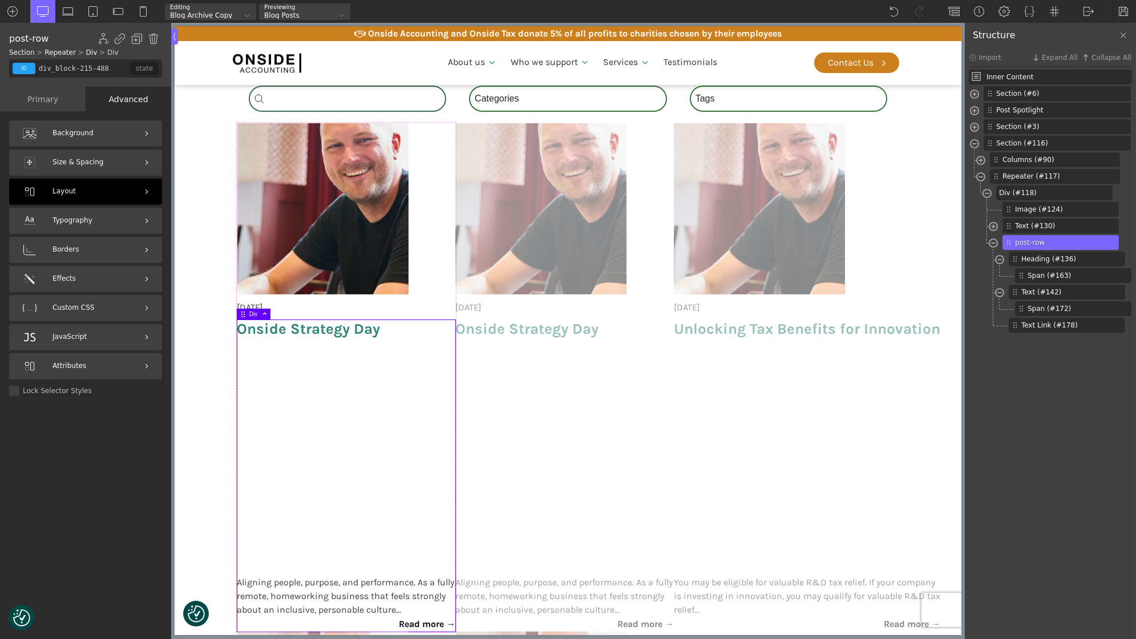
click at [117, 181] on div "Layout" at bounding box center [85, 192] width 153 height 26
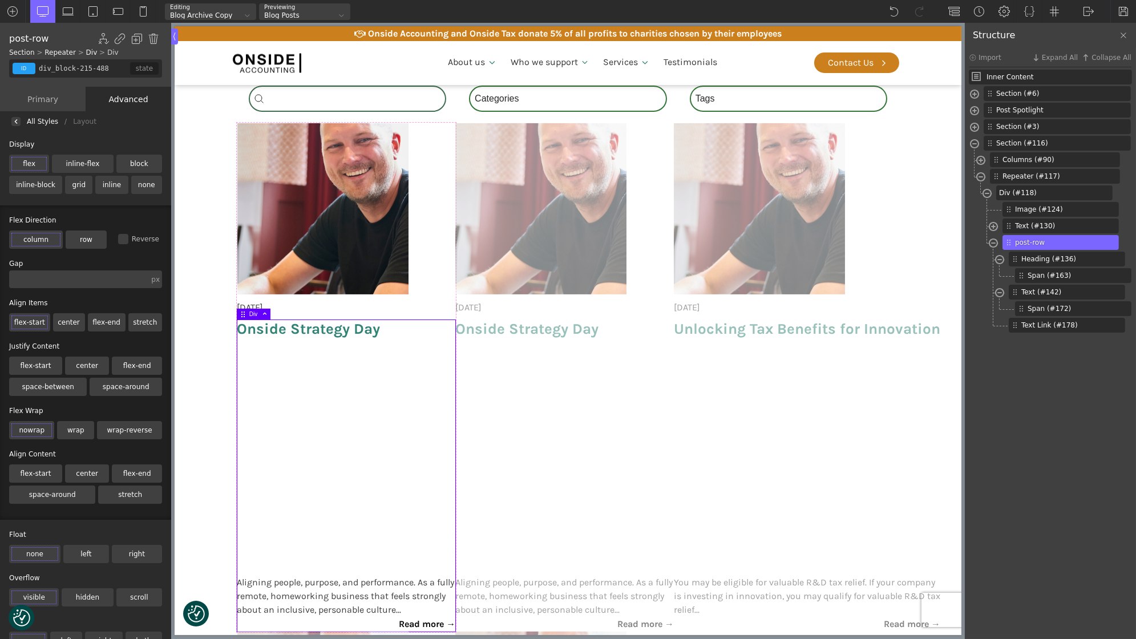
click at [44, 364] on label "flex-start" at bounding box center [35, 366] width 53 height 18
click at [0, 0] on input "flex-start" at bounding box center [0, 0] width 0 height 0
click at [313, 457] on h3 "Onside Strategy Day" at bounding box center [308, 448] width 143 height 256
type input "post-title"
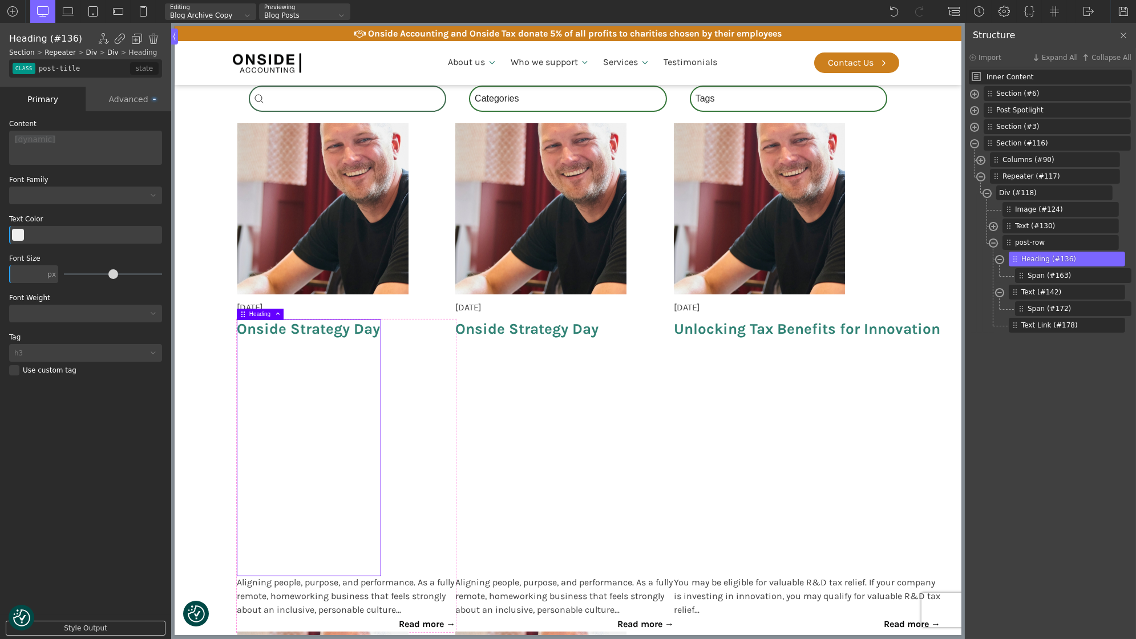
click at [121, 106] on div "Advanced" at bounding box center [129, 99] width 86 height 25
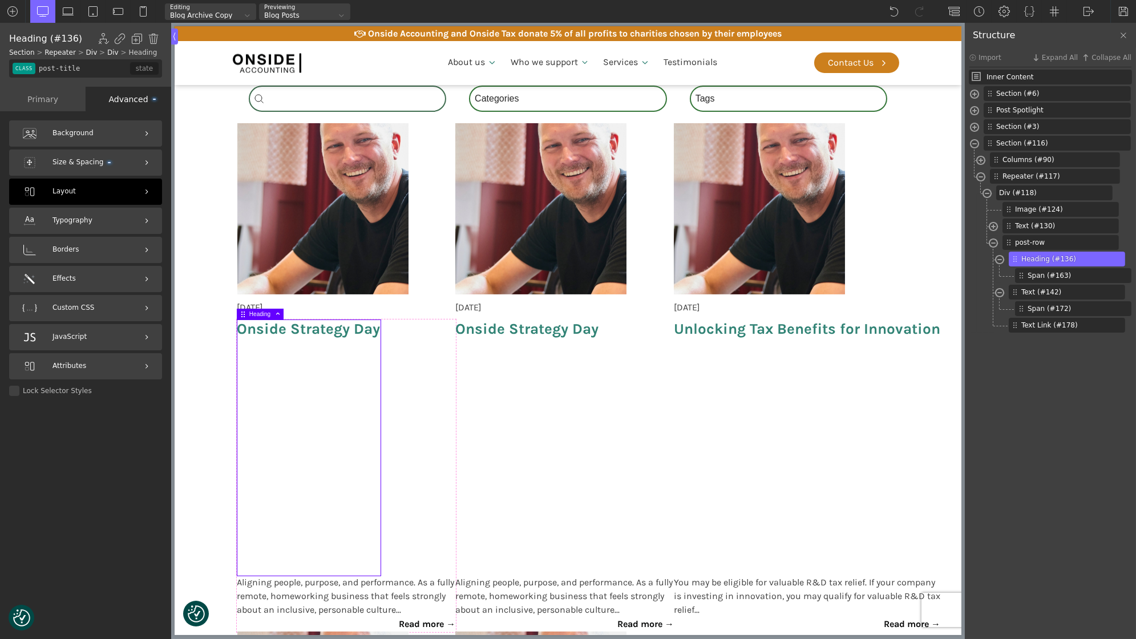
click at [107, 200] on div "Layout" at bounding box center [85, 192] width 153 height 26
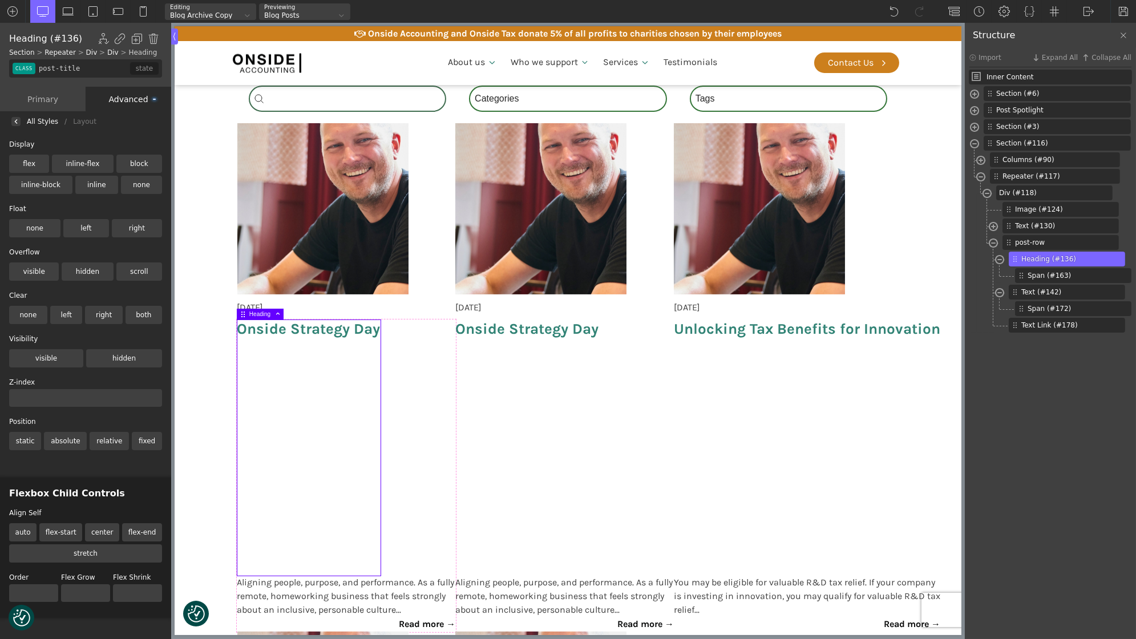
click at [61, 534] on label "flex-start" at bounding box center [60, 532] width 43 height 18
click at [0, 0] on input "flex-start" at bounding box center [0, 0] width 0 height 0
click at [61, 534] on label "flex-start" at bounding box center [60, 532] width 43 height 18
click at [0, 0] on input "flex-start" at bounding box center [0, 0] width 0 height 0
click at [328, 425] on h3 "Onside Strategy Day" at bounding box center [308, 448] width 143 height 256
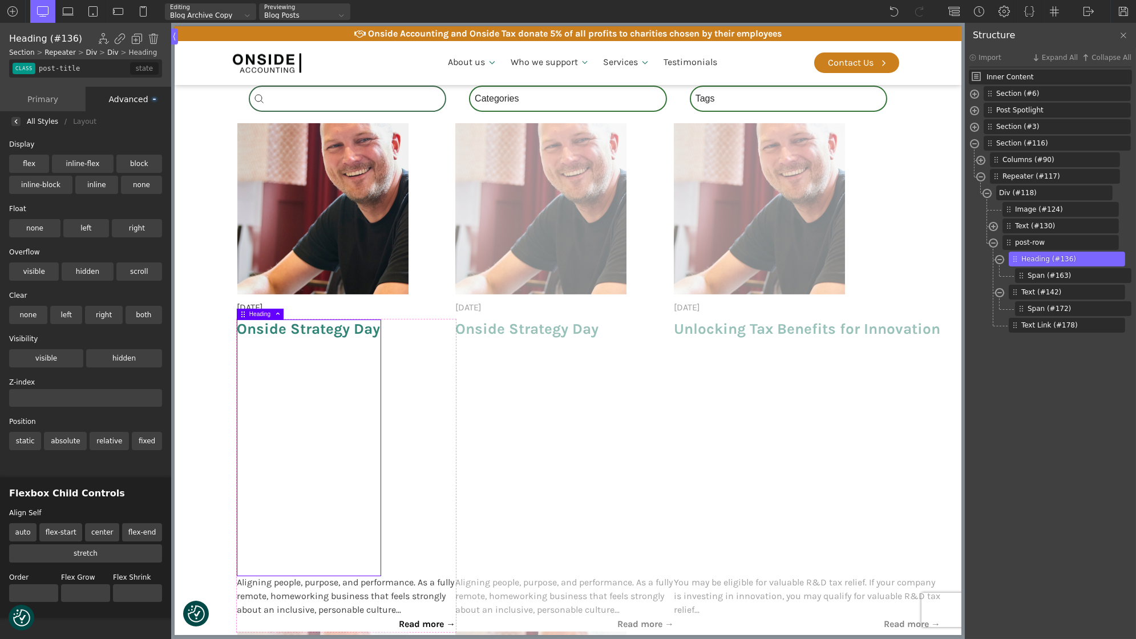
click at [324, 431] on h3 "Onside Strategy Day" at bounding box center [308, 448] width 143 height 256
click at [18, 123] on div at bounding box center [15, 121] width 9 height 9
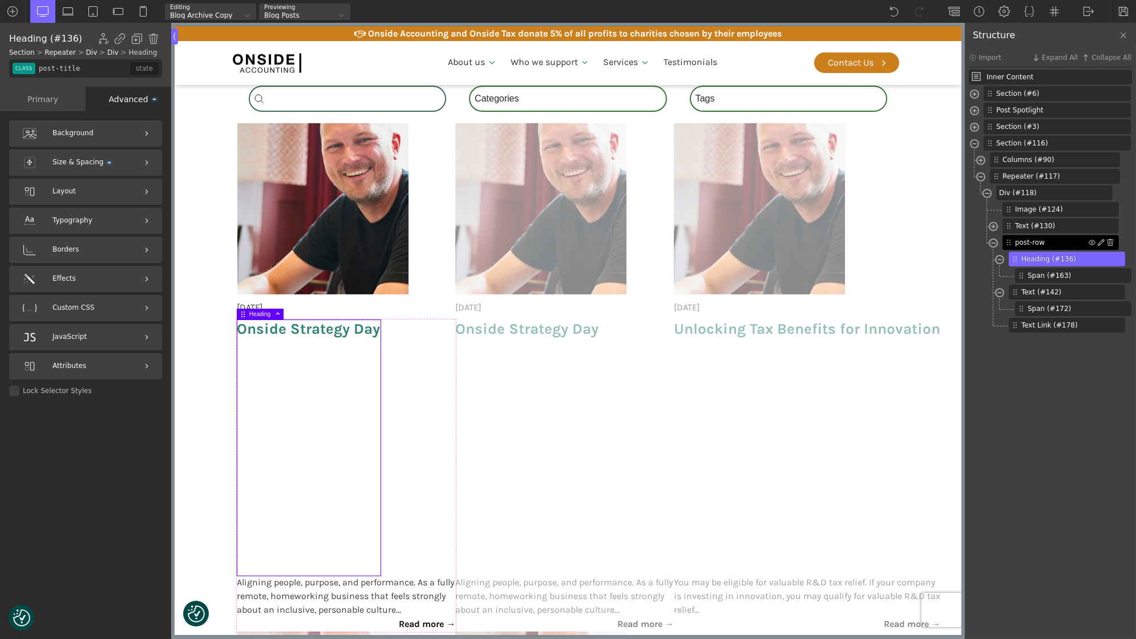
click at [1031, 245] on span "post-row" at bounding box center [1052, 242] width 74 height 10
type input "div_block-215-488"
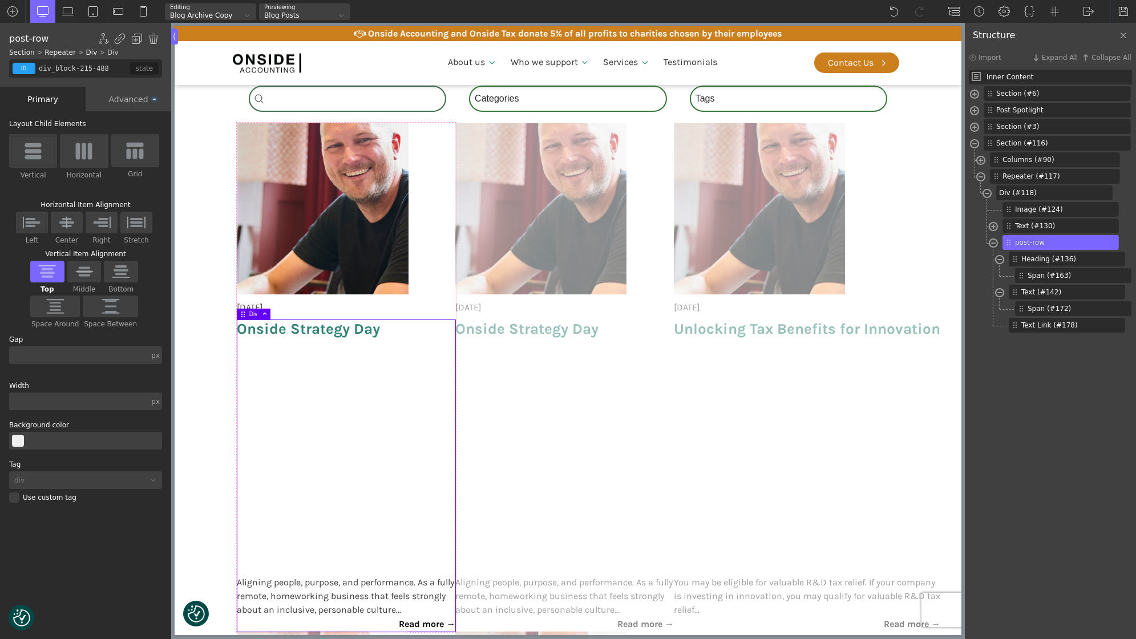
click at [148, 96] on div "Advanced" at bounding box center [129, 99] width 86 height 25
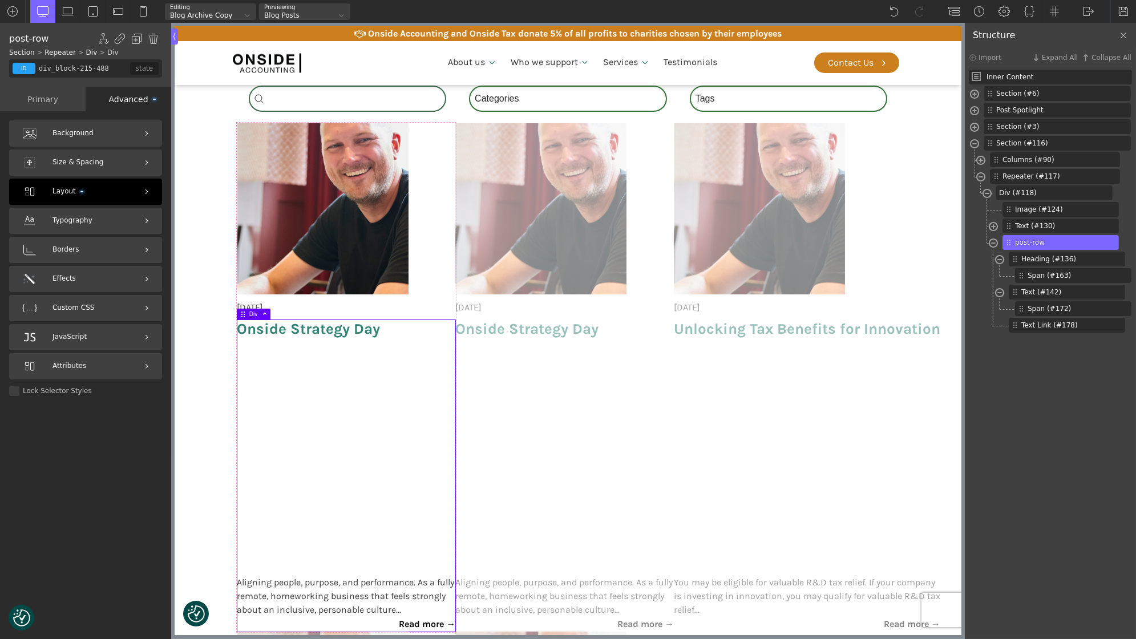
click at [97, 190] on div "Layout" at bounding box center [85, 192] width 153 height 26
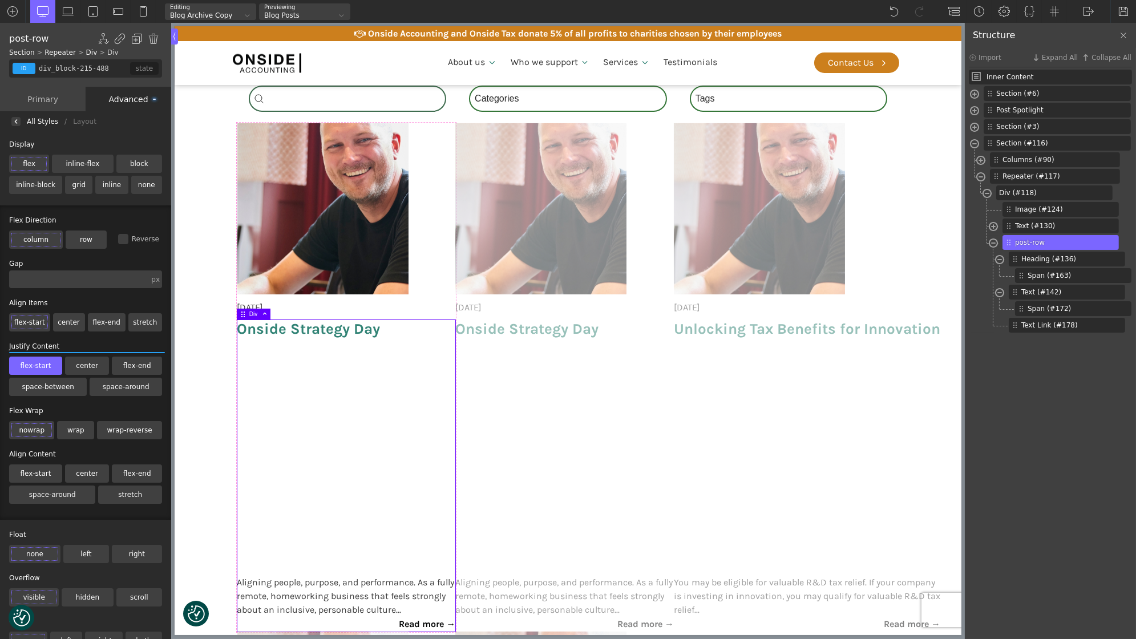
click at [25, 363] on label "flex-start" at bounding box center [35, 366] width 53 height 18
click at [0, 0] on input "flex-start" at bounding box center [0, 0] width 0 height 0
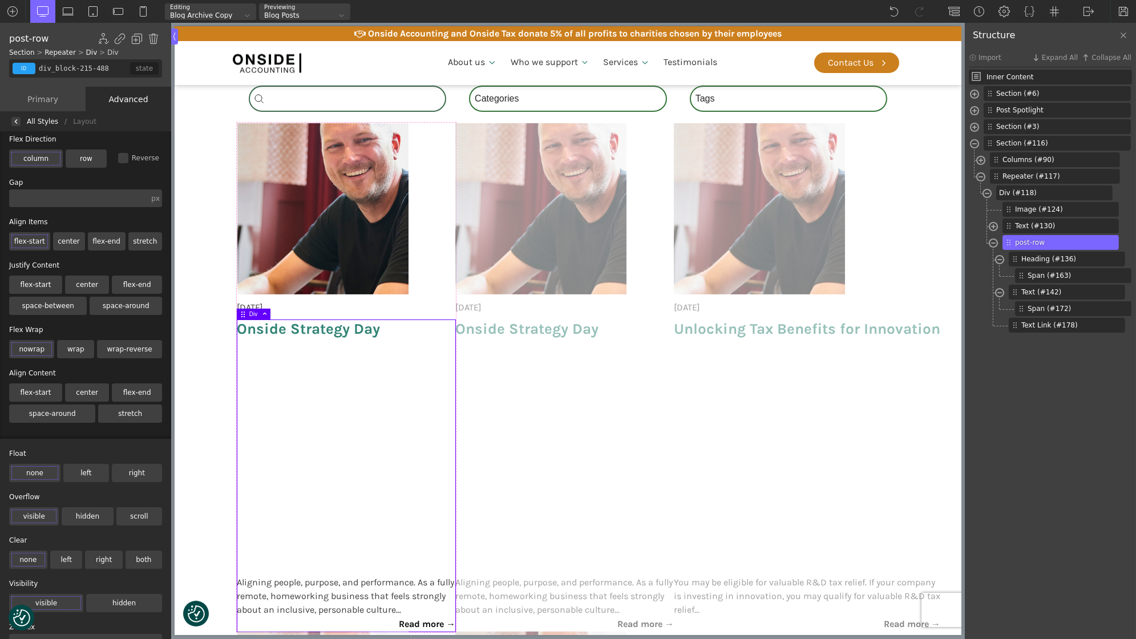
scroll to position [0, 0]
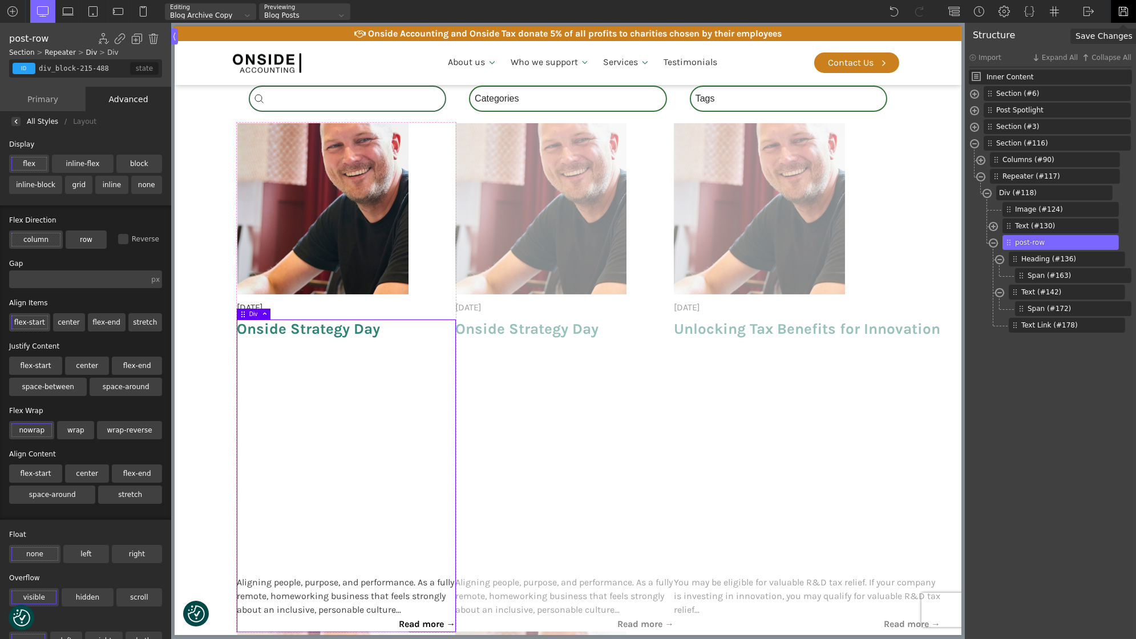
click at [1117, 12] on div at bounding box center [1124, 11] width 26 height 23
click at [318, 470] on h3 "Onside Strategy Day" at bounding box center [308, 448] width 143 height 256
type input "post-title"
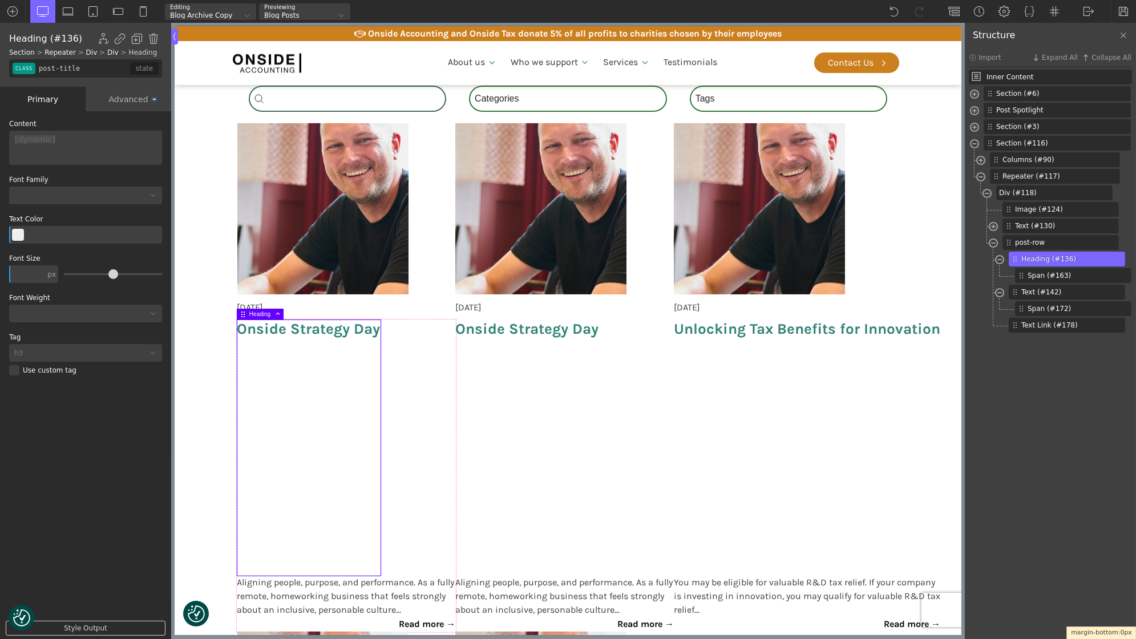
drag, startPoint x: 281, startPoint y: 583, endPoint x: 300, endPoint y: 413, distance: 171.1
click at [300, 413] on body "We value your privacy We use cookies to enhance your browsing experience, serve…" at bounding box center [567, 536] width 787 height 2702
click at [111, 99] on div "Advanced" at bounding box center [129, 99] width 86 height 25
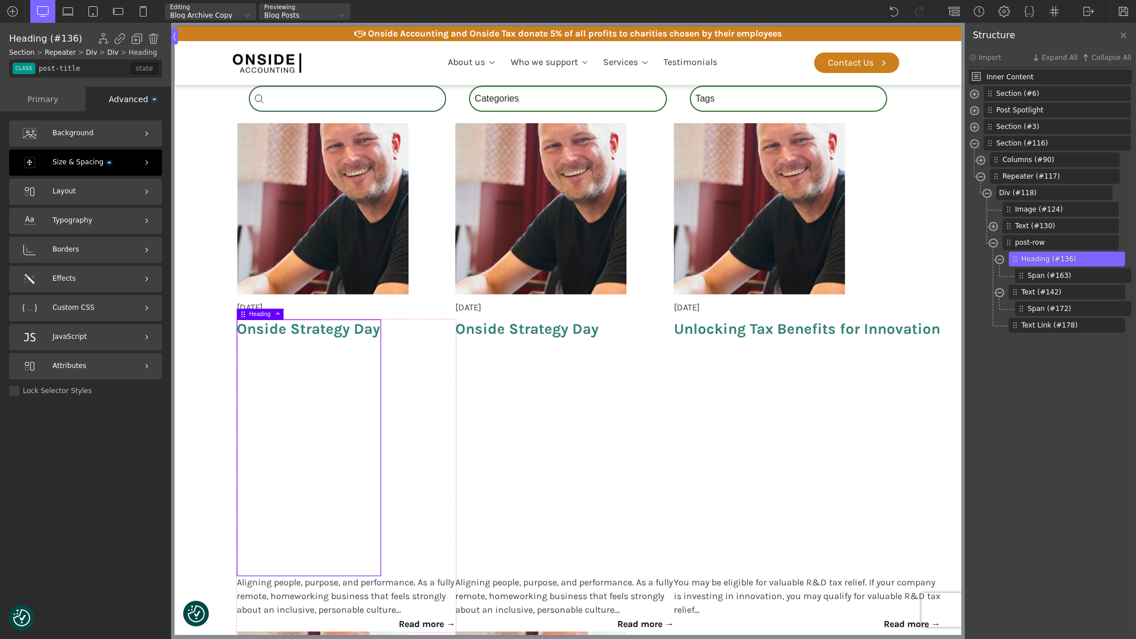
click at [96, 166] on span "Size & Spacing" at bounding box center [82, 162] width 58 height 11
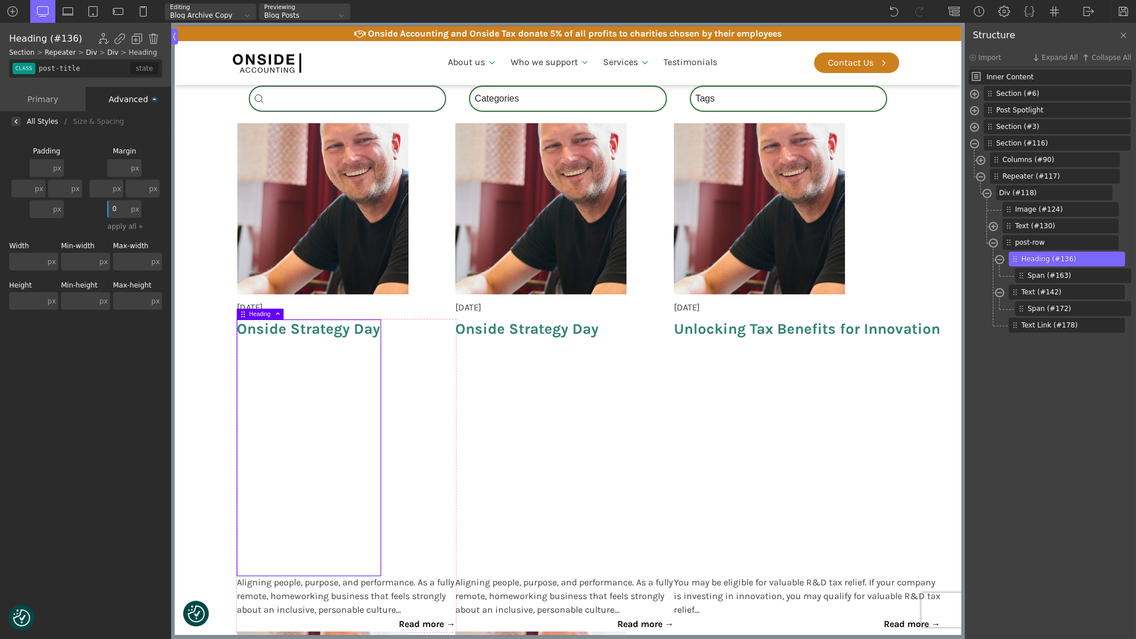
click at [126, 211] on input "0" at bounding box center [117, 209] width 21 height 18
click at [201, 395] on section "Search_Custom Search content Clear Category Select content Categories All (4) N…" at bounding box center [567, 623] width 787 height 1120
type input "section-116-488"
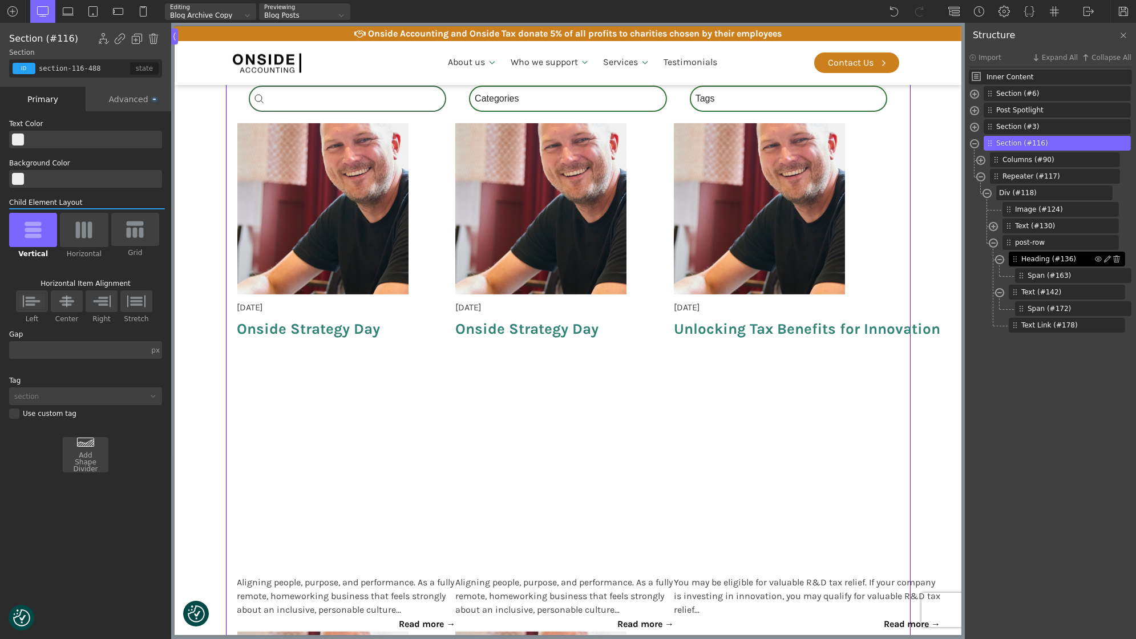
click at [1039, 256] on span "Heading (#136)" at bounding box center [1059, 259] width 74 height 10
type input "post-title"
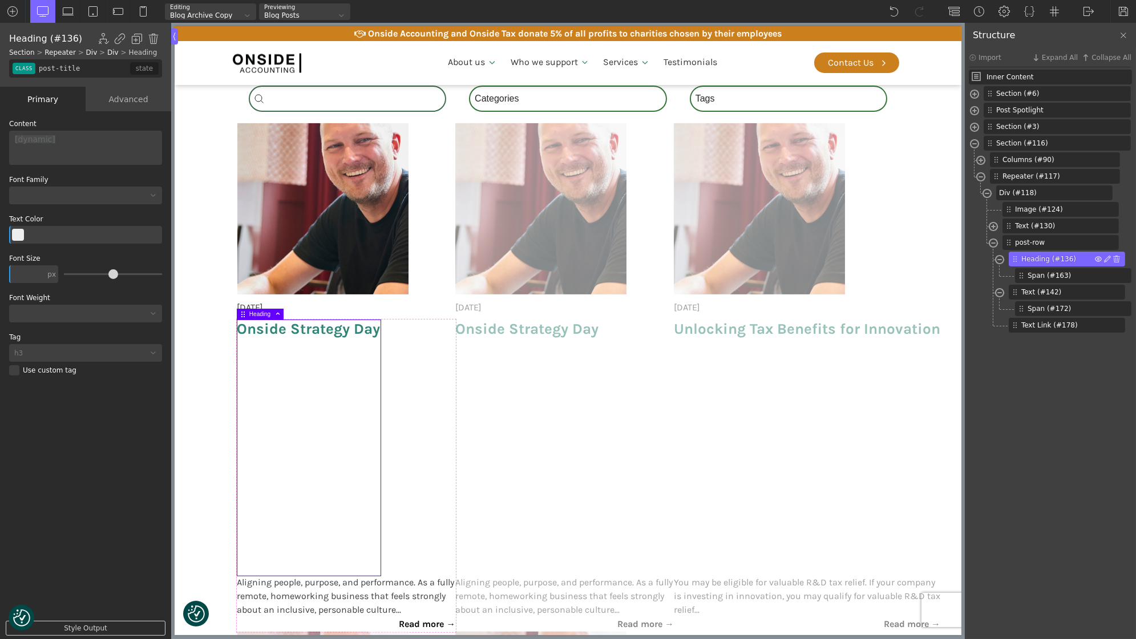
click at [1100, 257] on img at bounding box center [1098, 259] width 7 height 7
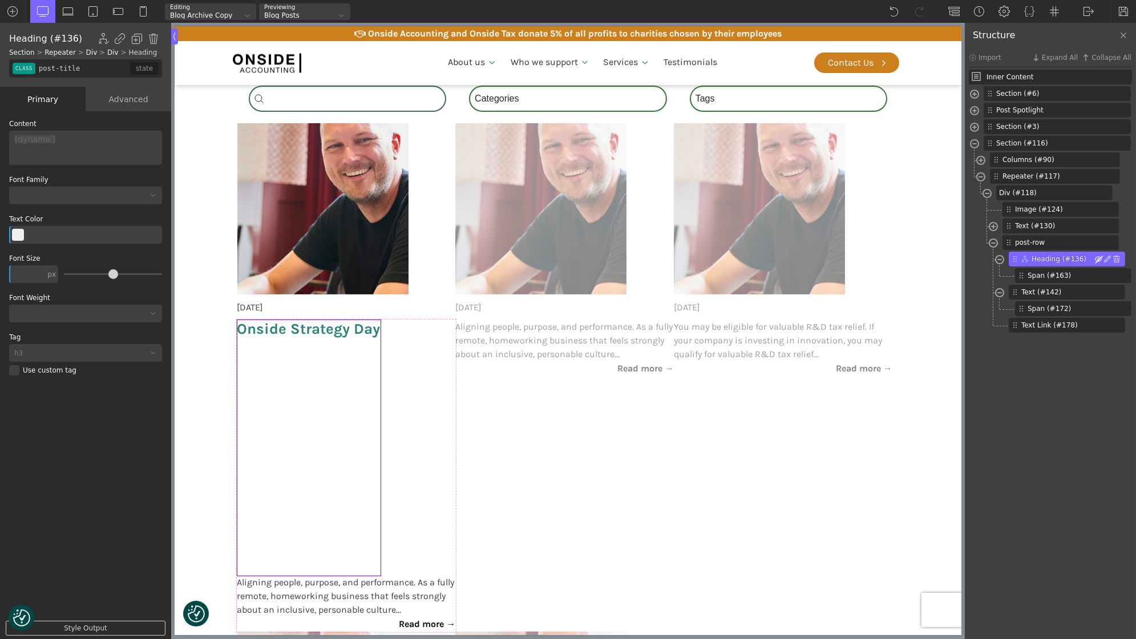
click at [1098, 259] on span at bounding box center [1098, 259] width 7 height 7
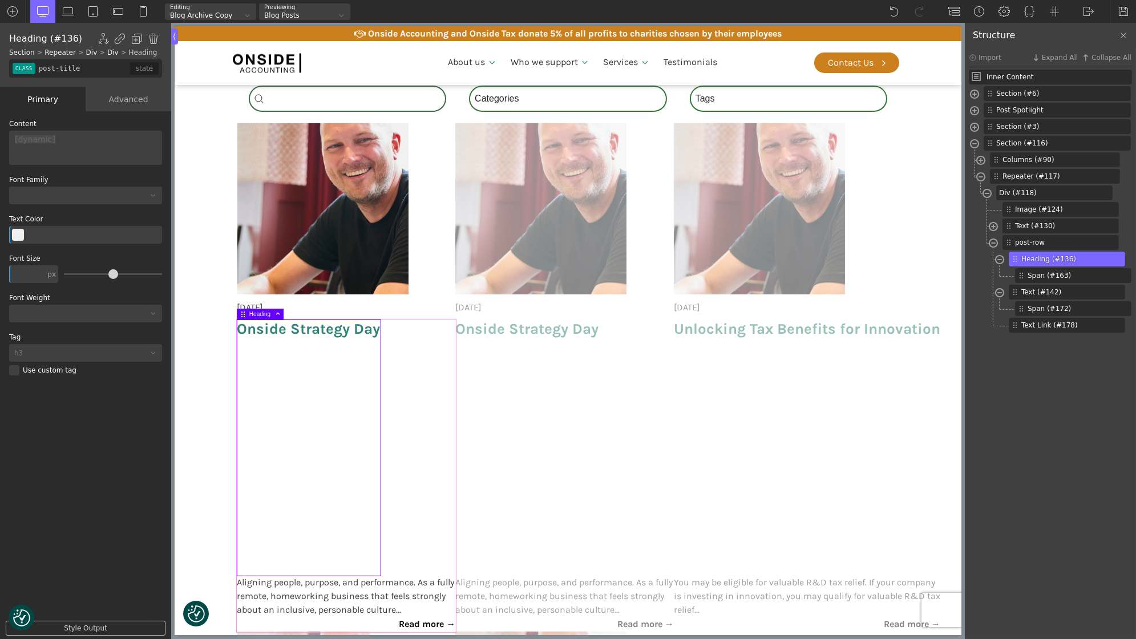
click at [405, 441] on div "Onside Strategy Day Aligning people, purpose, and performance. As a fully remot…" at bounding box center [346, 476] width 219 height 312
type input "div_block-215-488"
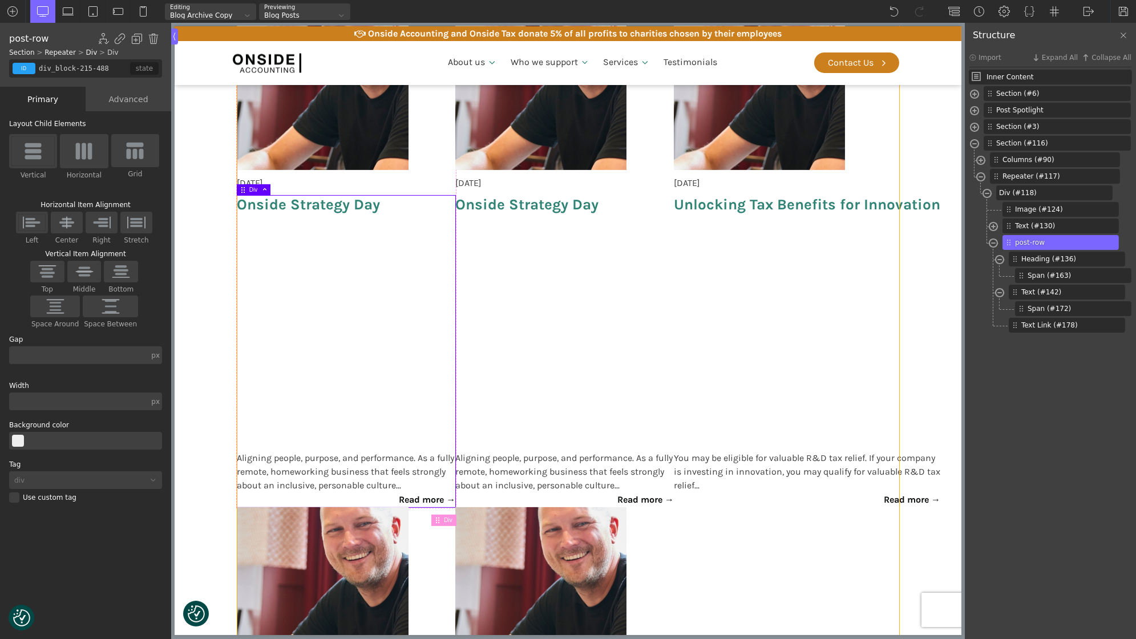
scroll to position [1065, 0]
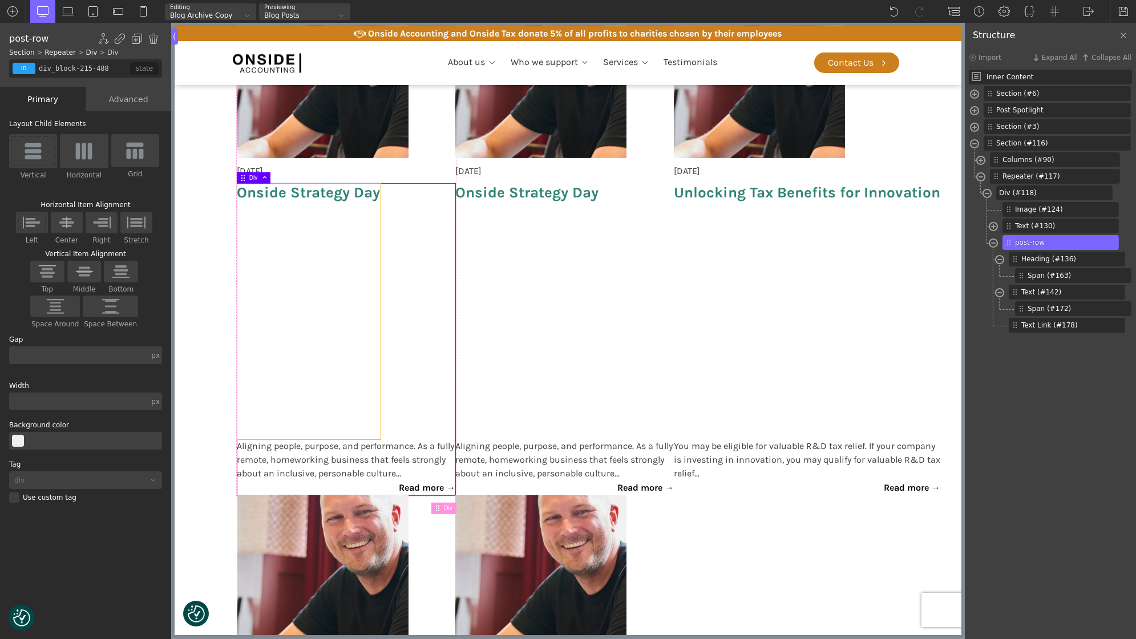
click at [330, 270] on h3 "Onside Strategy Day" at bounding box center [308, 312] width 143 height 256
type input "post-title"
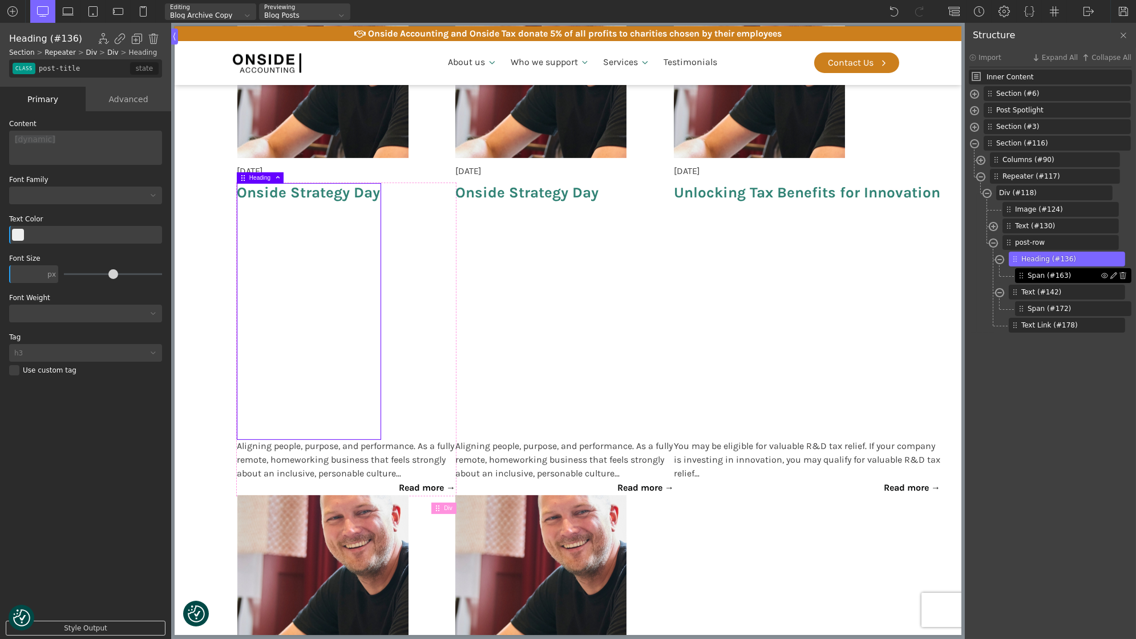
click at [1046, 273] on span "Span (#163)" at bounding box center [1065, 276] width 74 height 10
type input "span-163-488"
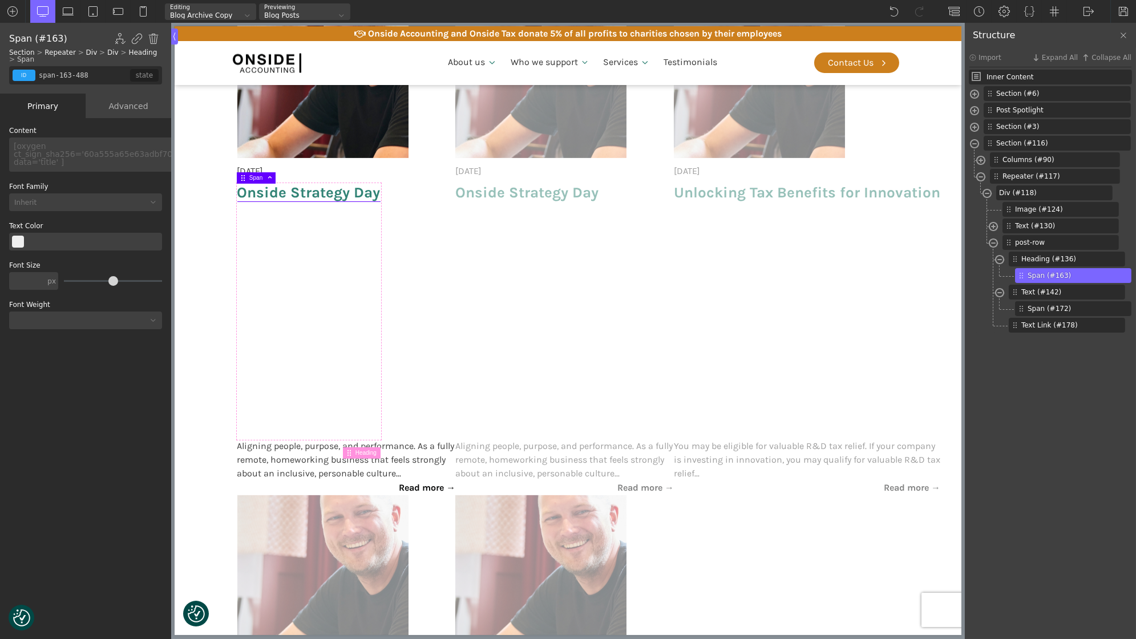
click at [122, 111] on div "Advanced" at bounding box center [129, 106] width 86 height 25
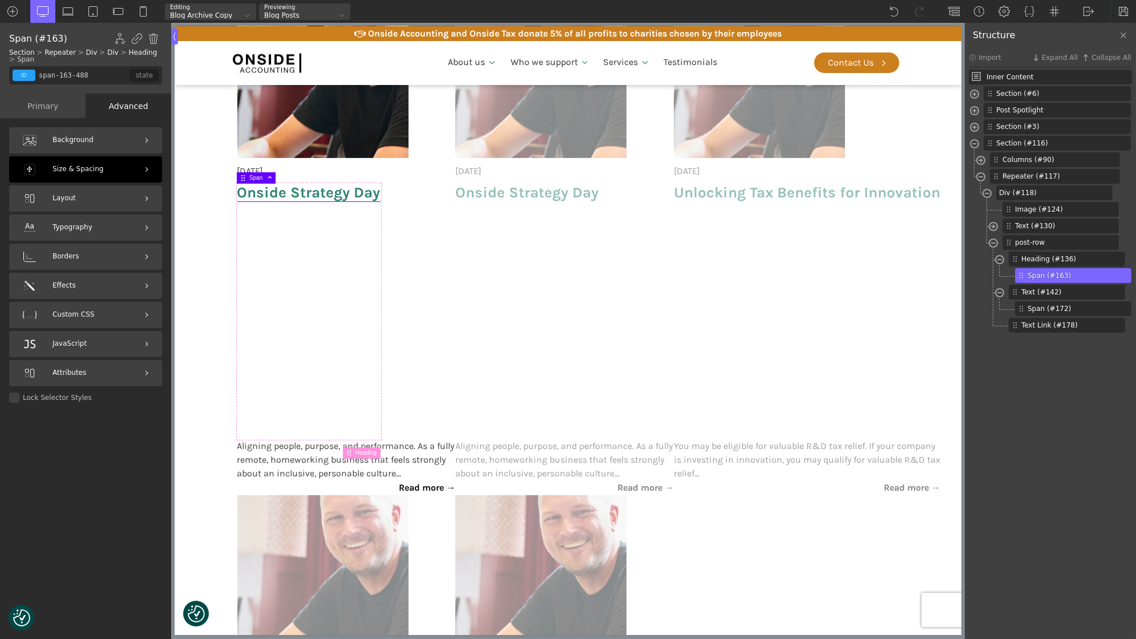
click at [105, 178] on div "Size & Spacing" at bounding box center [85, 169] width 153 height 26
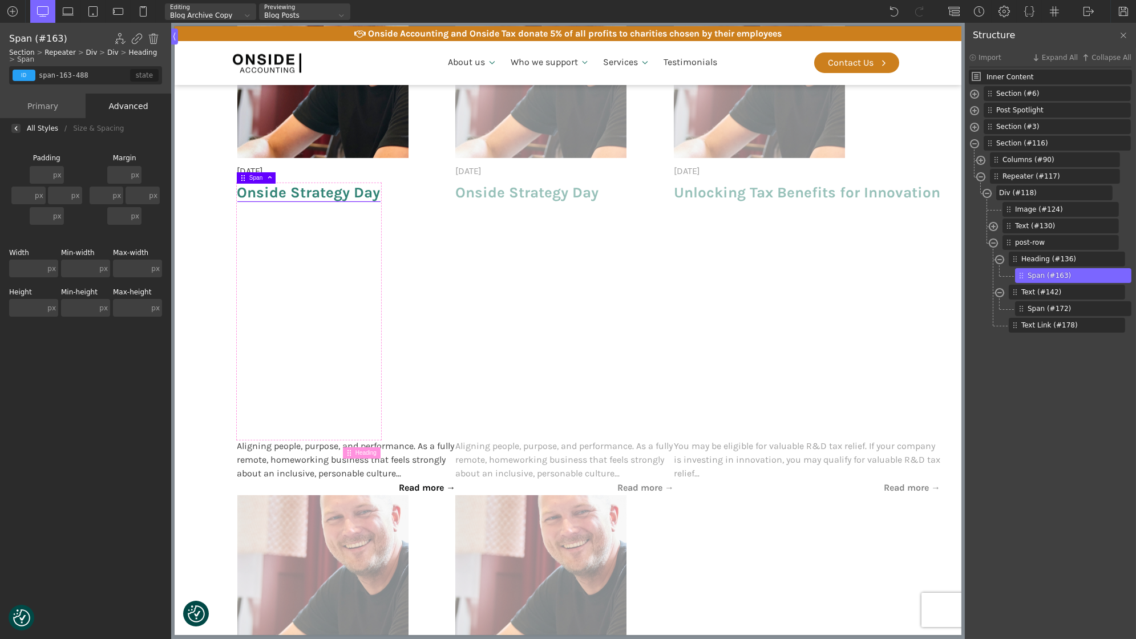
click at [128, 212] on input "text" at bounding box center [117, 216] width 21 height 18
type input "0"
click at [39, 128] on div "All Styles" at bounding box center [42, 128] width 31 height 0
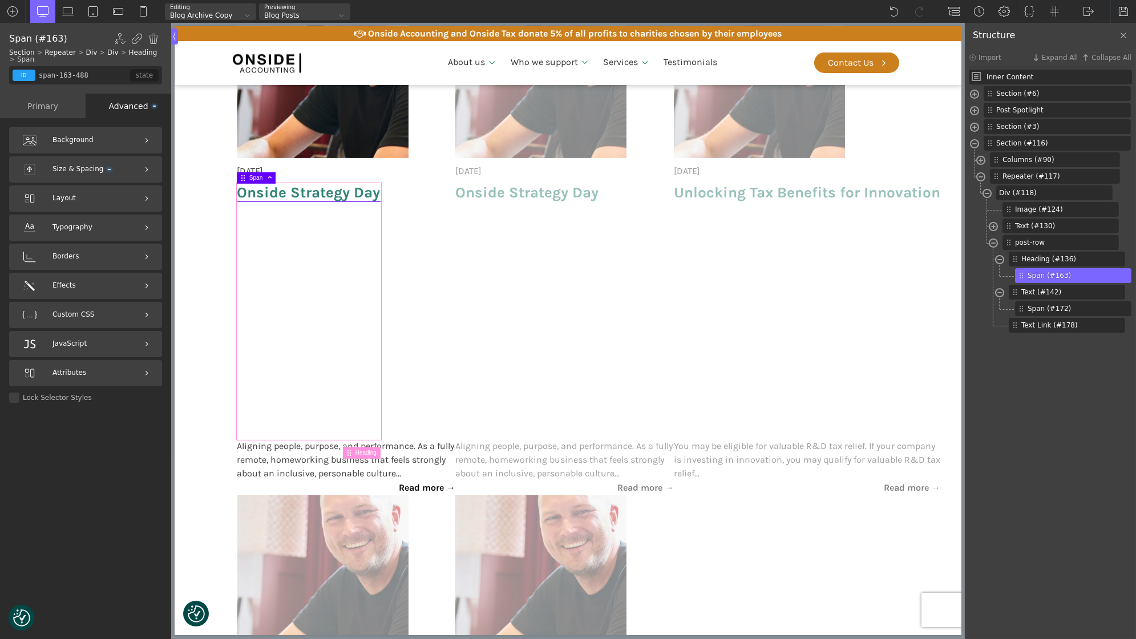
click at [328, 248] on h3 "Onside Strategy Day" at bounding box center [308, 312] width 143 height 256
type input "post-title"
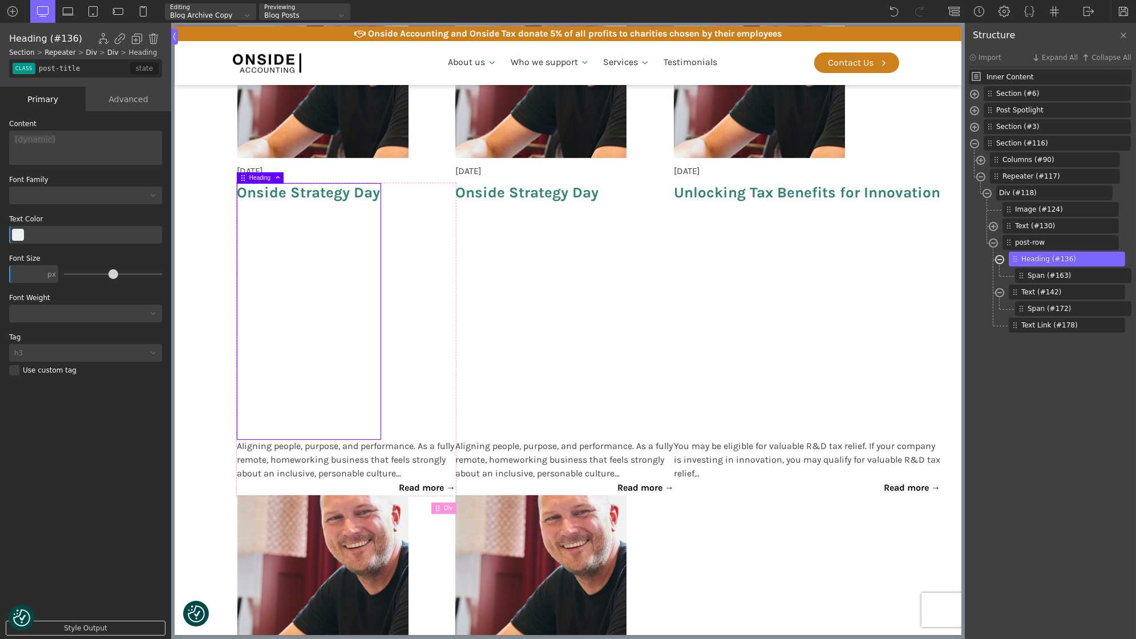
click at [1000, 257] on span at bounding box center [999, 261] width 9 height 13
click at [1000, 277] on span at bounding box center [999, 277] width 9 height 13
click at [1032, 179] on span "Repeater (#117)" at bounding box center [1046, 176] width 87 height 10
type input "_dynamic_list-117-488"
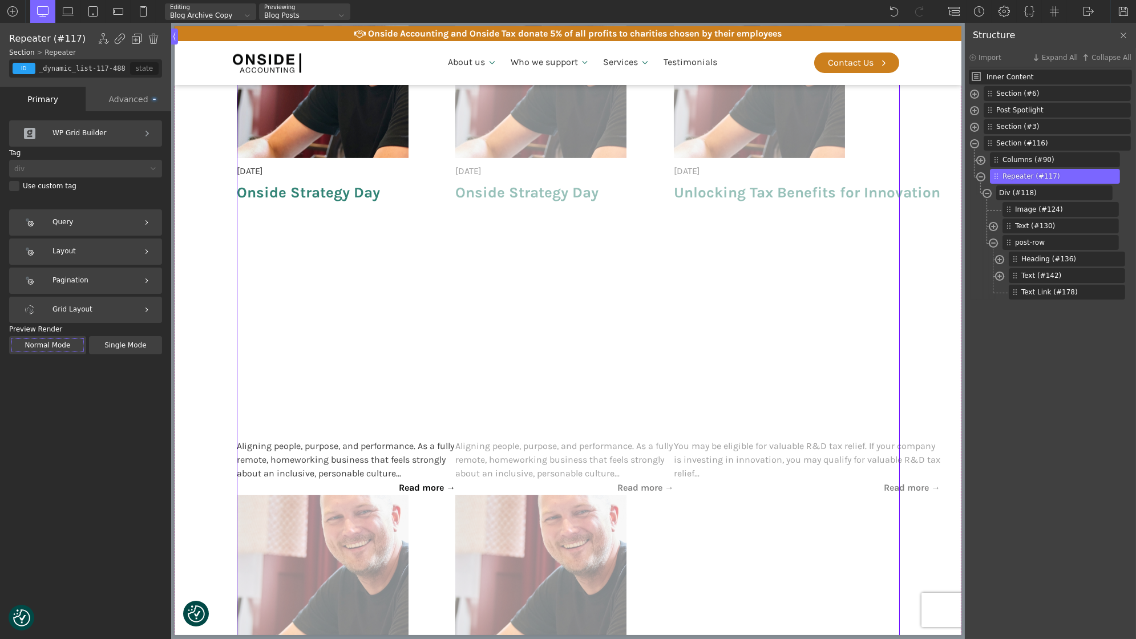
click at [120, 104] on div "Advanced" at bounding box center [129, 99] width 86 height 25
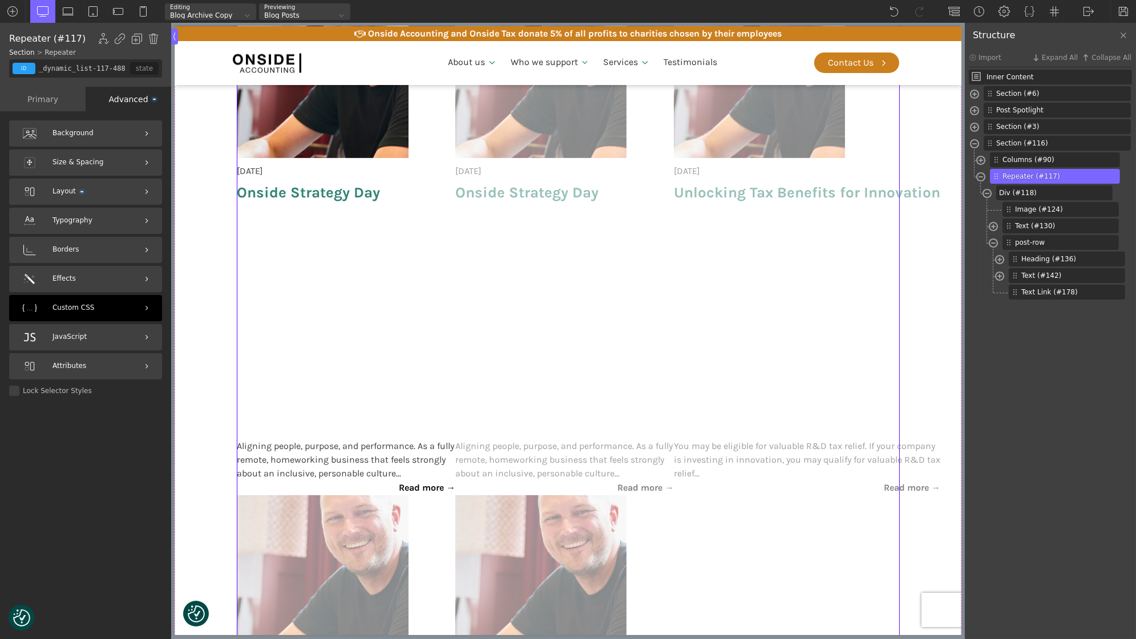
click at [79, 302] on div "Custom CSS" at bounding box center [85, 308] width 153 height 26
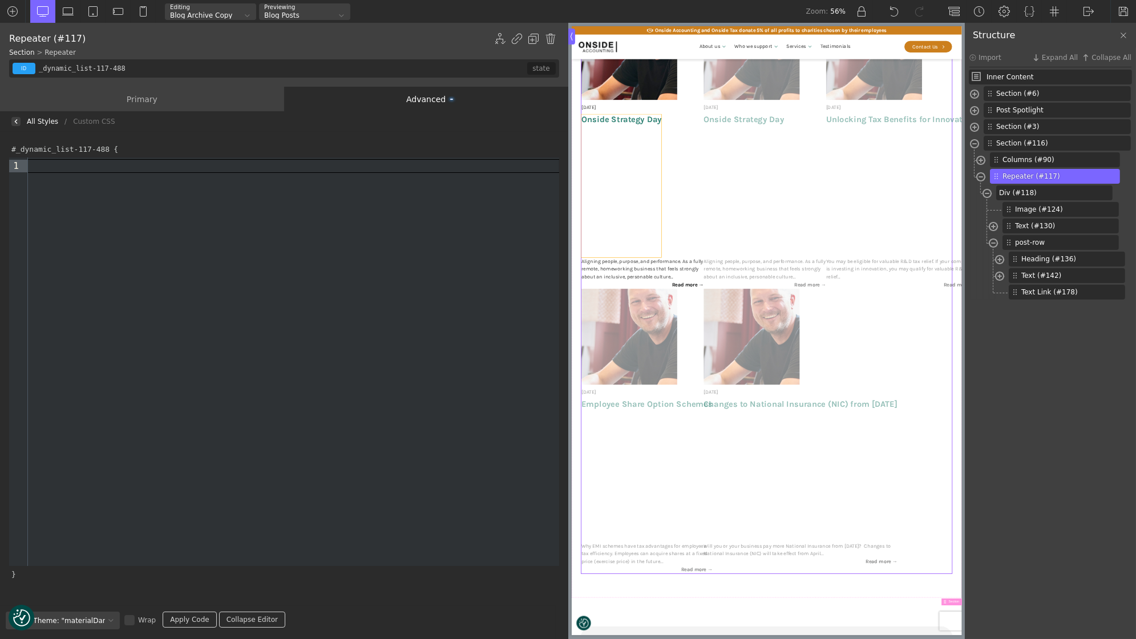
click at [1021, 130] on div "[DATE] Onside Strategy Day Aligning people, purpose, and performance. As a full…" at bounding box center [919, 495] width 662 height 1017
type input "post-title"
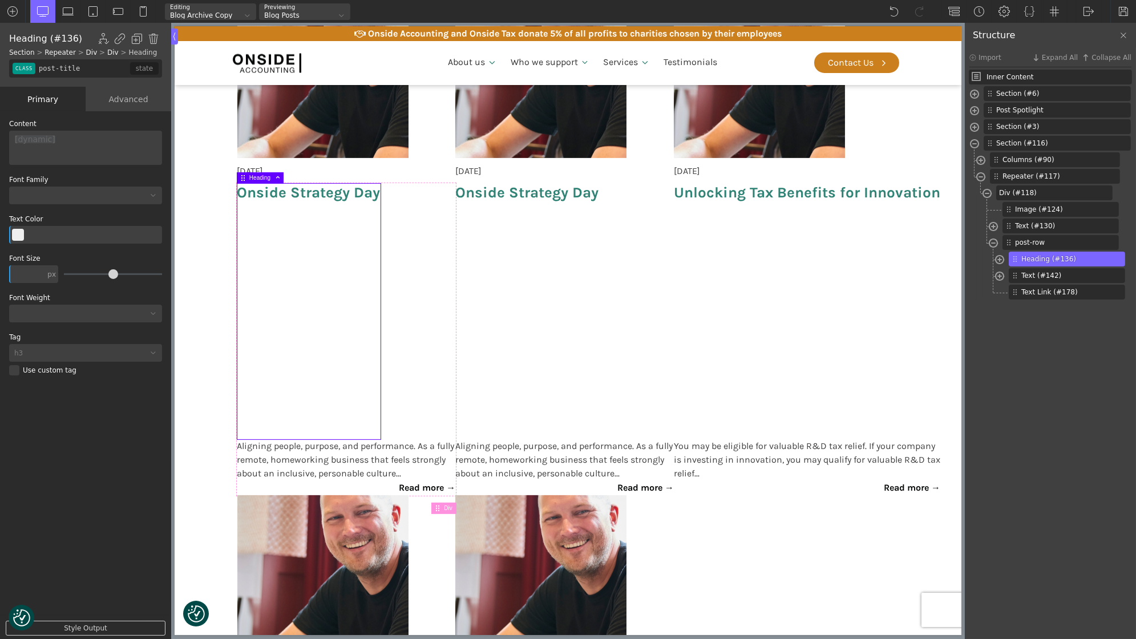
click at [124, 100] on div "Advanced" at bounding box center [129, 99] width 86 height 25
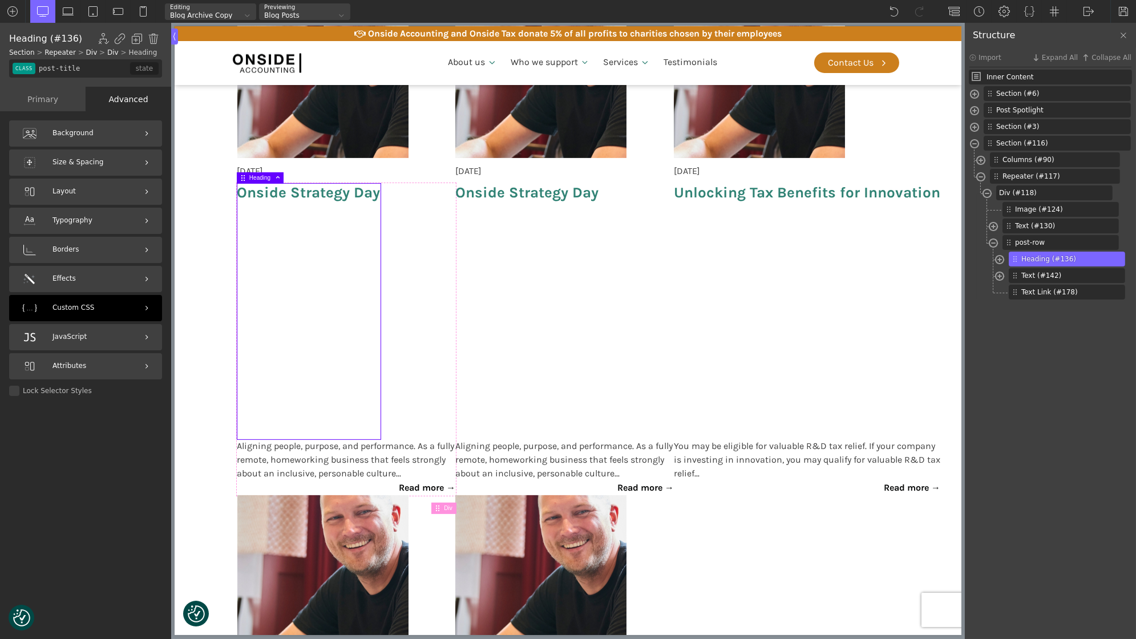
click at [95, 304] on div "Custom CSS" at bounding box center [85, 308] width 153 height 26
